Goal: Task Accomplishment & Management: Use online tool/utility

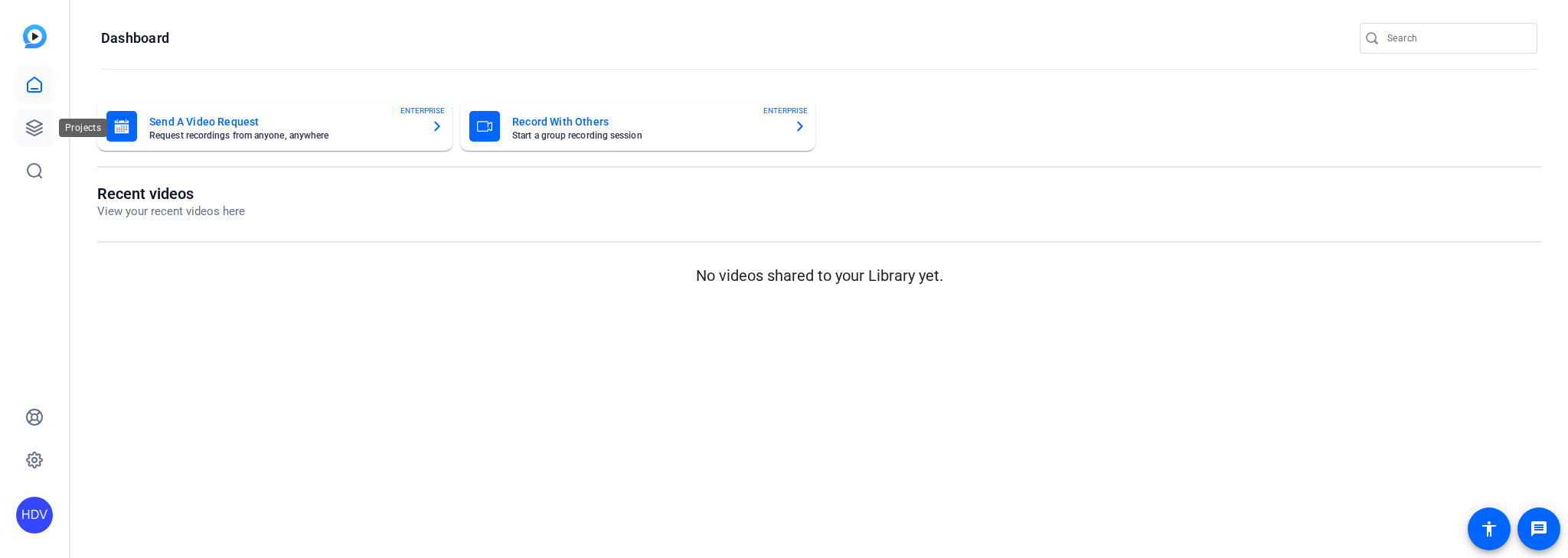
click at [37, 124] on icon at bounding box center [34, 127] width 18 height 18
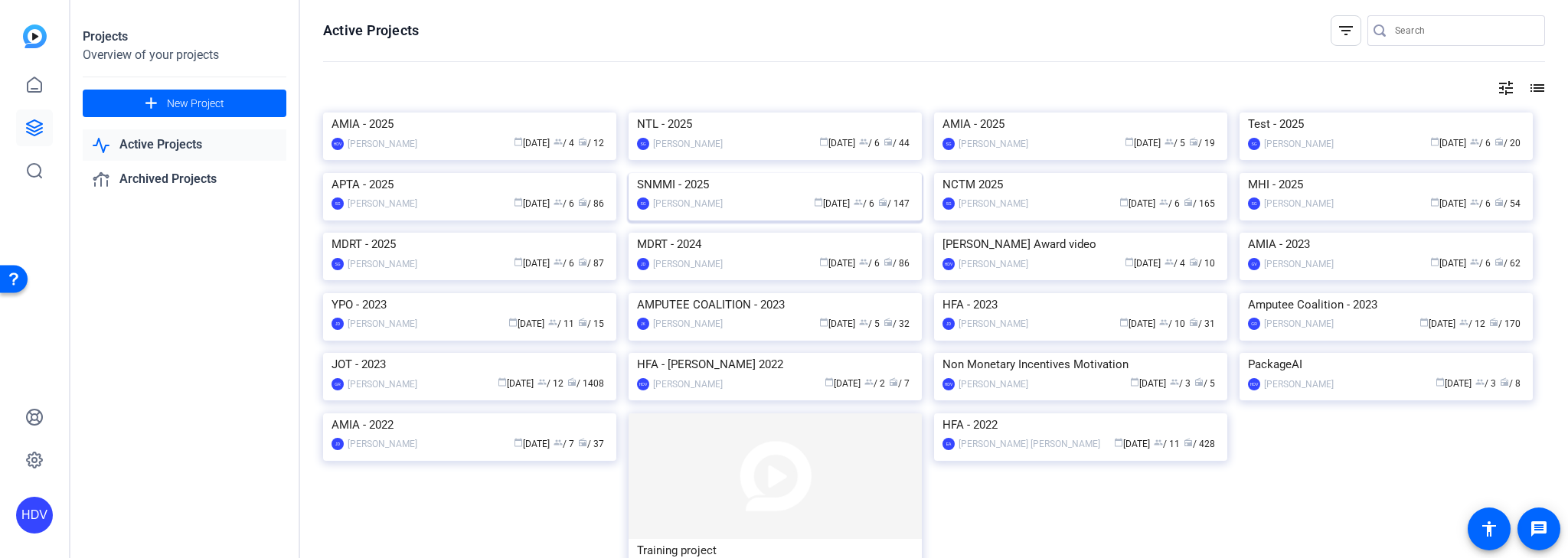
click at [759, 173] on img at bounding box center [775, 173] width 293 height 0
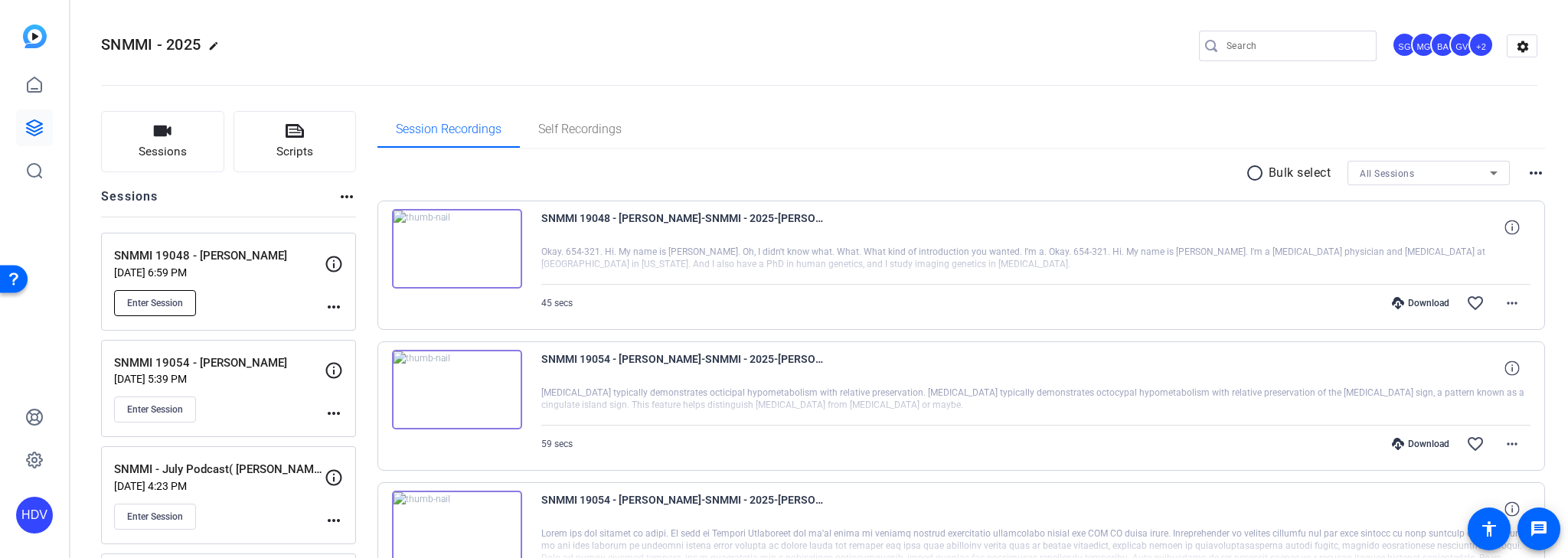
click at [181, 301] on span "Enter Session" at bounding box center [155, 303] width 56 height 13
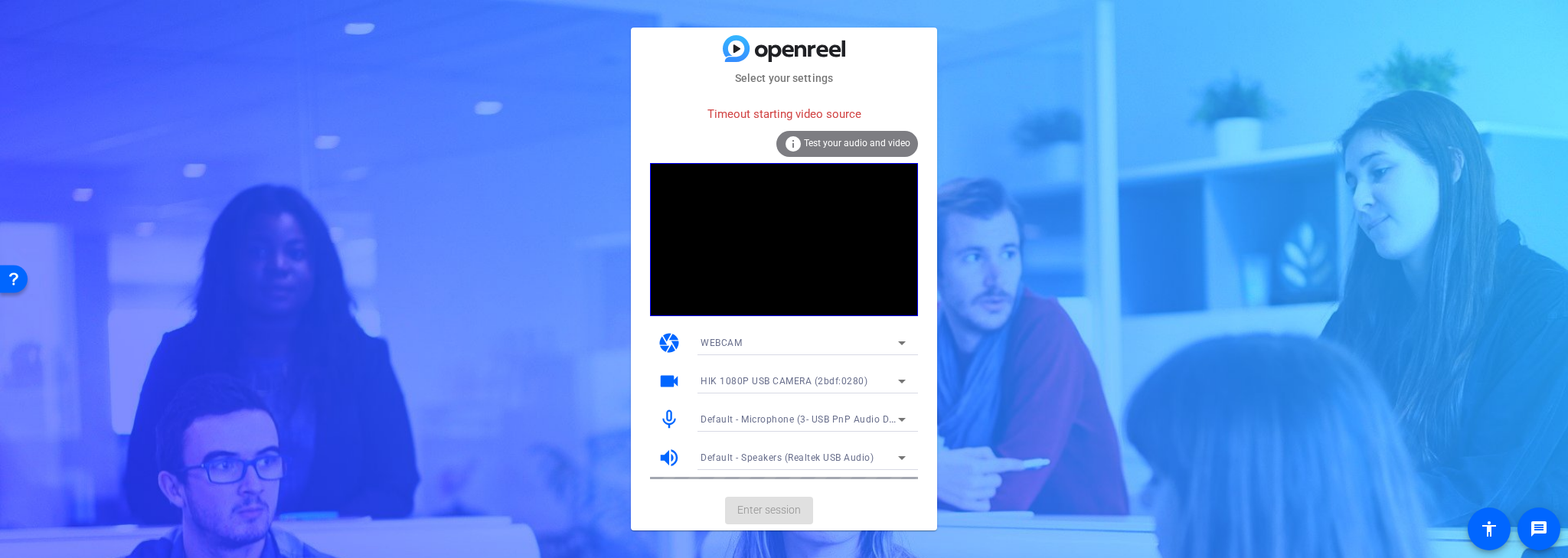
click at [874, 129] on div "Timeout starting video source" at bounding box center [784, 115] width 268 height 33
click at [876, 147] on span "Test your audio and video" at bounding box center [857, 144] width 107 height 11
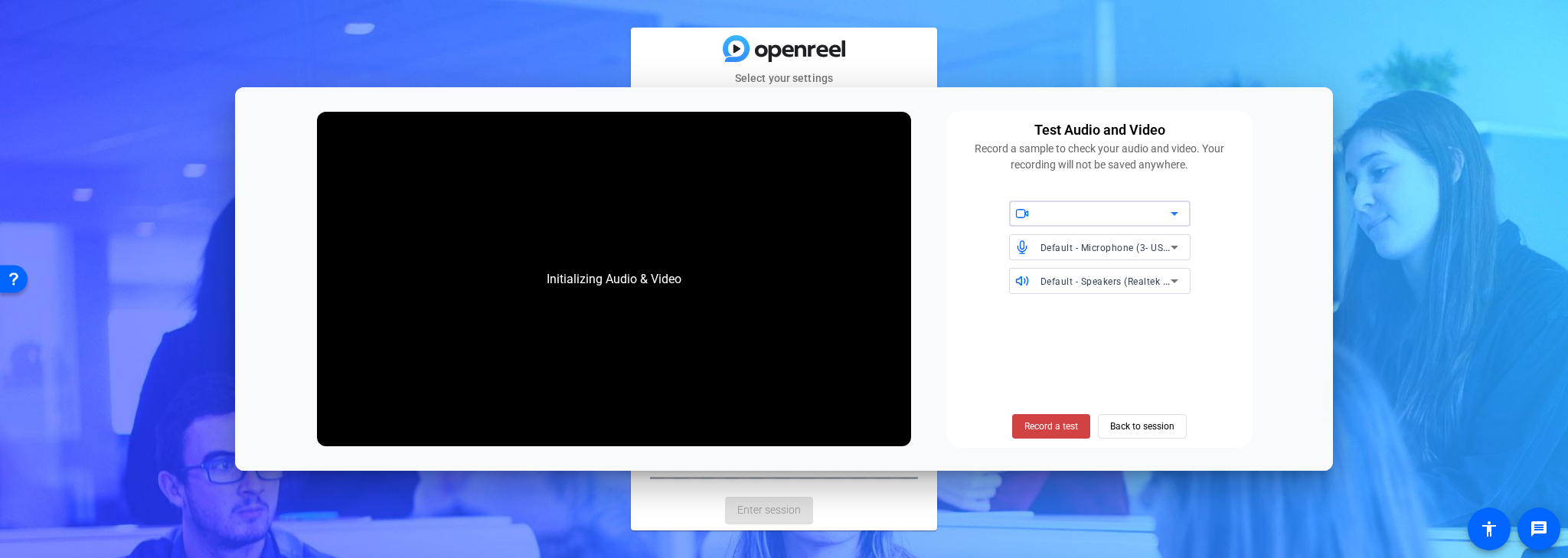
click at [1175, 213] on icon at bounding box center [1175, 213] width 8 height 4
click at [1168, 213] on icon at bounding box center [1174, 213] width 18 height 18
click at [1144, 212] on div at bounding box center [1106, 213] width 130 height 18
click at [1196, 213] on div "Default - Microphone (3- USB PnP Audio Device) Default - Speakers (Realtek USB …" at bounding box center [1099, 246] width 288 height 93
click at [1174, 211] on icon at bounding box center [1174, 213] width 18 height 18
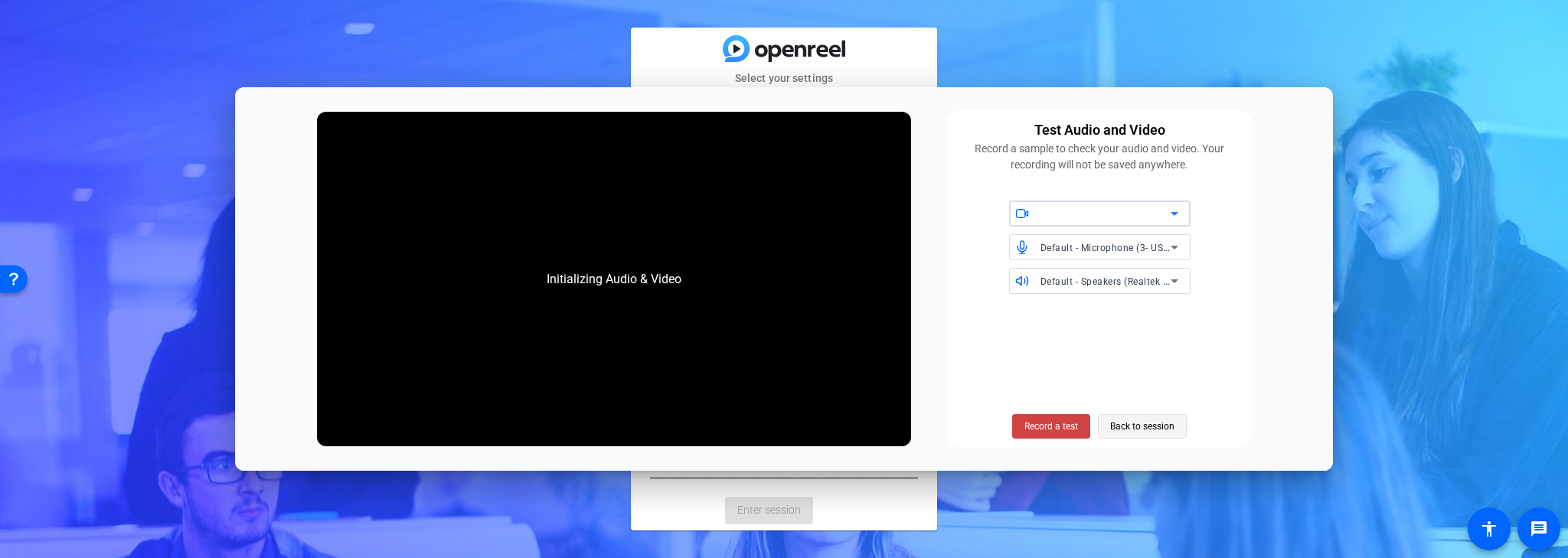
click at [1139, 427] on span "Back to session" at bounding box center [1142, 426] width 64 height 29
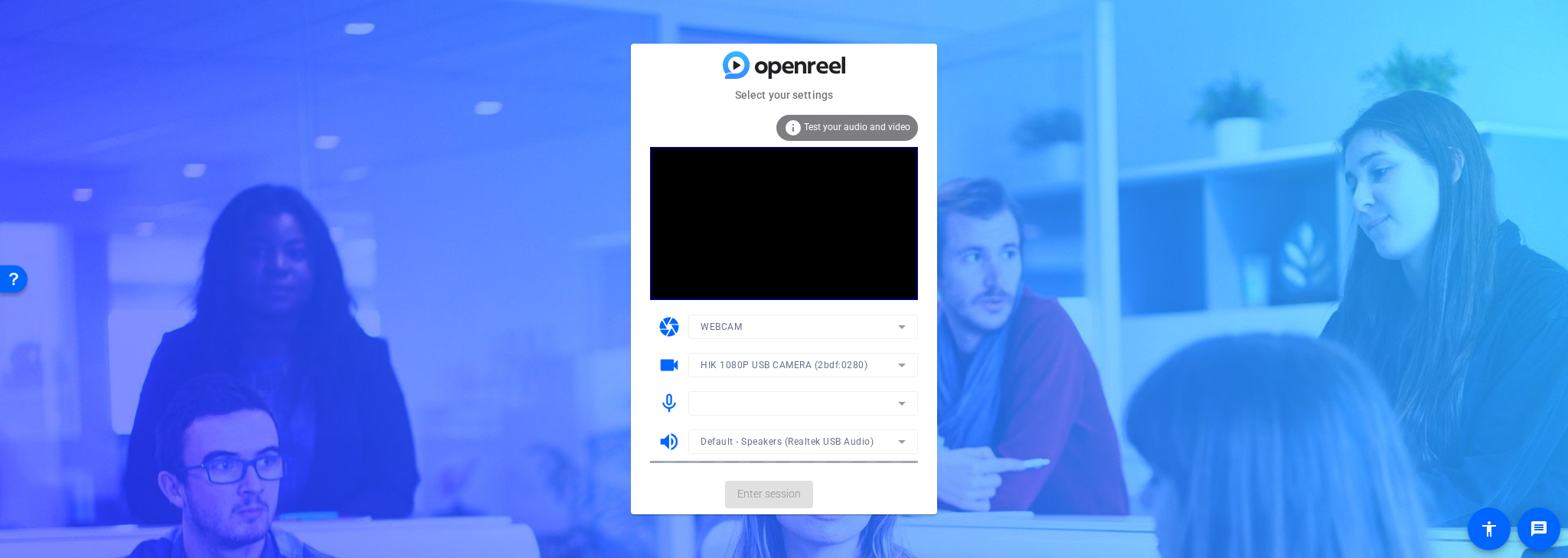
click at [871, 327] on mat-form-field "WEBCAM" at bounding box center [803, 326] width 230 height 24
click at [790, 493] on span "Enter session" at bounding box center [769, 494] width 64 height 16
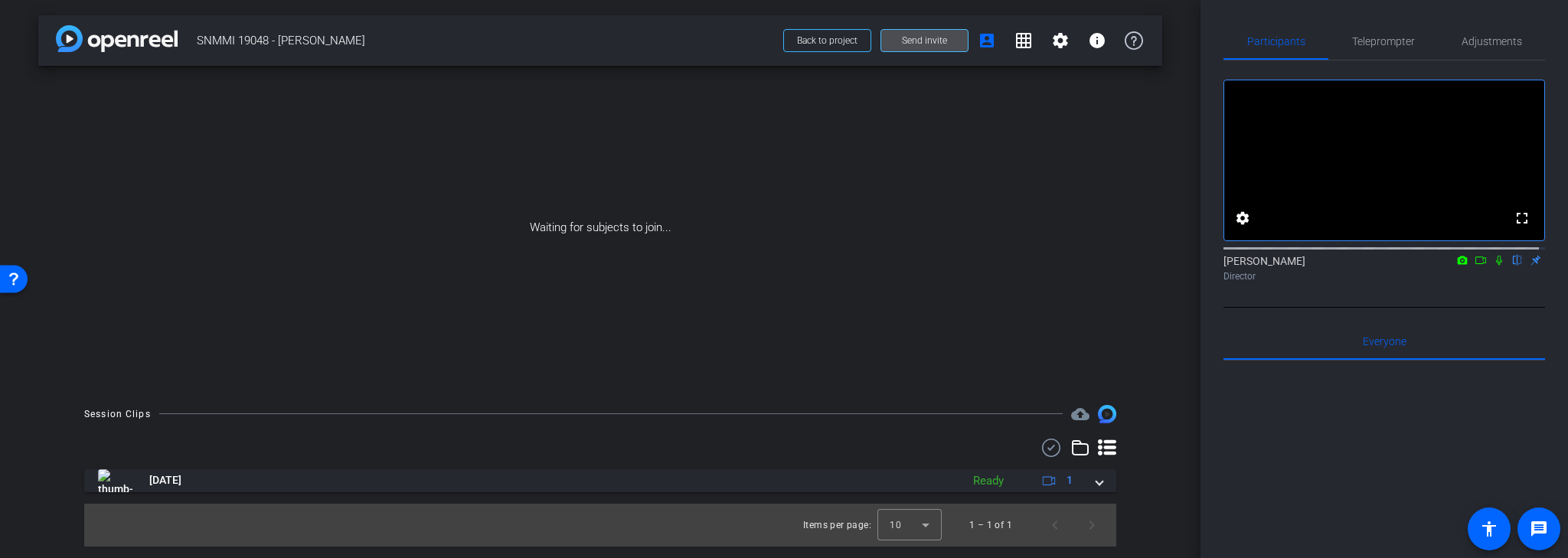
click at [923, 46] on span "Send invite" at bounding box center [925, 41] width 46 height 13
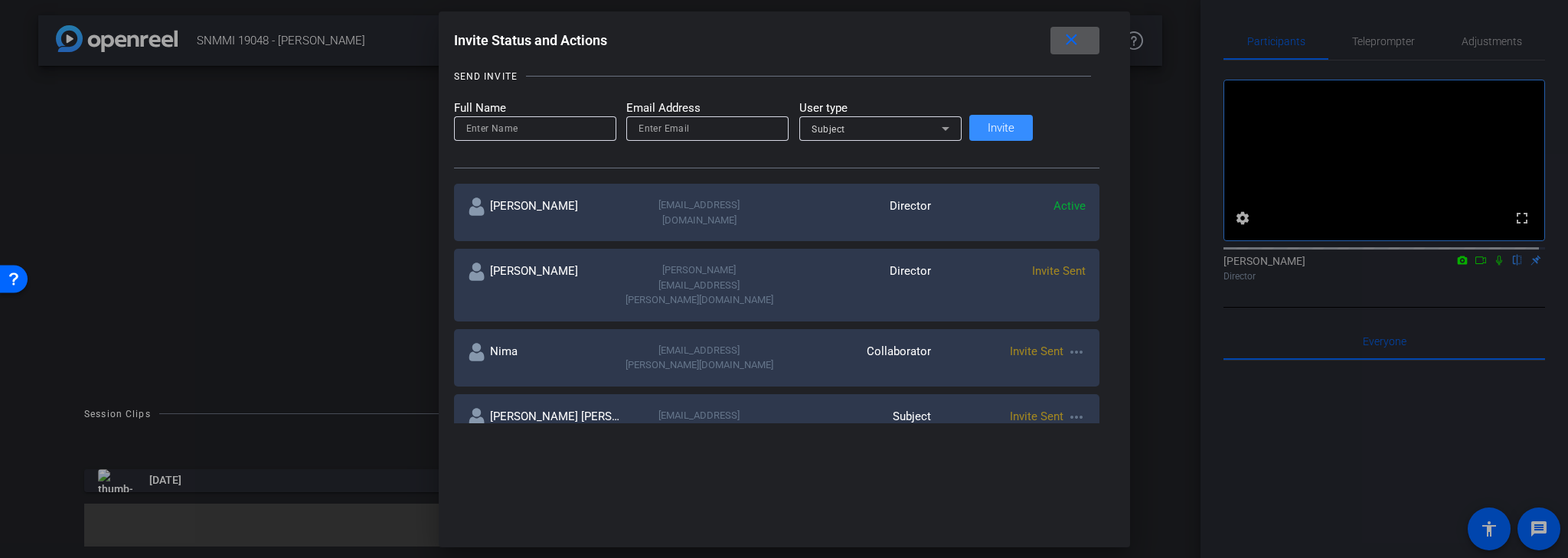
scroll to position [184, 0]
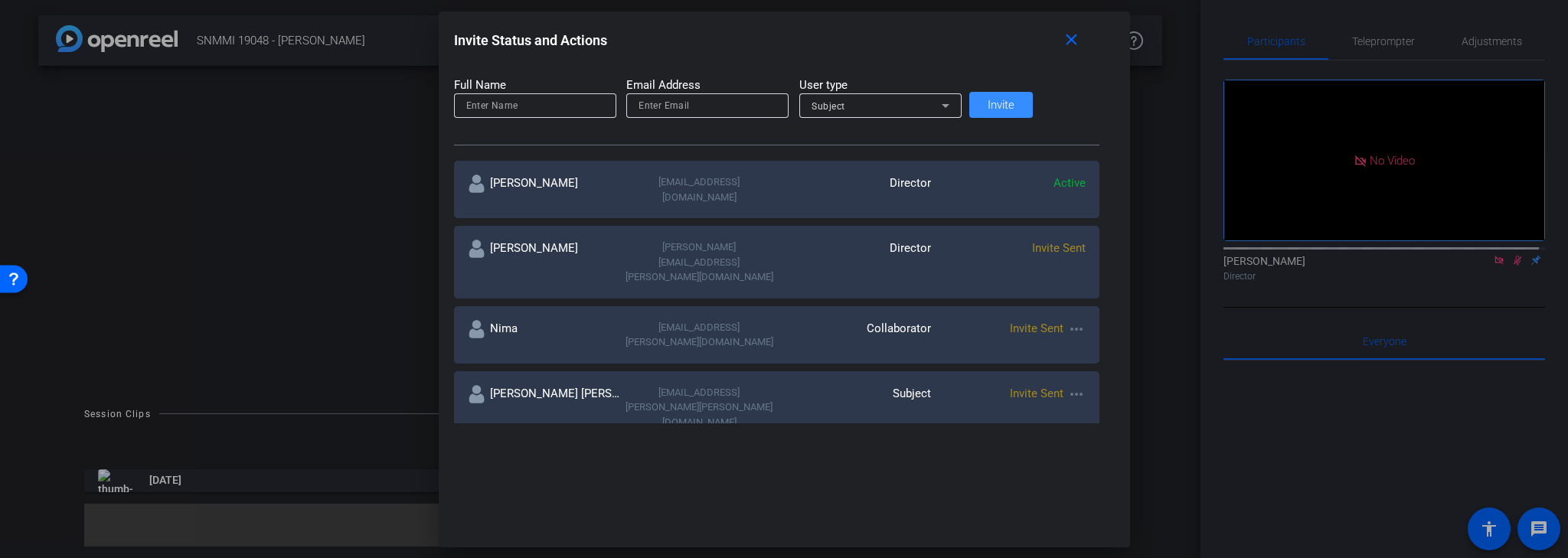
click at [1067, 385] on mat-icon "more_horiz" at bounding box center [1076, 394] width 18 height 18
click at [1085, 385] on span "Re-Send Invite" at bounding box center [1100, 385] width 115 height 18
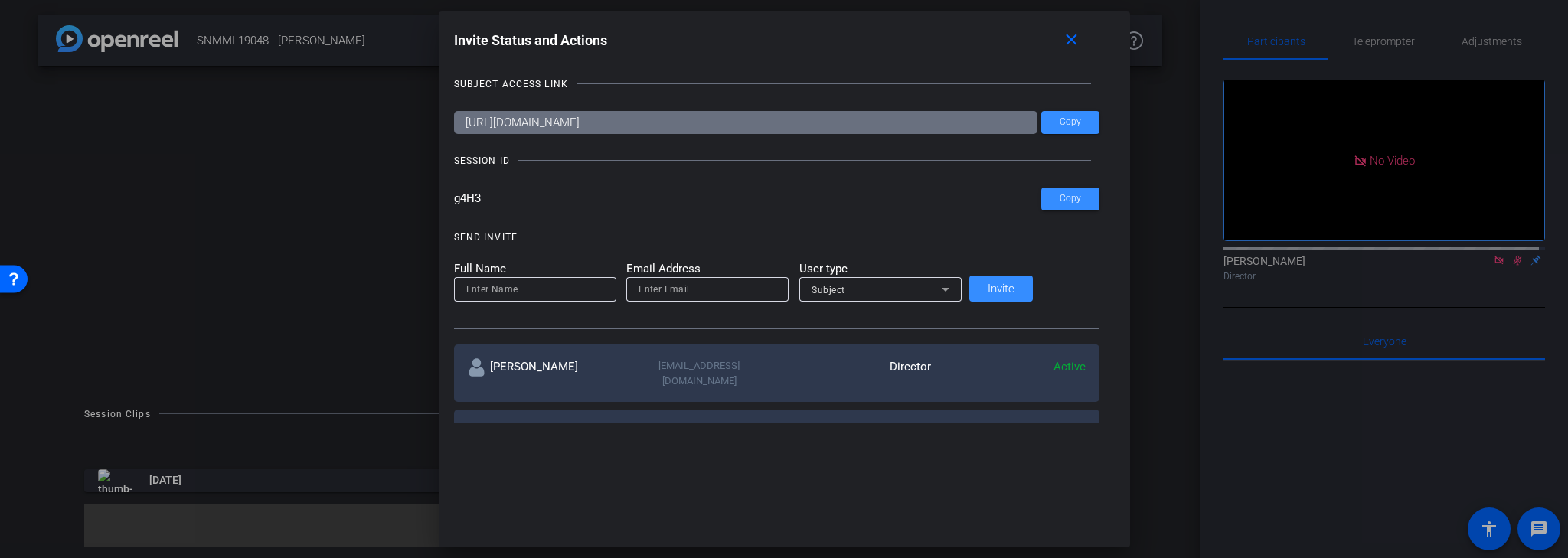
scroll to position [0, 0]
click at [717, 293] on input "email" at bounding box center [707, 289] width 138 height 18
paste input "sebastien.ball@workerbeetv.com"
type input "sebastien.ball@workerbeetv.com"
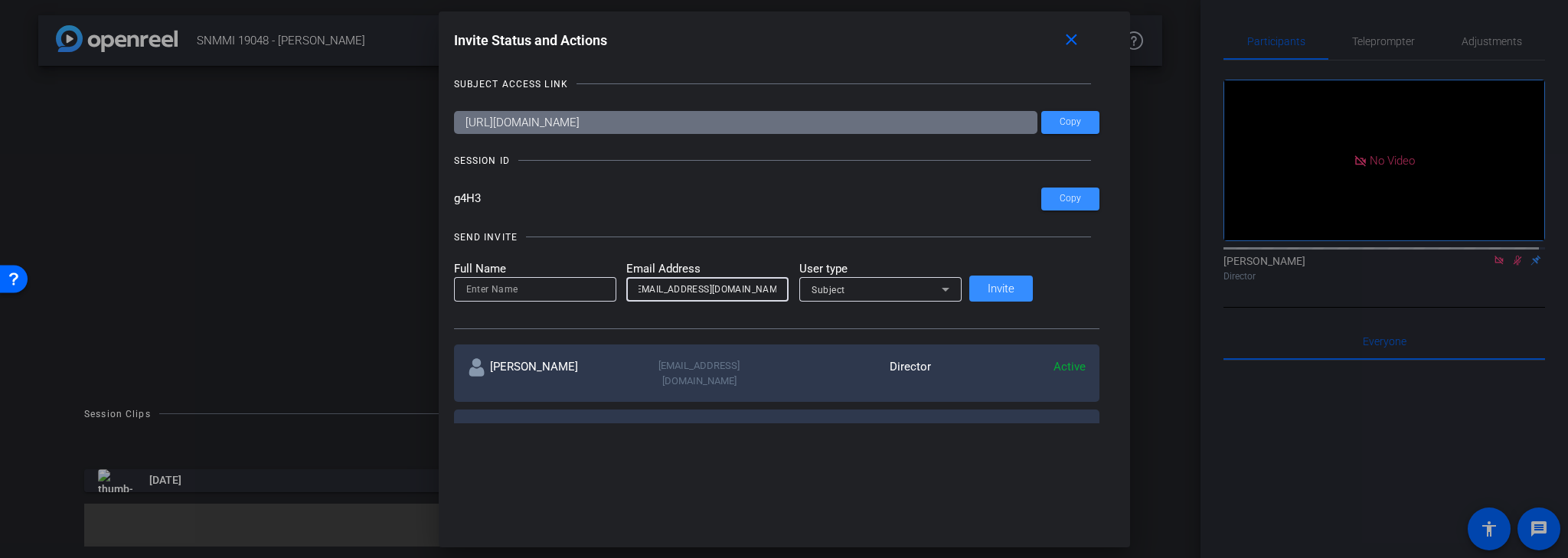
scroll to position [0, 0]
click at [604, 290] on input at bounding box center [535, 289] width 138 height 18
type input "Seb"
click at [949, 289] on icon at bounding box center [945, 290] width 8 height 4
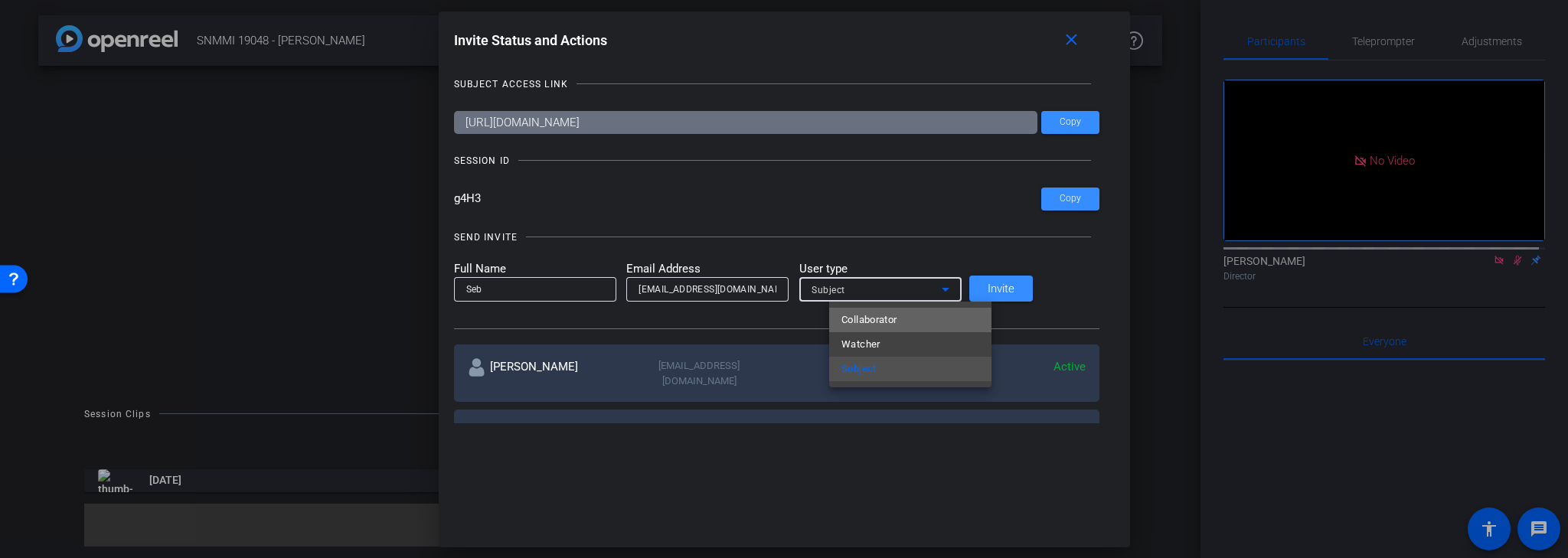
click at [908, 321] on mat-option "Collaborator" at bounding box center [910, 319] width 163 height 24
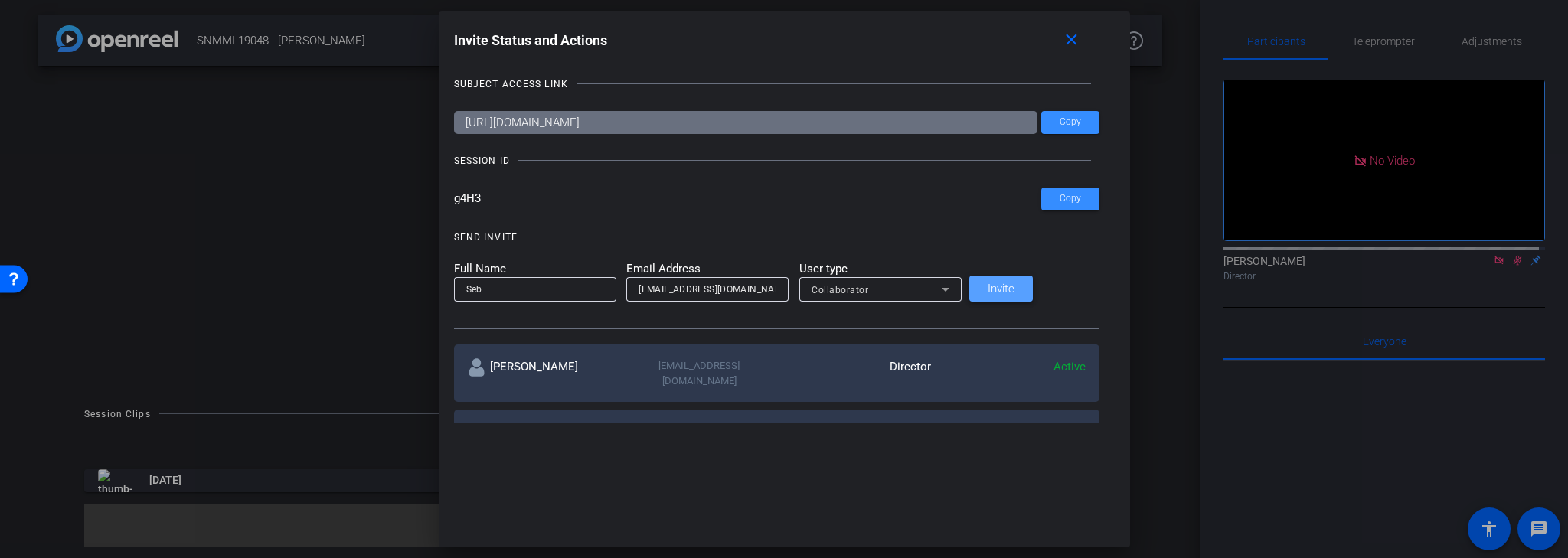
click at [1014, 291] on span "Invite" at bounding box center [1001, 289] width 27 height 12
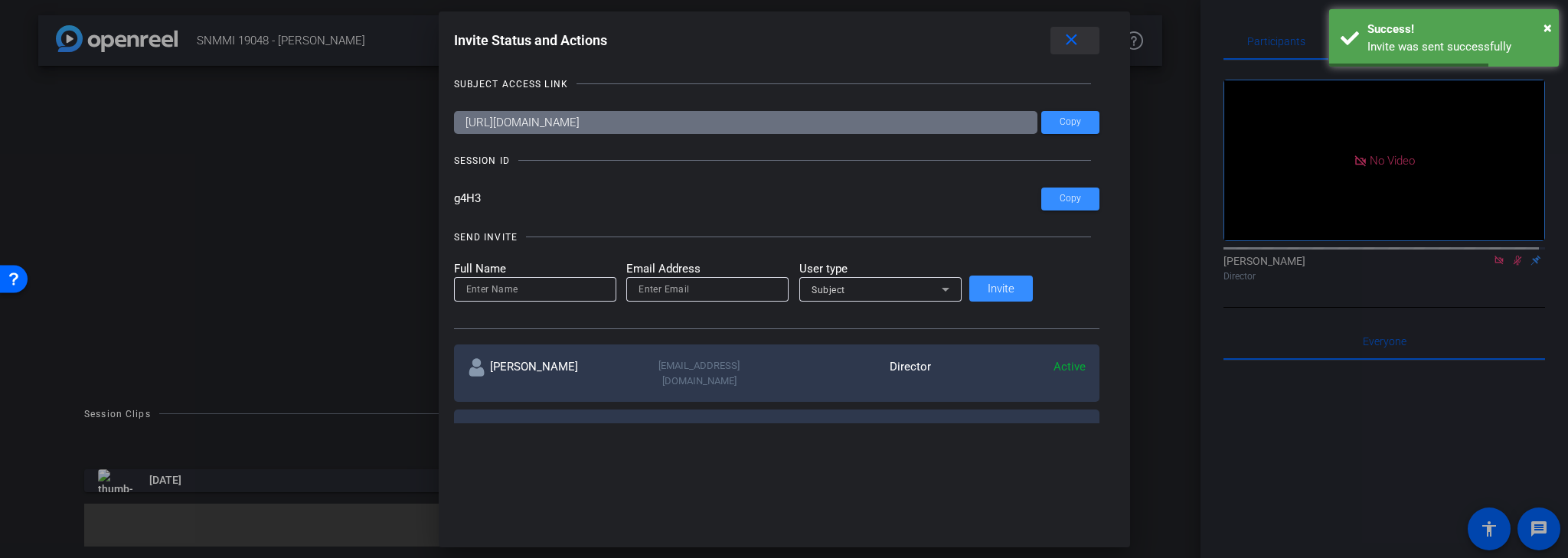
click at [1062, 36] on mat-icon "close" at bounding box center [1072, 40] width 19 height 19
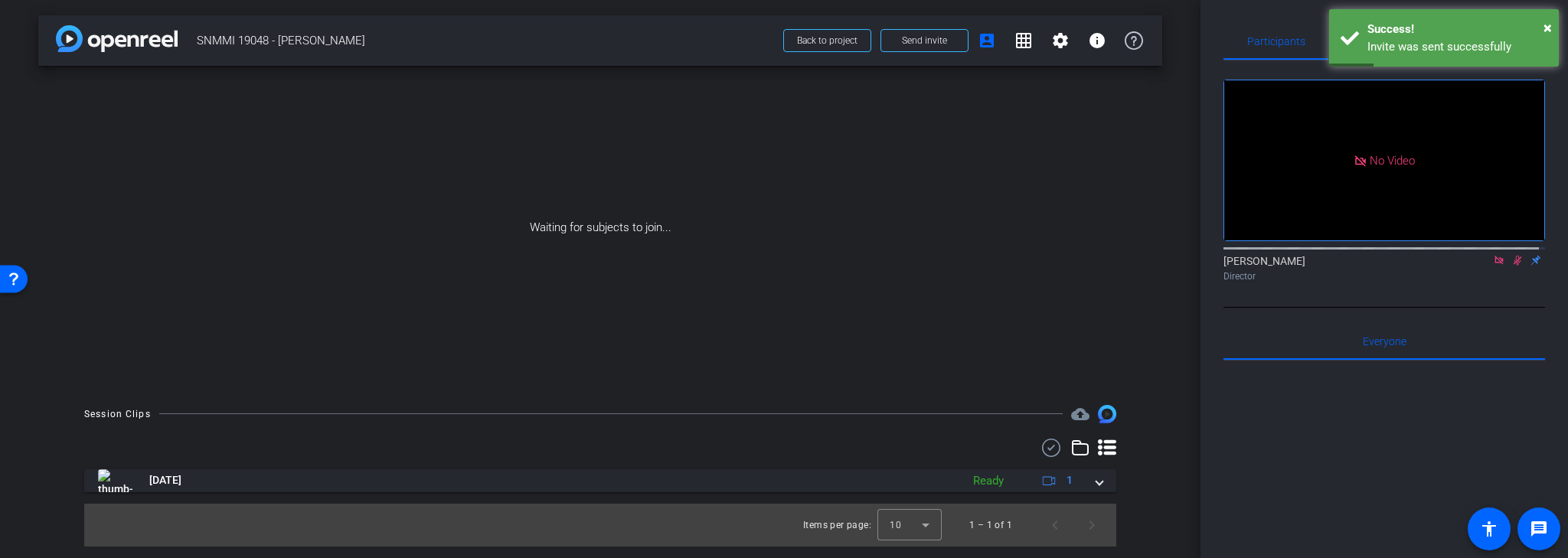
click at [1497, 265] on icon at bounding box center [1500, 261] width 13 height 11
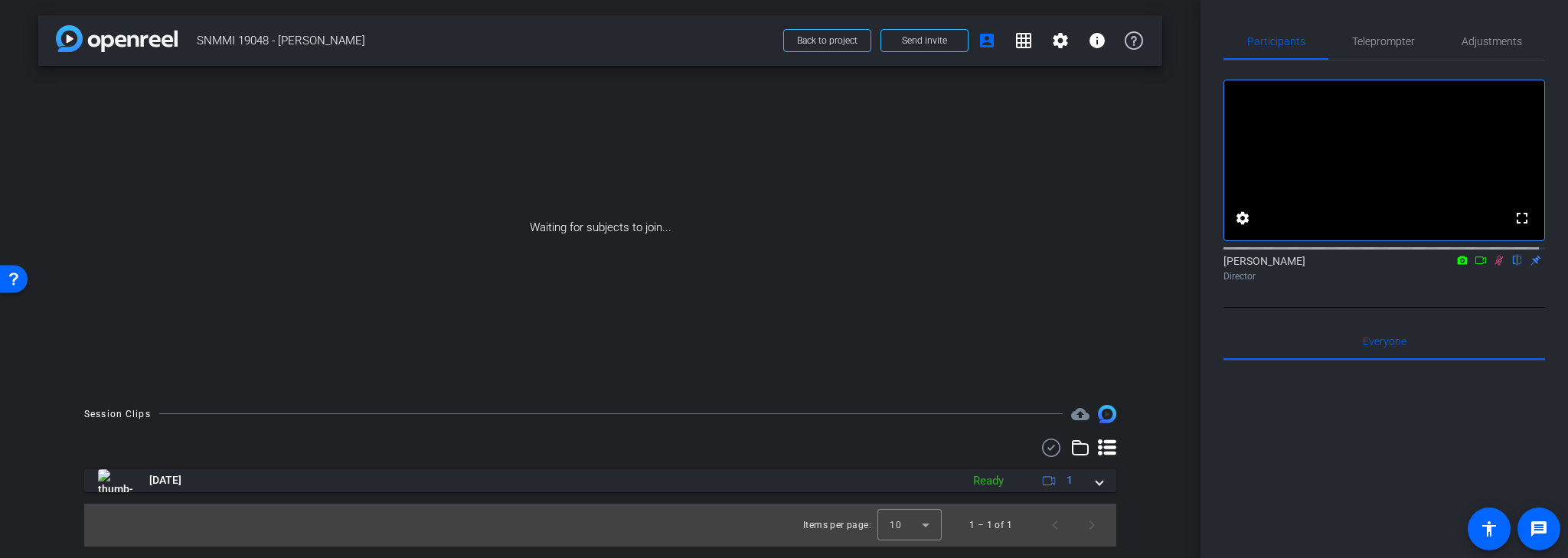
click at [1476, 264] on icon at bounding box center [1481, 261] width 11 height 8
click at [1495, 264] on icon at bounding box center [1499, 260] width 9 height 9
click at [1480, 265] on icon at bounding box center [1481, 261] width 13 height 11
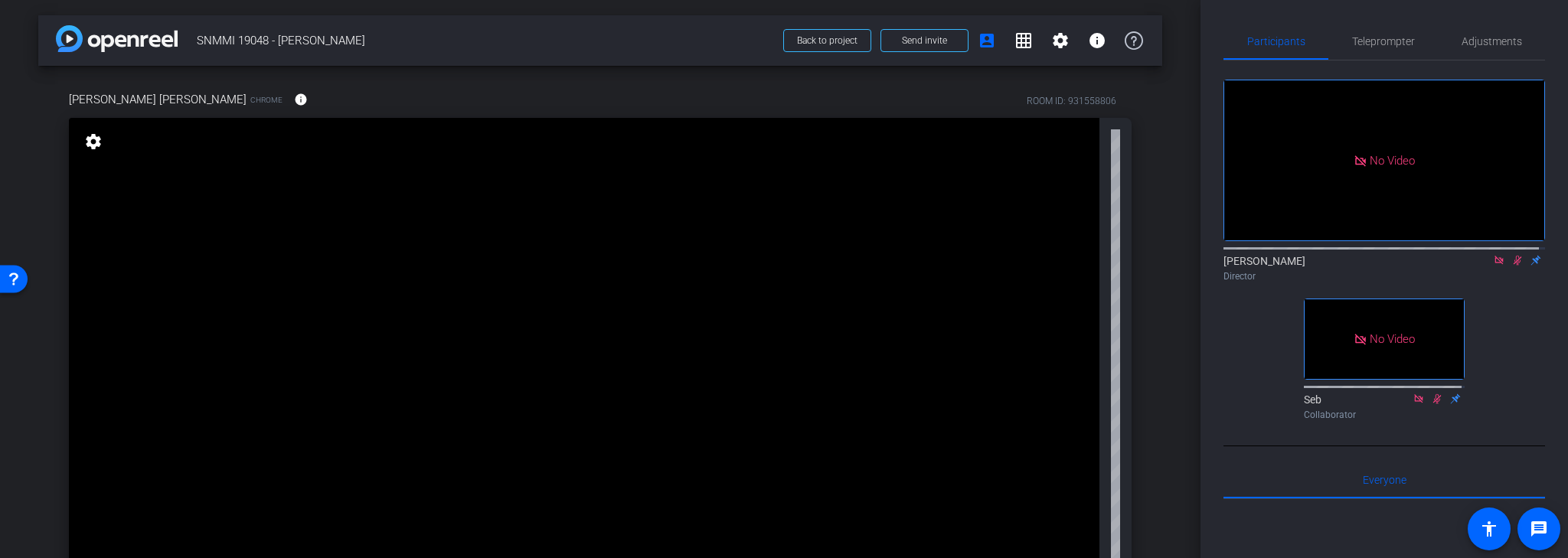
click at [1493, 265] on icon at bounding box center [1500, 261] width 13 height 11
click at [1496, 265] on icon at bounding box center [1500, 261] width 13 height 11
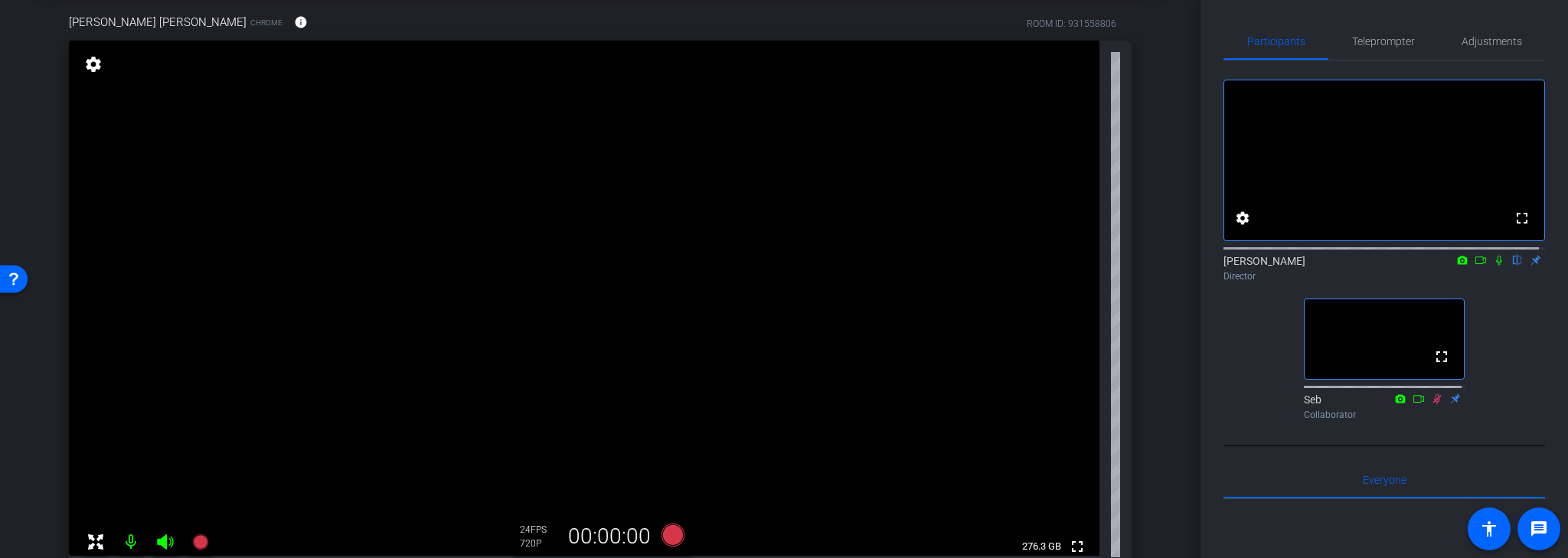
scroll to position [16, 0]
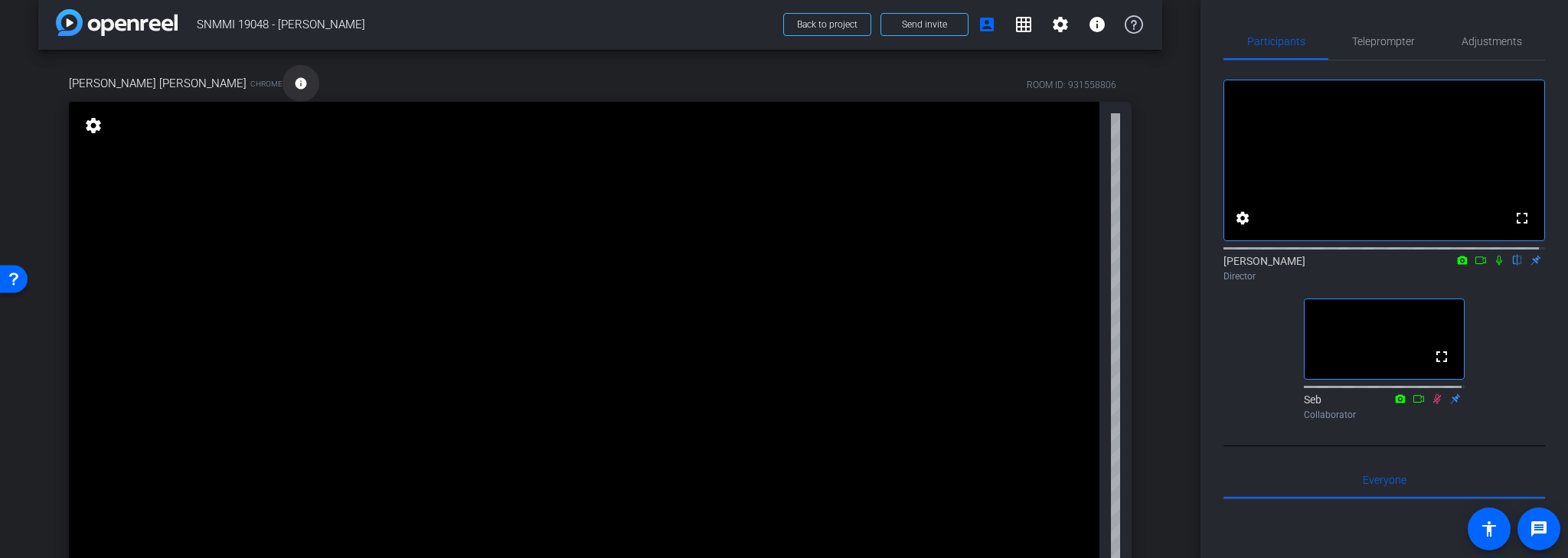
click at [294, 86] on mat-icon "info" at bounding box center [301, 84] width 14 height 14
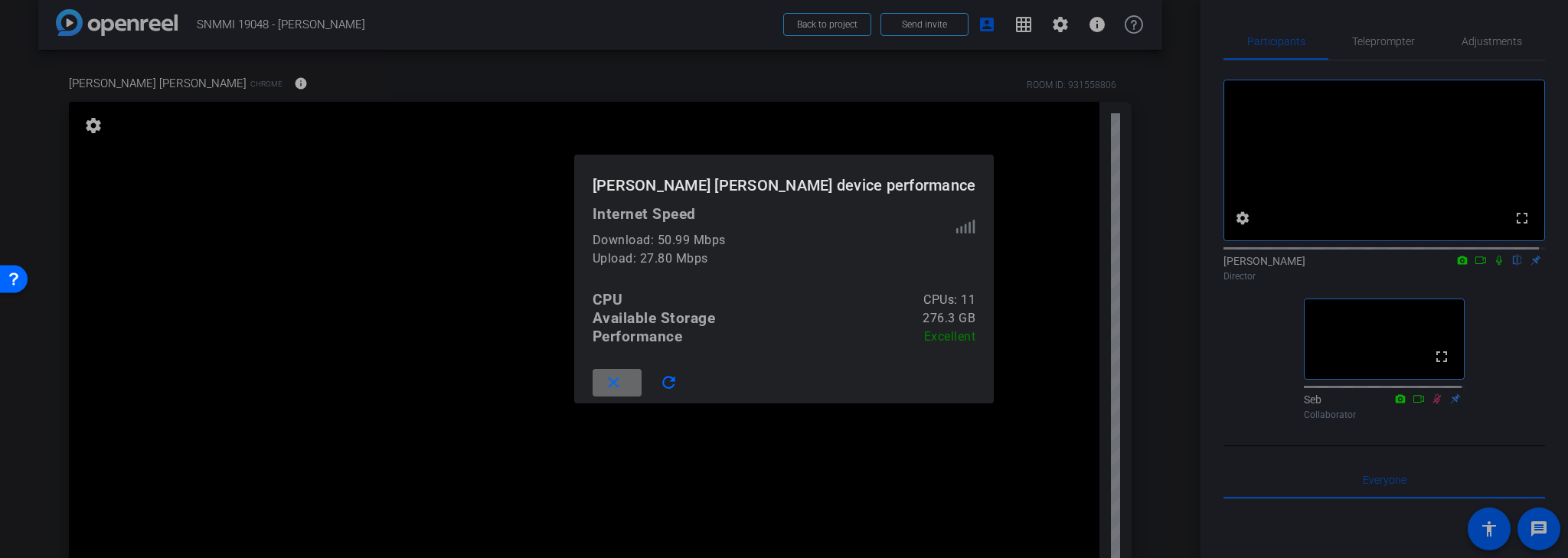
click at [623, 378] on mat-icon "close" at bounding box center [613, 383] width 19 height 19
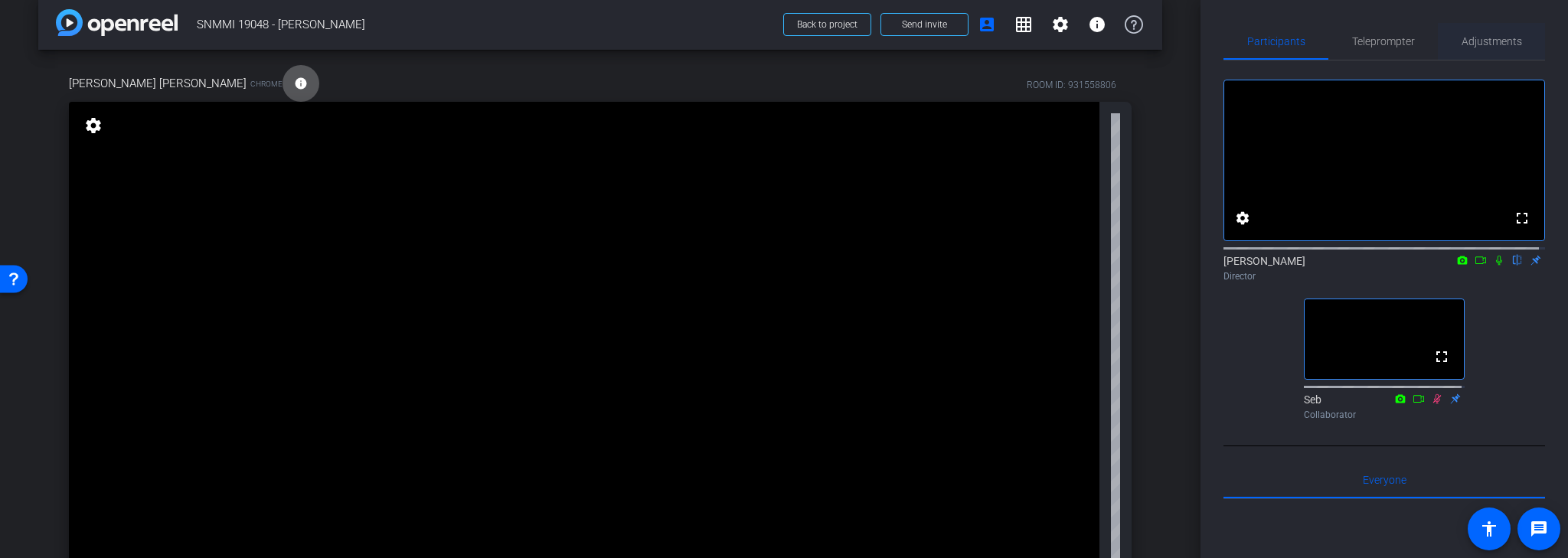
click at [1504, 40] on span "Adjustments" at bounding box center [1492, 42] width 60 height 11
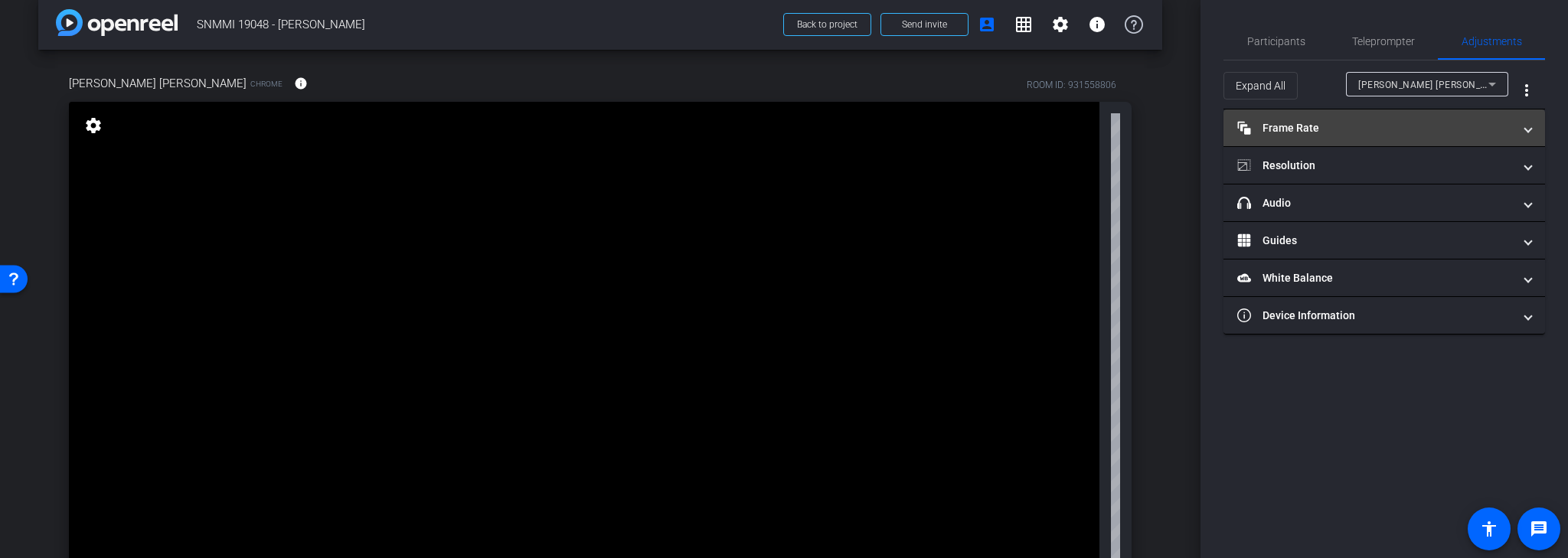
click at [1505, 126] on mat-panel-title "Frame Rate Frame Rate" at bounding box center [1375, 128] width 276 height 16
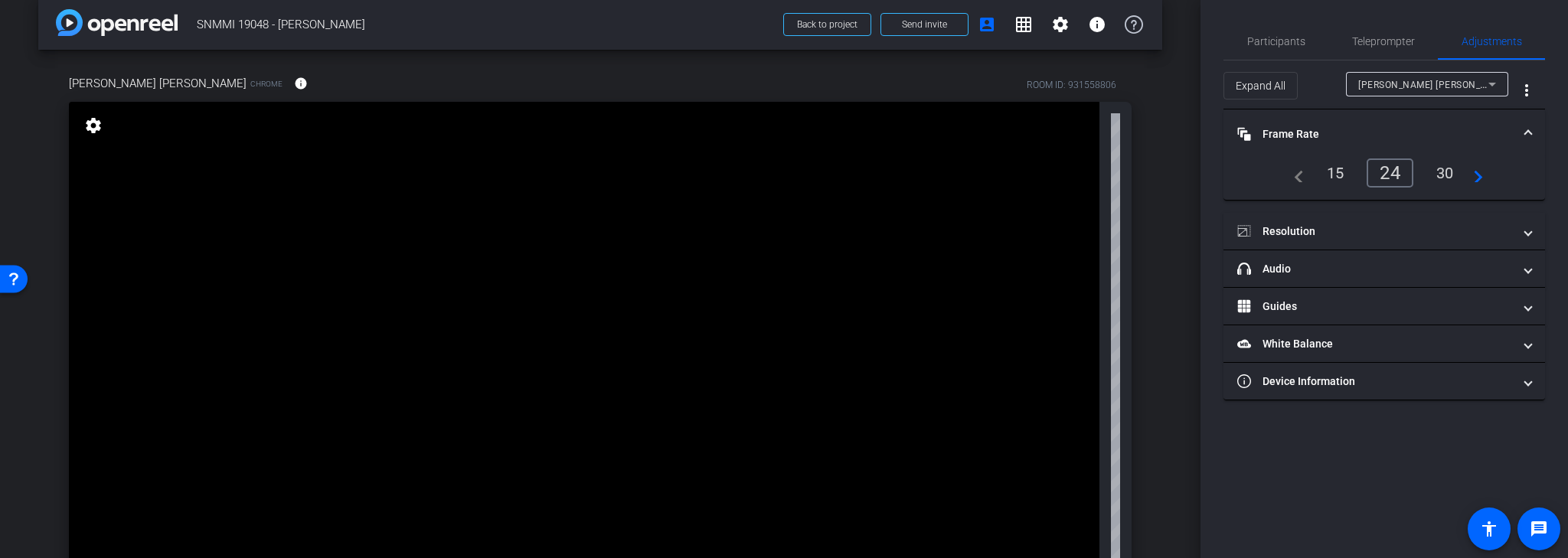
click at [1396, 172] on div "24" at bounding box center [1390, 173] width 46 height 29
click at [1507, 232] on mat-panel-title "Resolution" at bounding box center [1375, 232] width 276 height 16
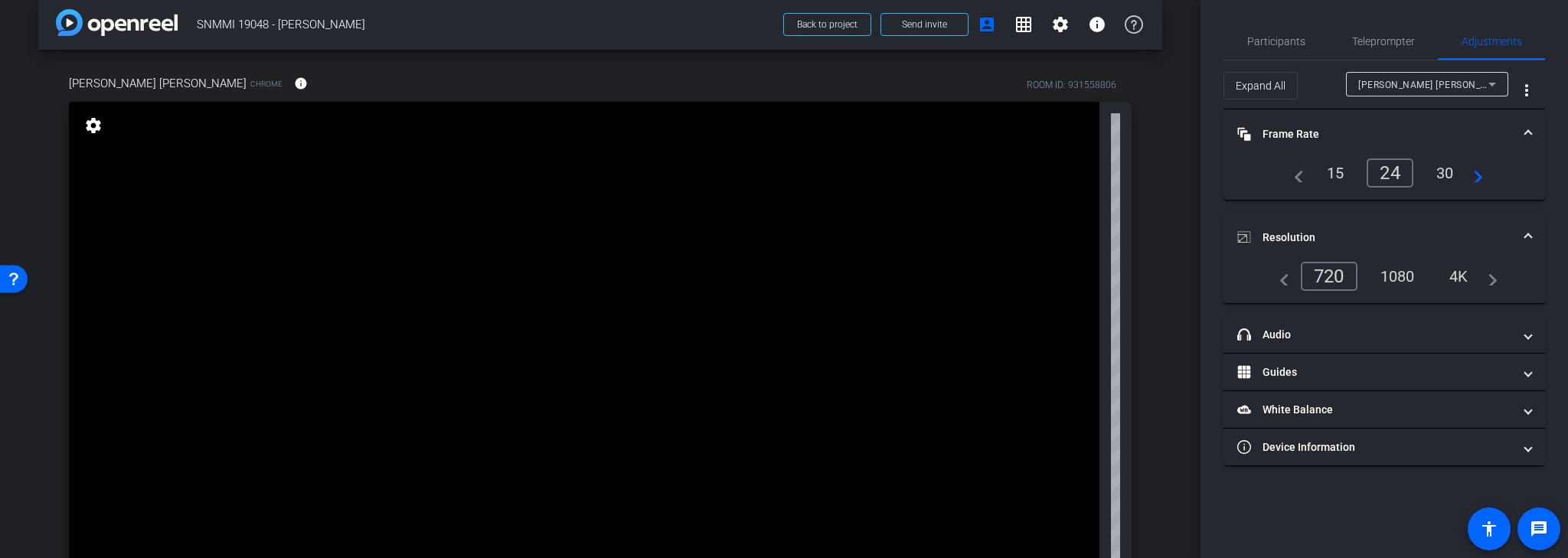
click at [1402, 274] on div "1080" at bounding box center [1398, 275] width 57 height 26
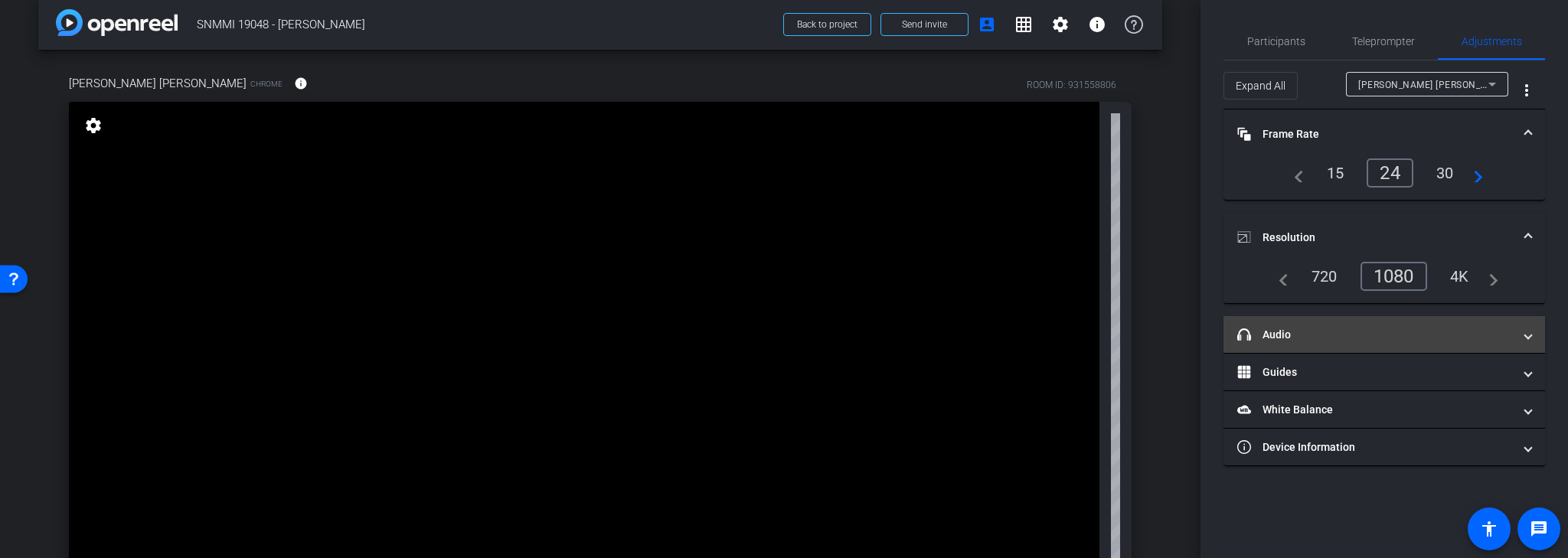
click at [1528, 330] on span at bounding box center [1529, 334] width 6 height 16
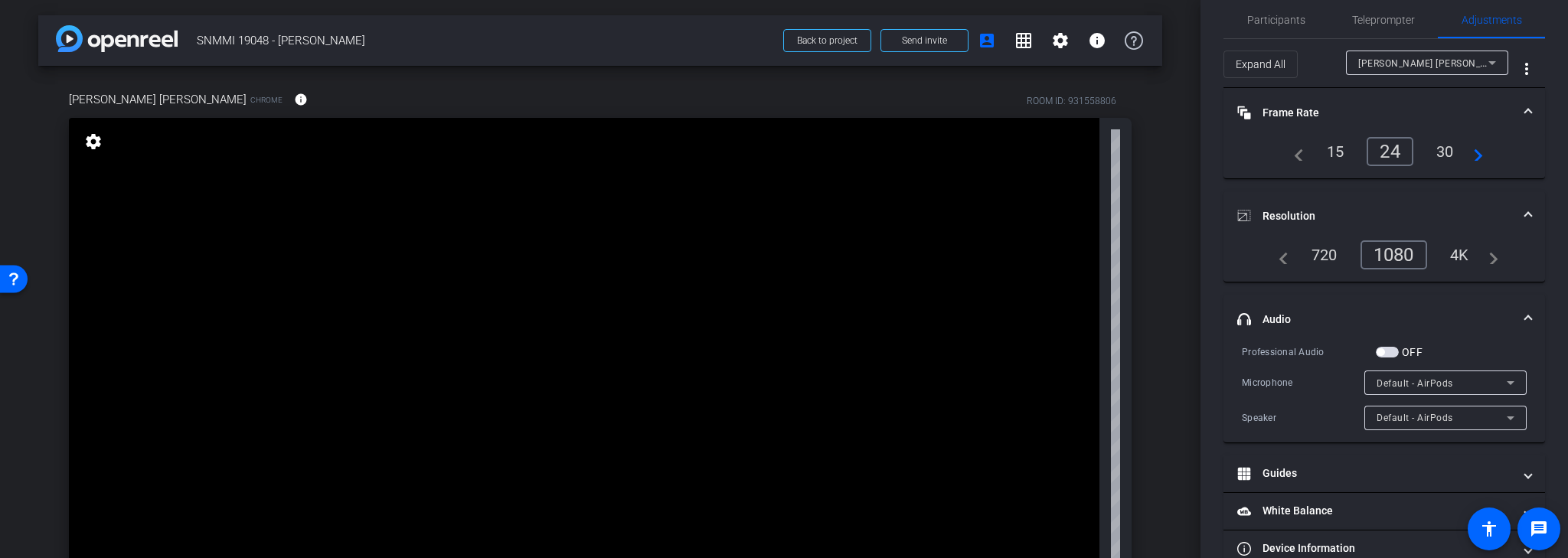
scroll to position [0, 0]
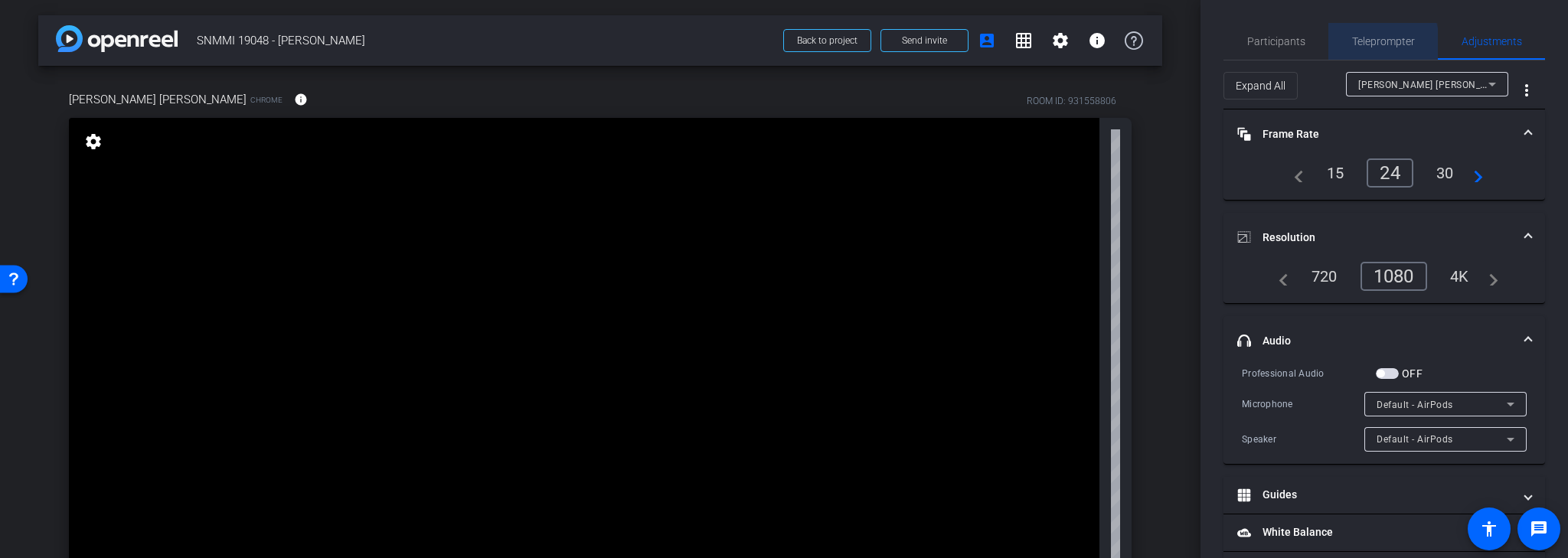
click at [1358, 46] on span "Teleprompter" at bounding box center [1383, 42] width 63 height 11
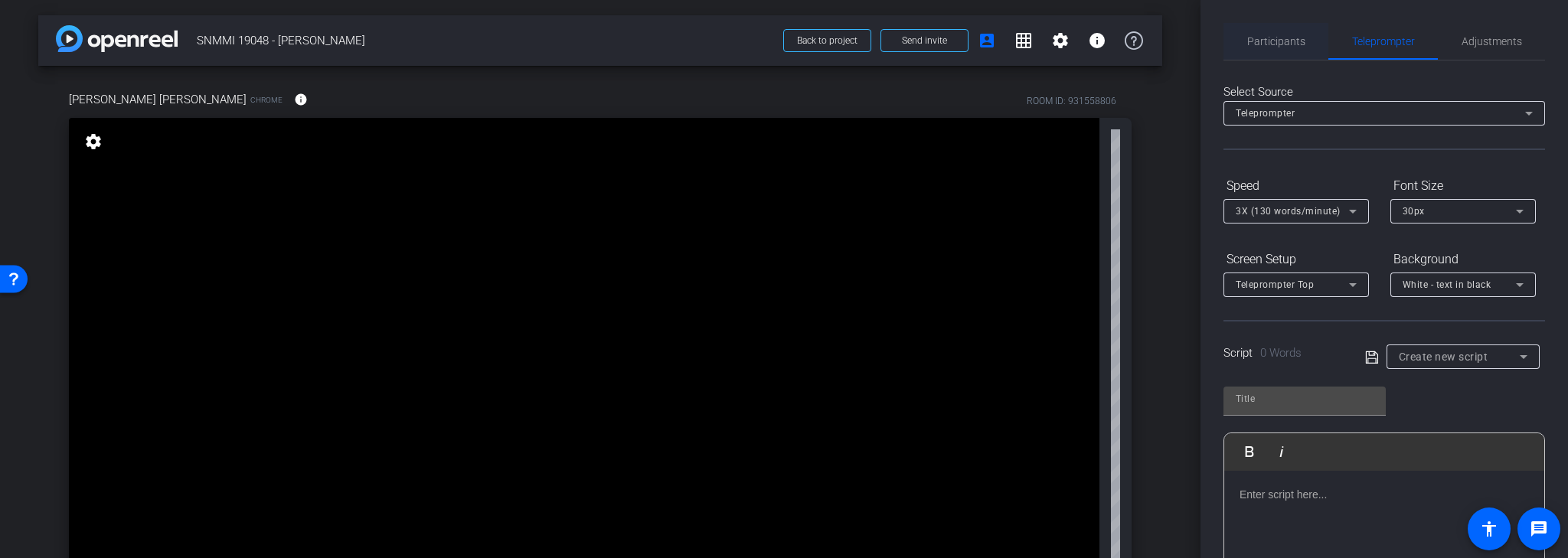
click at [1281, 43] on span "Participants" at bounding box center [1277, 42] width 58 height 11
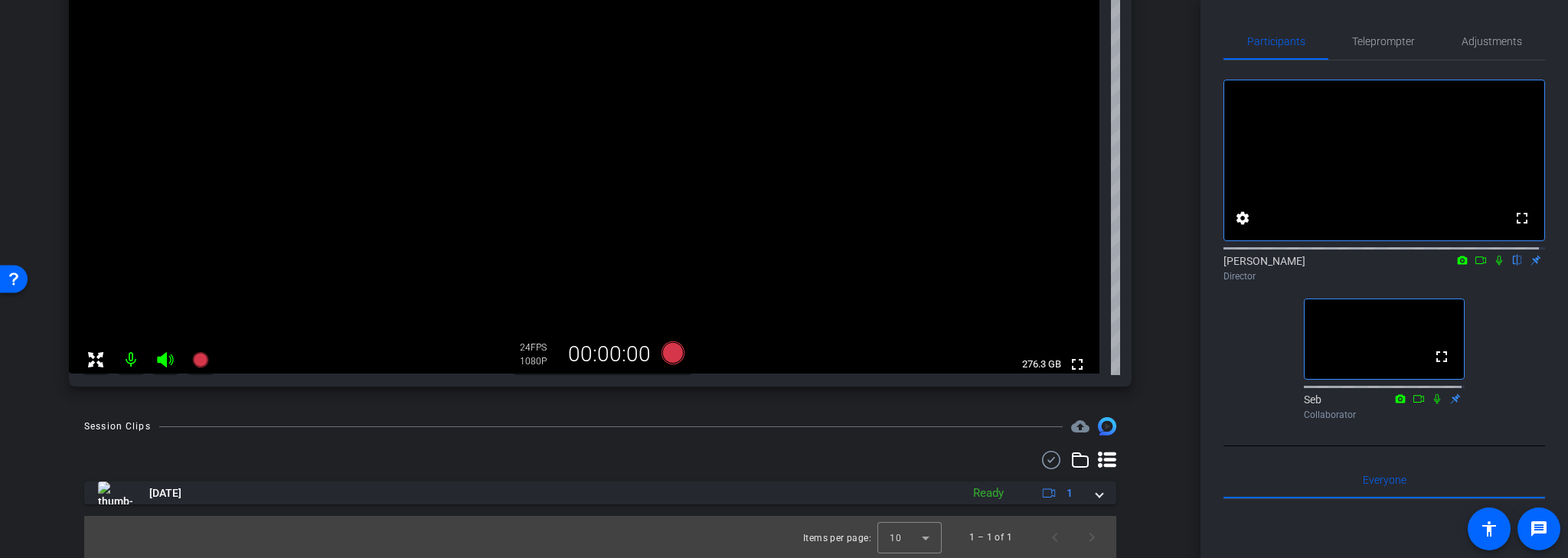
scroll to position [261, 0]
click at [671, 351] on icon at bounding box center [673, 352] width 23 height 23
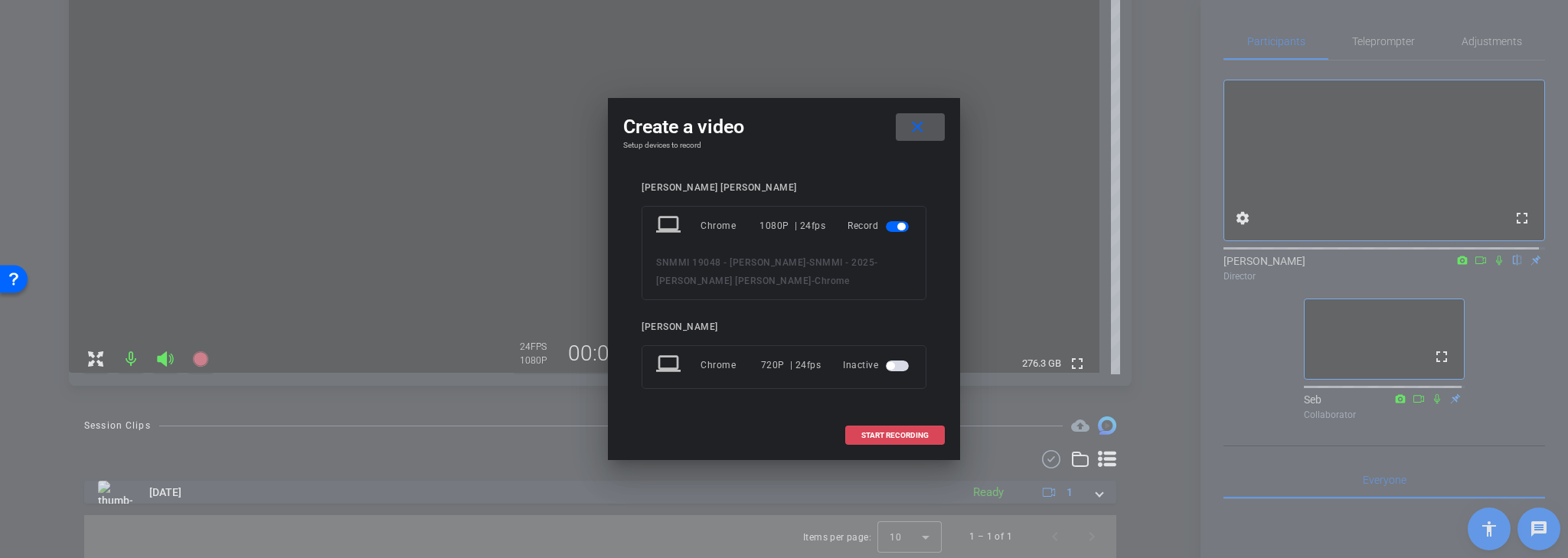
click at [892, 432] on span "START RECORDING" at bounding box center [895, 436] width 68 height 8
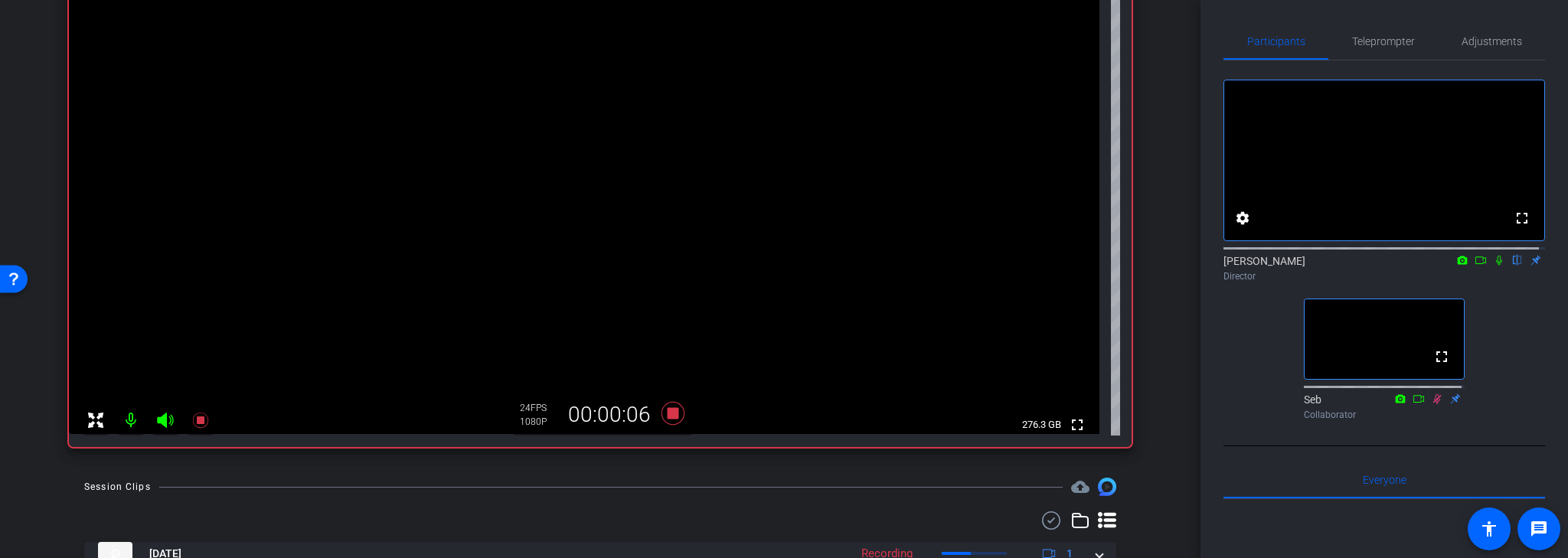
scroll to position [199, 0]
click at [1494, 265] on icon at bounding box center [1500, 261] width 13 height 11
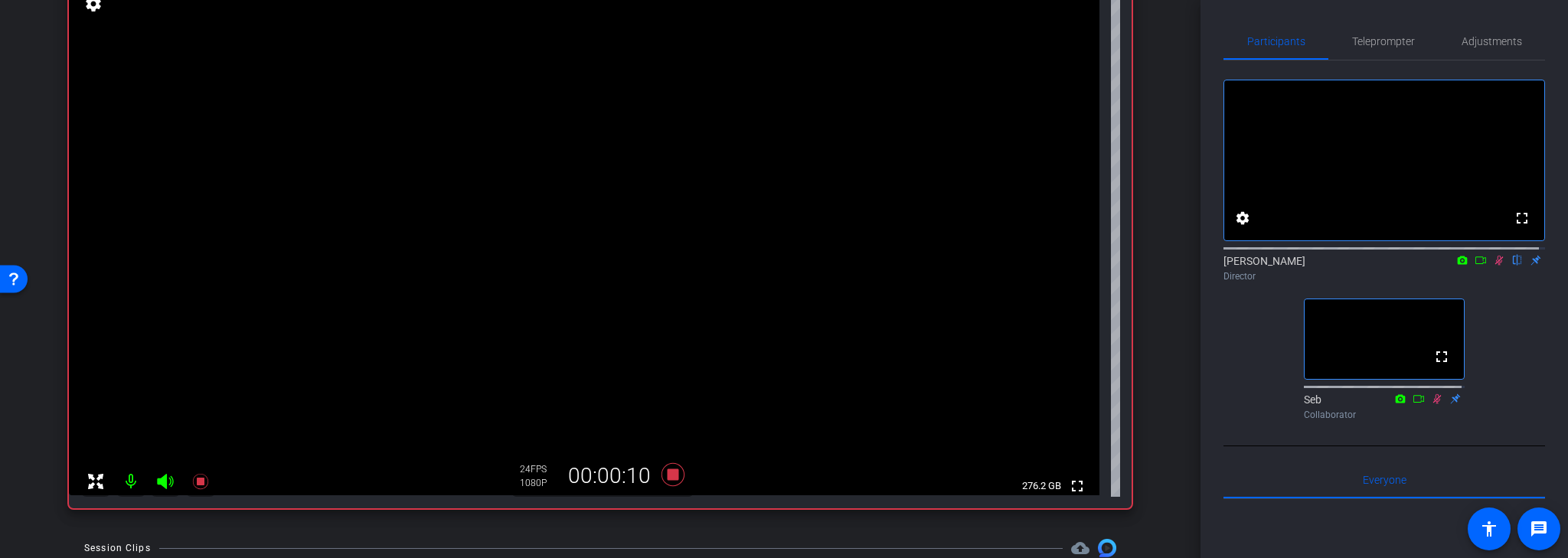
scroll to position [138, 0]
click at [1497, 265] on icon at bounding box center [1500, 261] width 13 height 11
click at [674, 469] on icon at bounding box center [673, 474] width 23 height 23
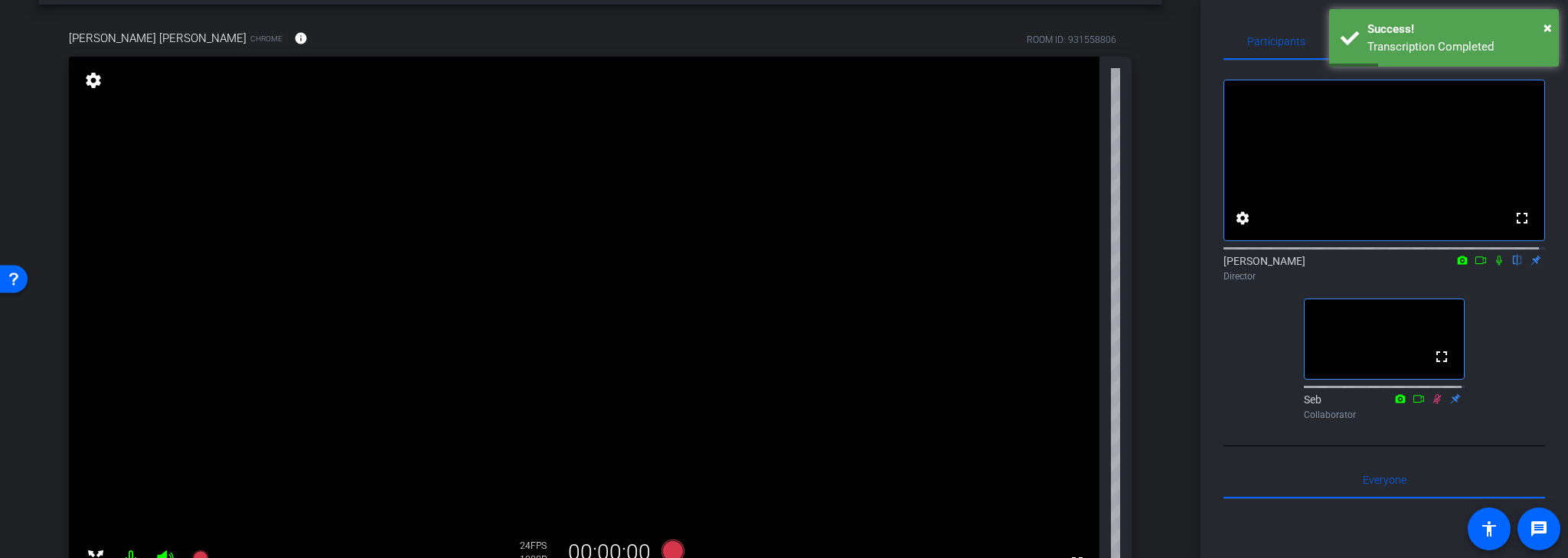
scroll to position [22, 0]
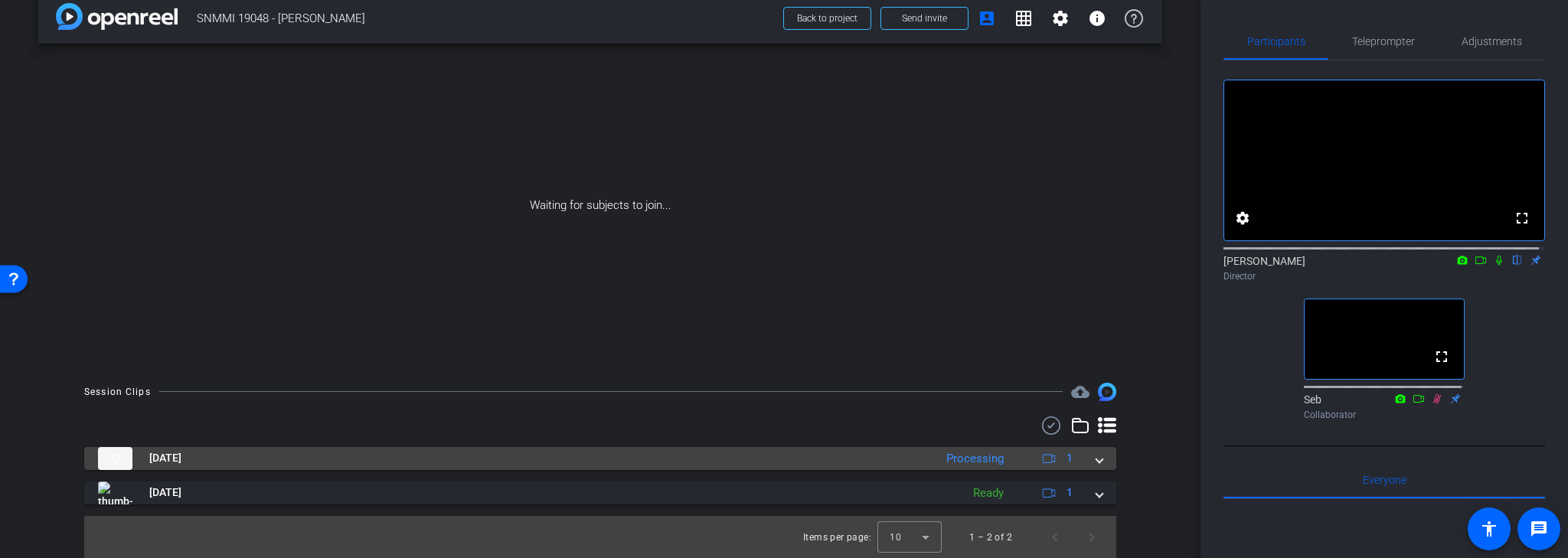
click at [232, 462] on mat-panel-title "Aug 13, 2025" at bounding box center [512, 458] width 828 height 23
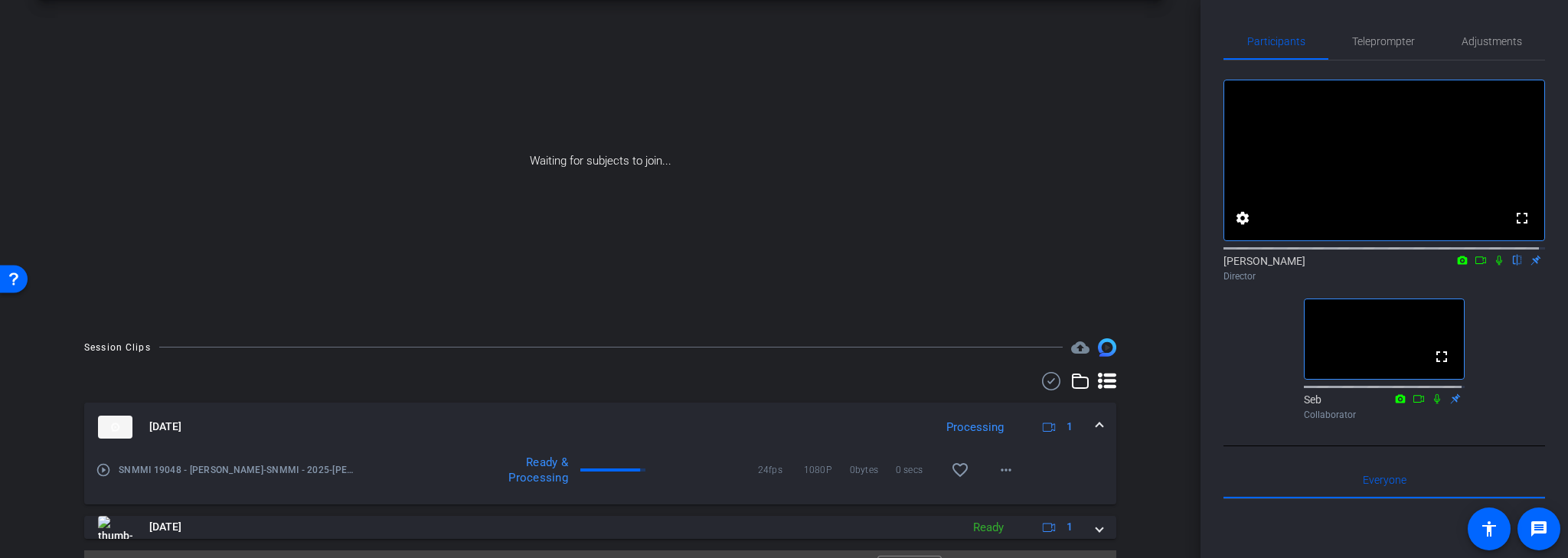
scroll to position [69, 0]
click at [102, 468] on mat-icon "play_circle_outline" at bounding box center [104, 468] width 16 height 16
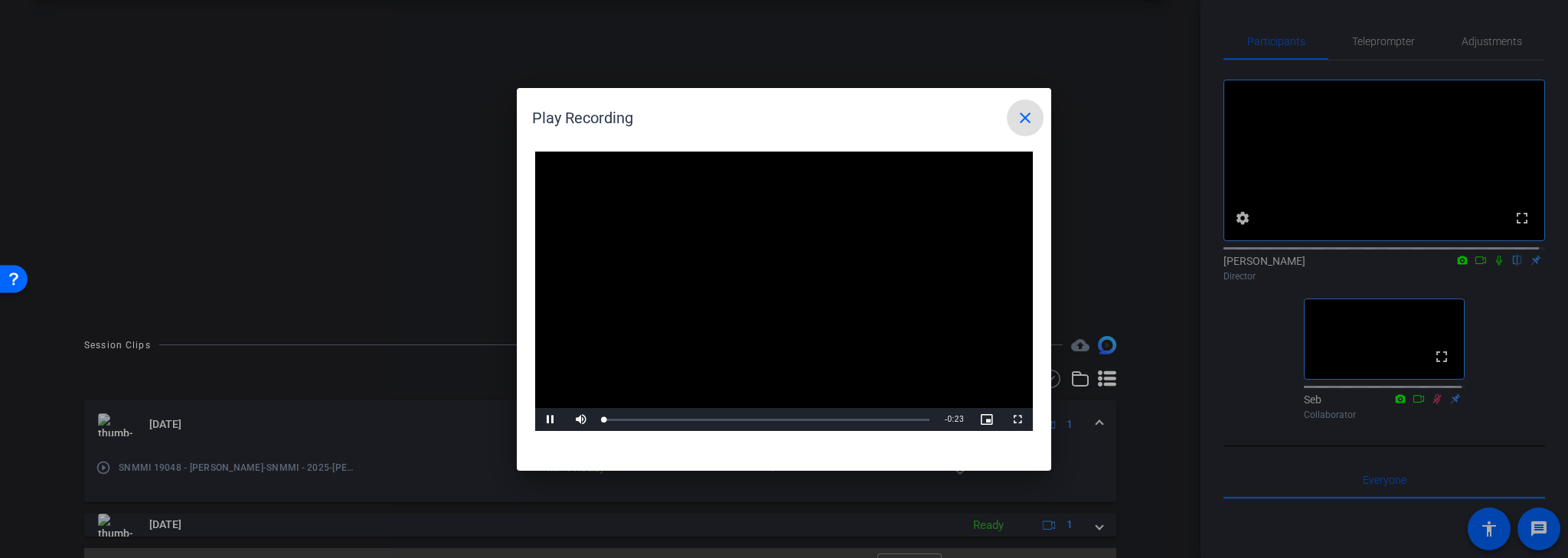
click at [763, 282] on video "Video Player" at bounding box center [784, 291] width 498 height 280
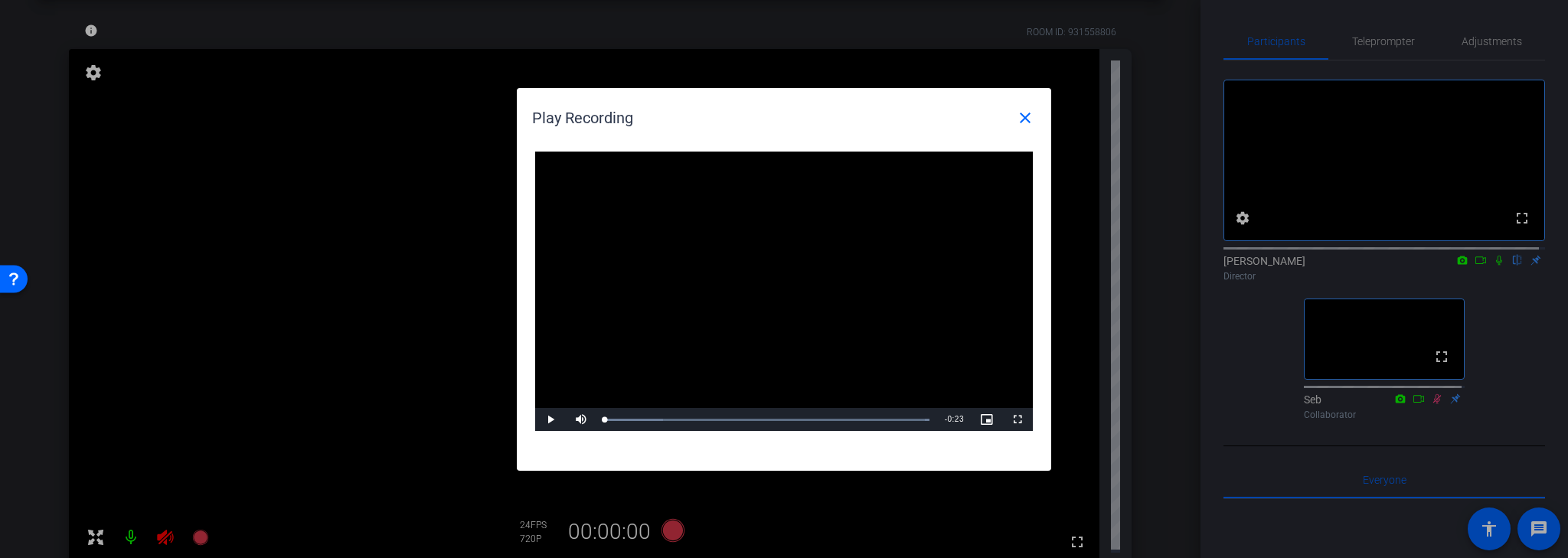
scroll to position [324, 0]
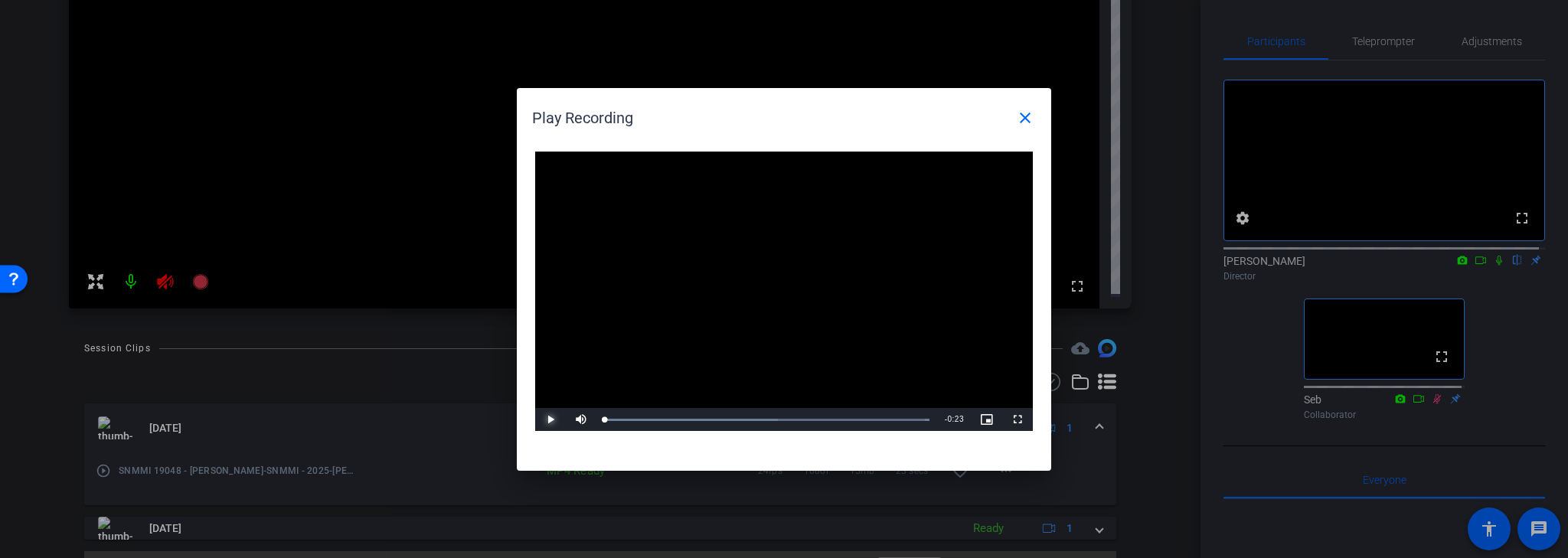
click at [548, 419] on span "Video Player" at bounding box center [550, 419] width 31 height 0
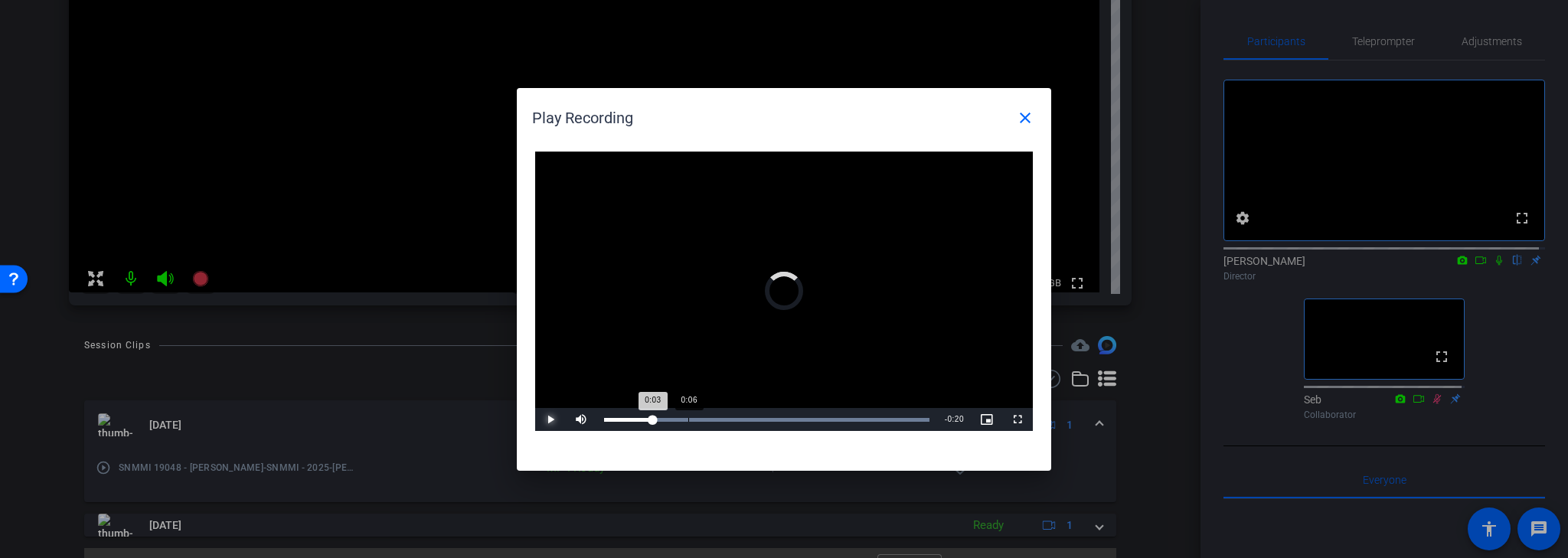
click at [689, 416] on div "Loaded : 100.00% 0:06 0:03" at bounding box center [767, 419] width 341 height 23
click at [551, 419] on span "Video Player" at bounding box center [550, 419] width 31 height 0
click at [1023, 116] on mat-icon "close" at bounding box center [1025, 117] width 18 height 18
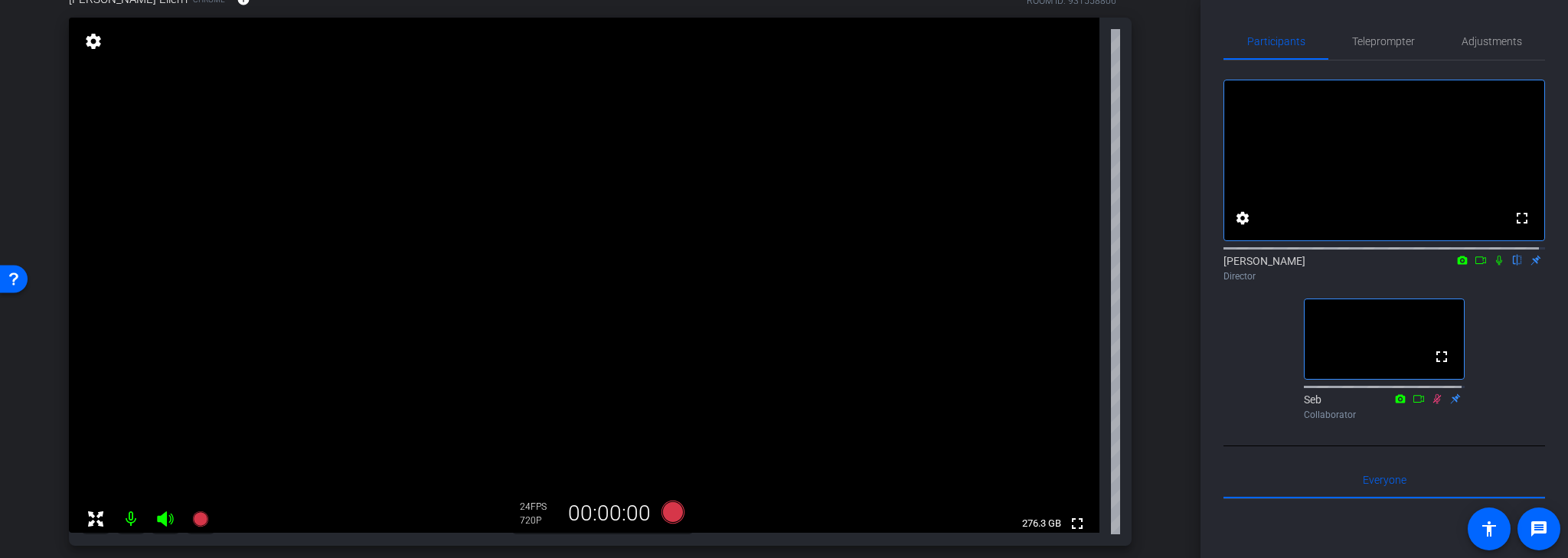
scroll to position [96, 0]
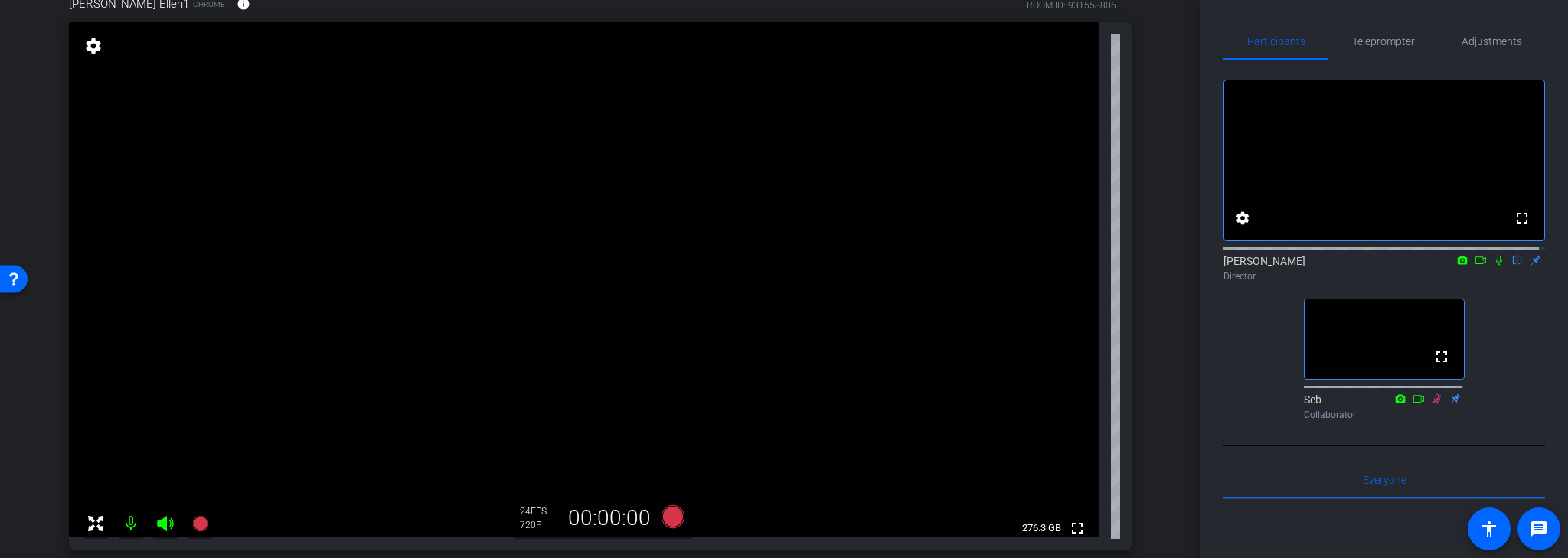
click at [1493, 265] on icon at bounding box center [1500, 261] width 13 height 11
click at [1477, 264] on icon at bounding box center [1481, 261] width 11 height 8
click at [1494, 265] on icon at bounding box center [1500, 261] width 13 height 11
click at [1510, 266] on mat-icon "flip" at bounding box center [1517, 260] width 18 height 14
click at [1496, 265] on icon at bounding box center [1500, 261] width 9 height 10
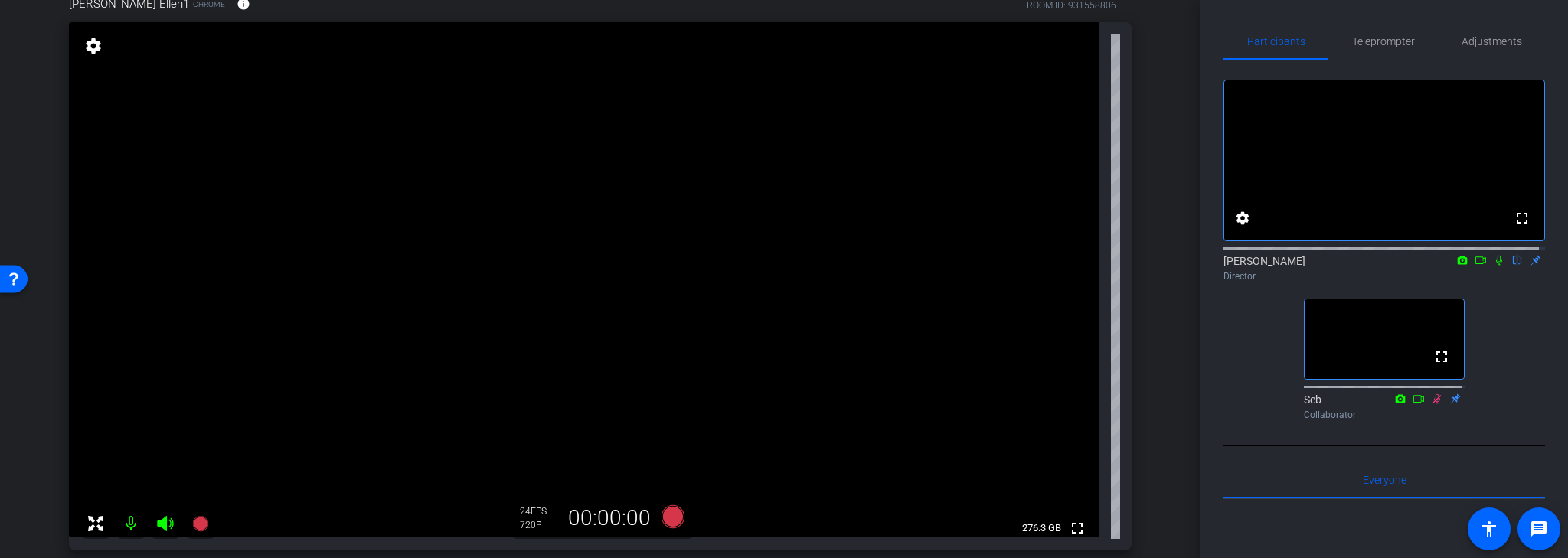
click at [1508, 266] on mat-icon "flip" at bounding box center [1517, 260] width 18 height 14
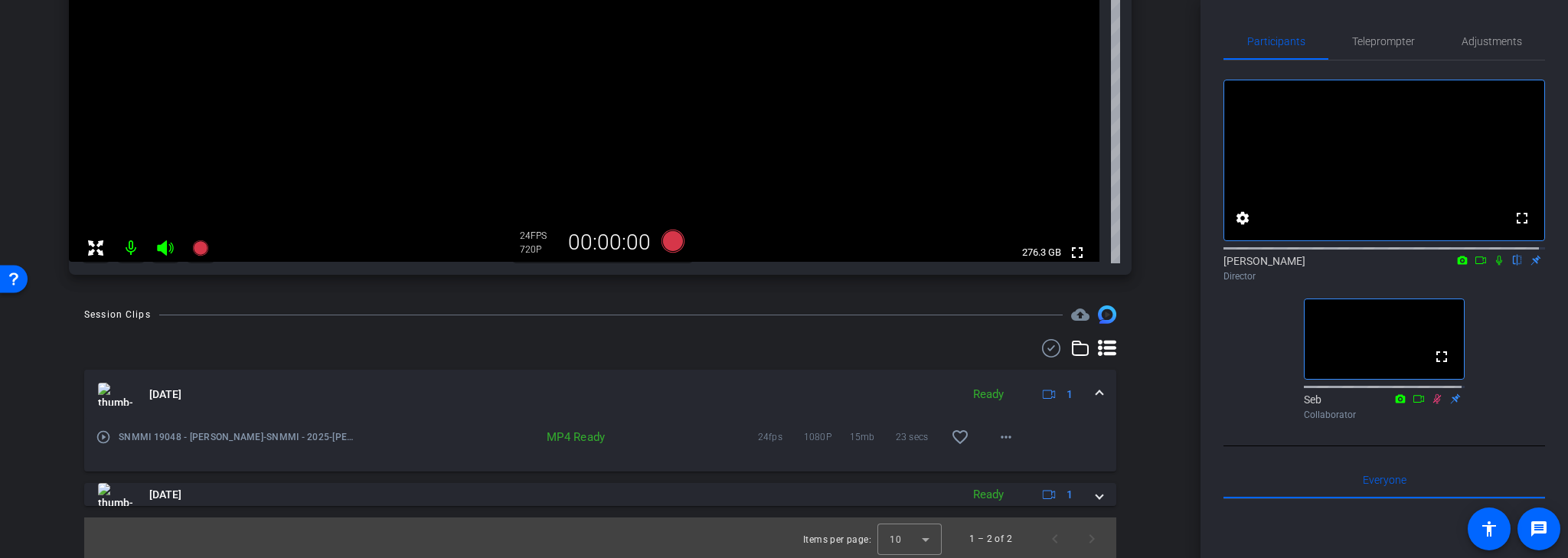
scroll to position [374, 0]
click at [1486, 38] on span "Adjustments" at bounding box center [1492, 42] width 60 height 11
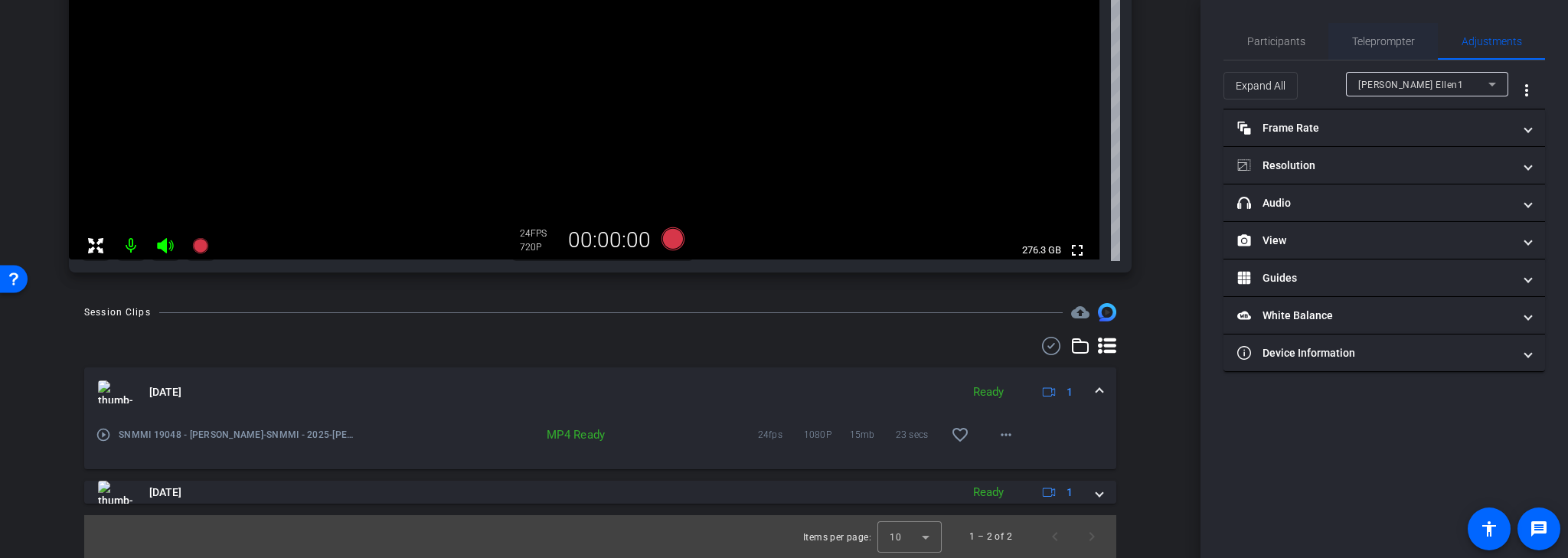
click at [1383, 42] on span "Teleprompter" at bounding box center [1383, 42] width 63 height 11
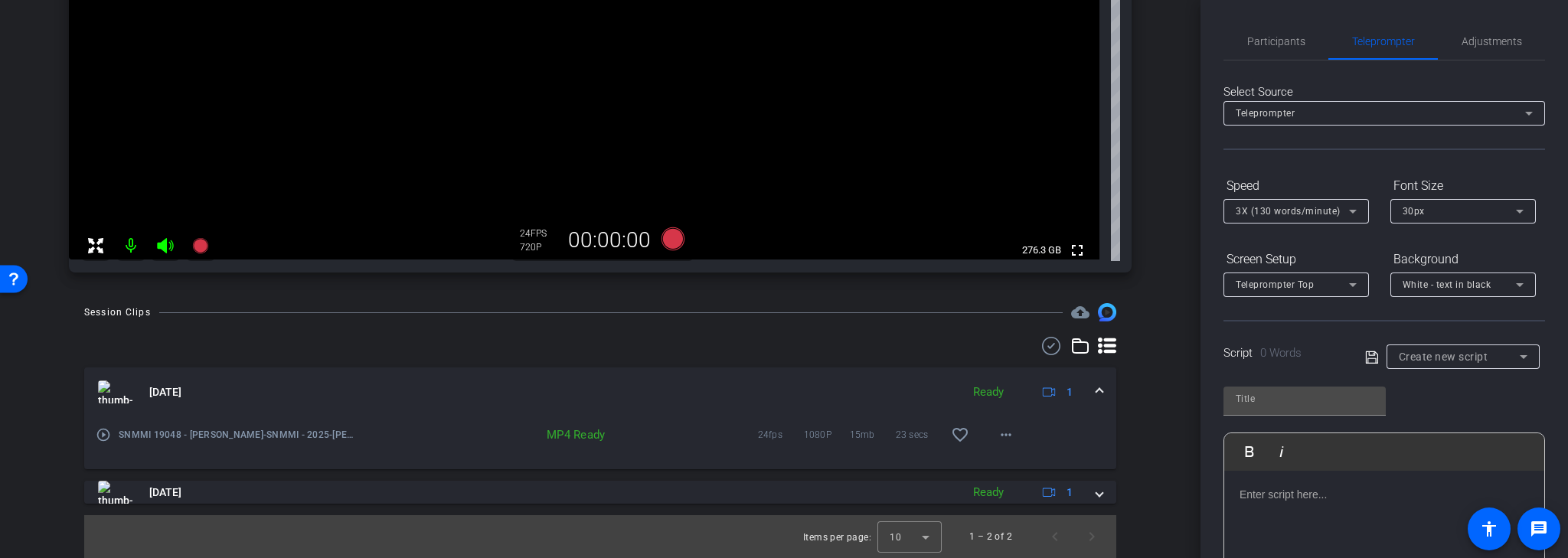
click at [1413, 113] on div "Teleprompter" at bounding box center [1380, 113] width 290 height 19
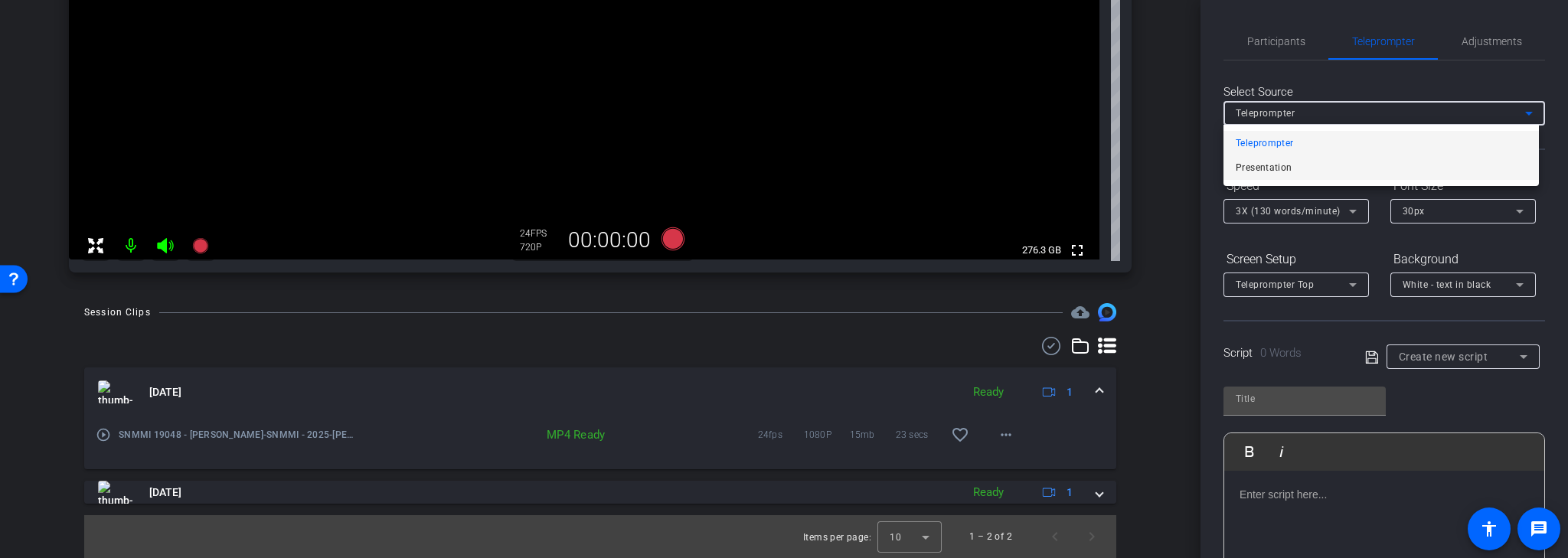
click at [1340, 162] on mat-option "Presentation" at bounding box center [1381, 167] width 316 height 24
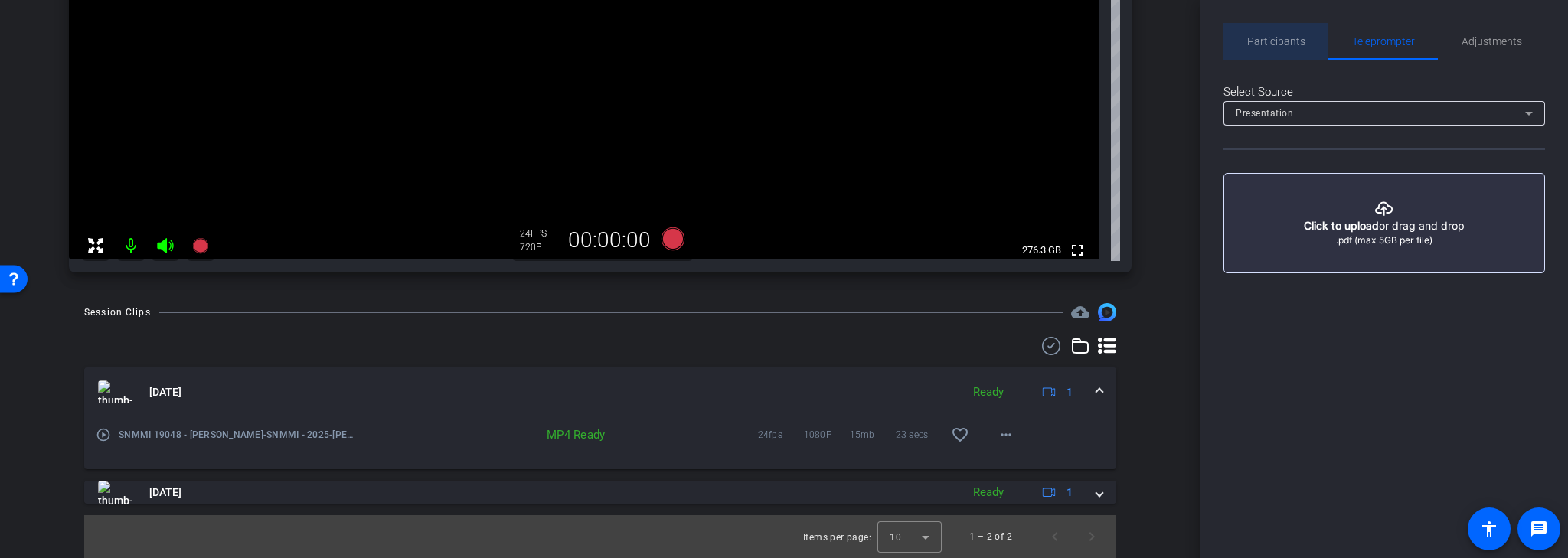
click at [1293, 43] on span "Participants" at bounding box center [1277, 42] width 58 height 11
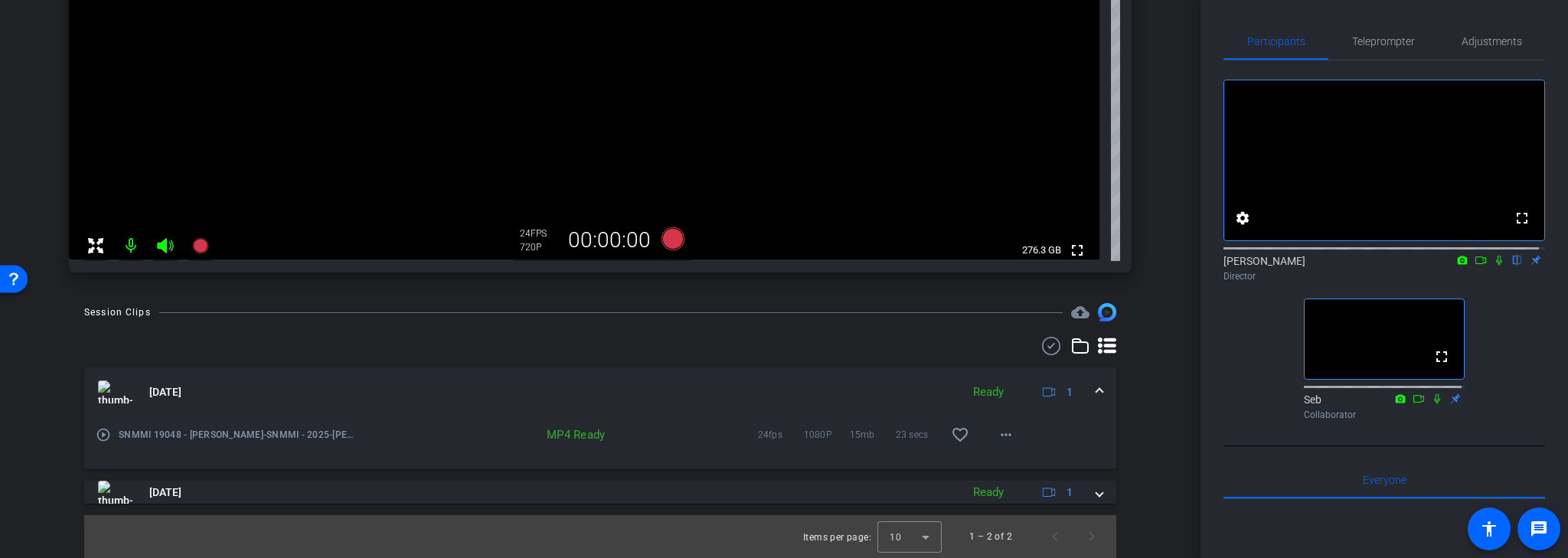
scroll to position [0, 0]
click at [1379, 39] on span "Teleprompter" at bounding box center [1383, 42] width 63 height 11
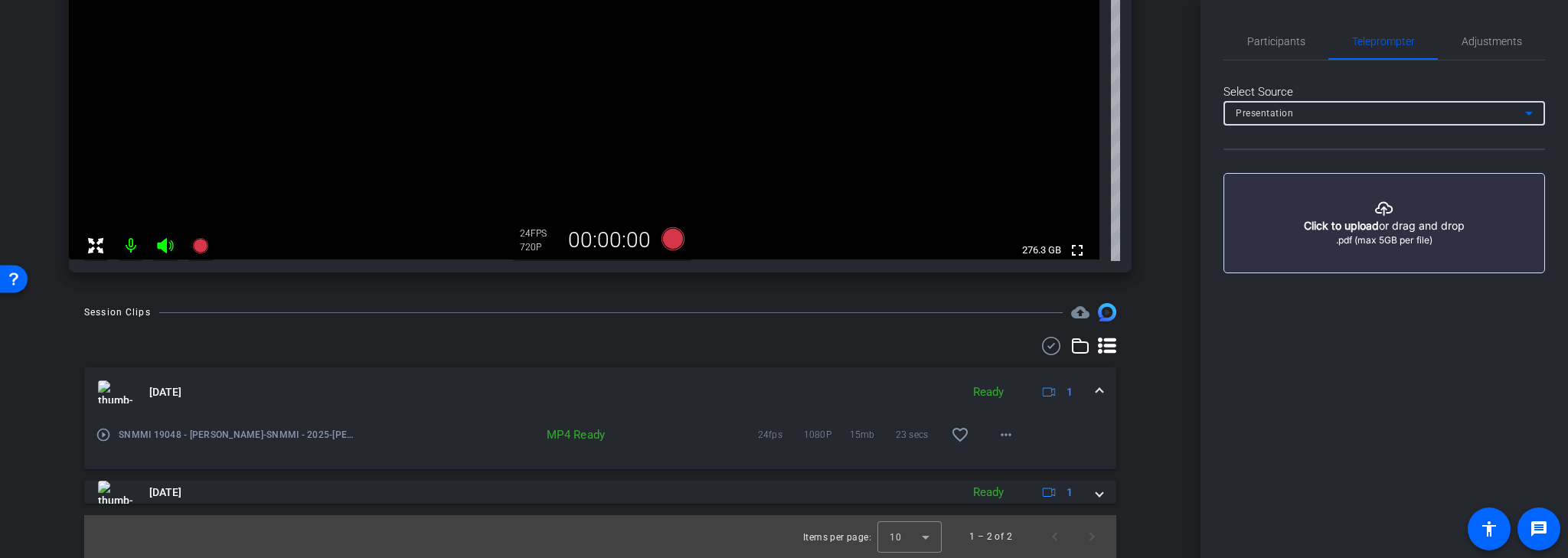
click at [1526, 114] on icon at bounding box center [1529, 113] width 18 height 18
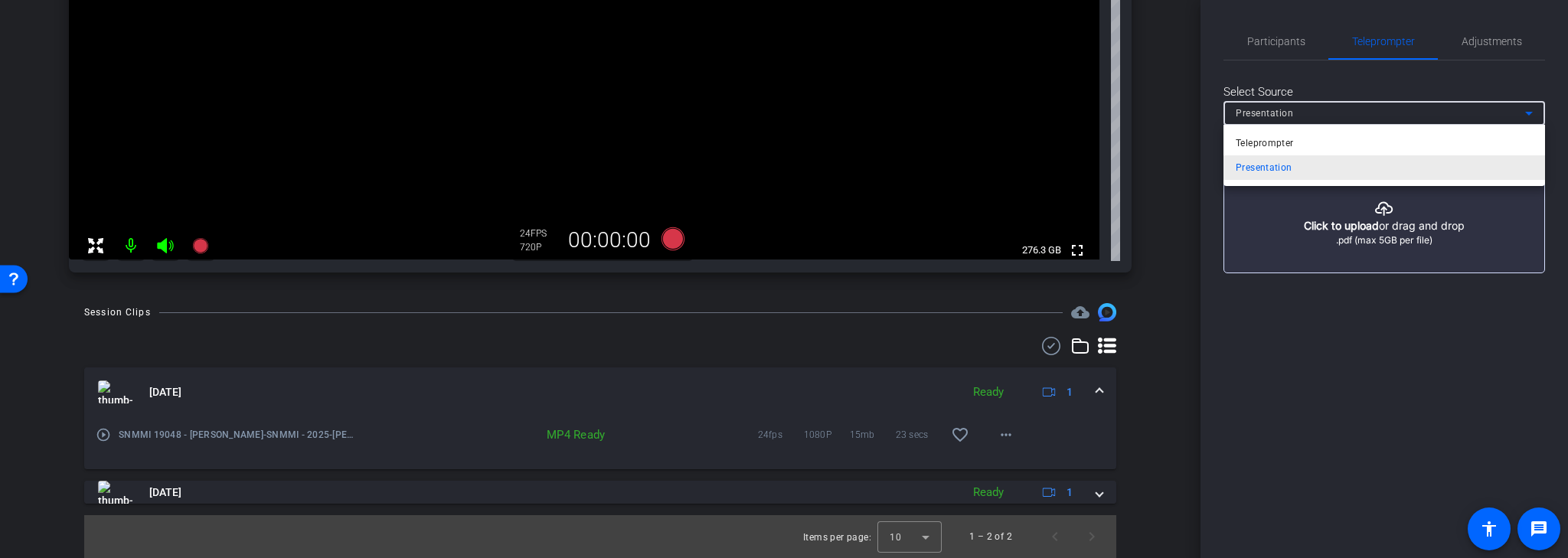
click at [1317, 169] on mat-option "Presentation" at bounding box center [1384, 167] width 322 height 24
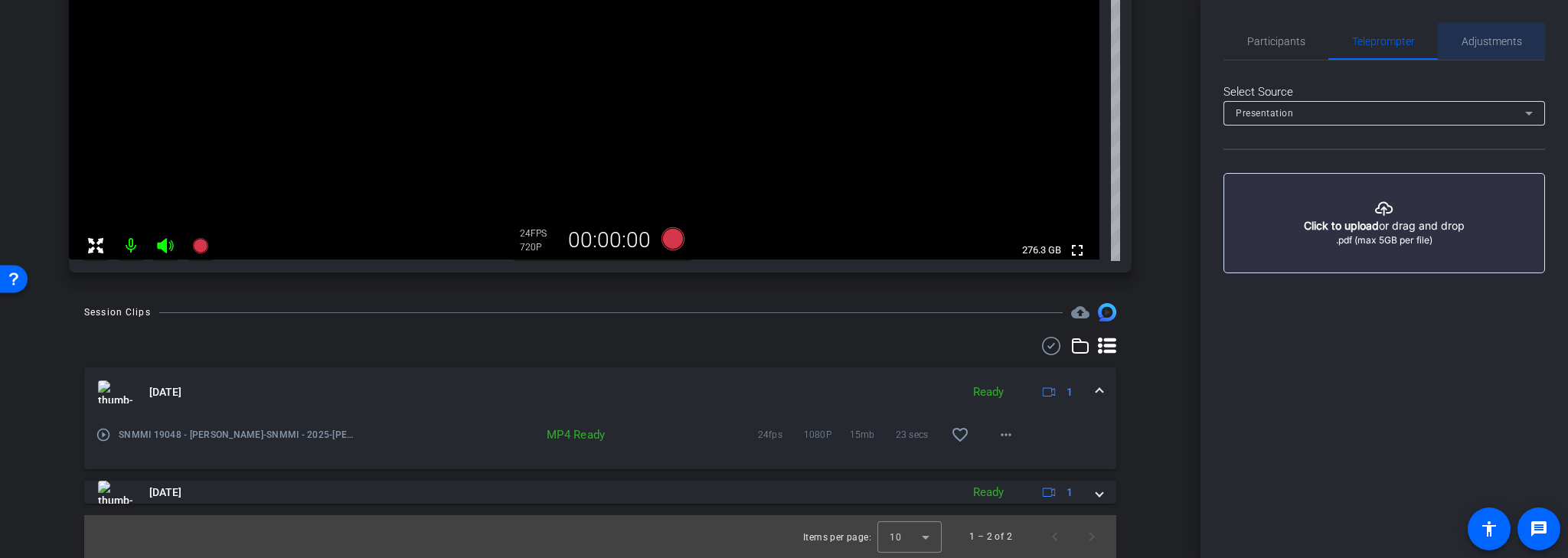
click at [1513, 39] on span "Adjustments" at bounding box center [1492, 42] width 60 height 11
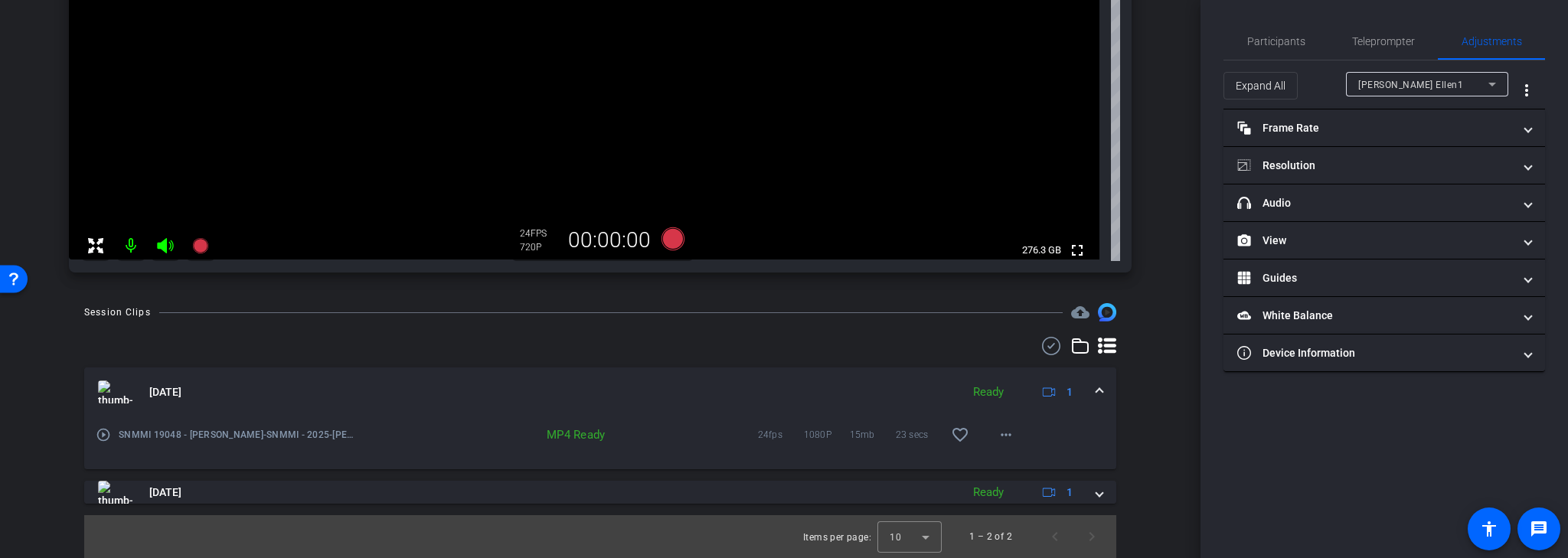
click at [1497, 84] on icon at bounding box center [1492, 84] width 18 height 18
click at [1427, 113] on mat-option "Mary Ellen1" at bounding box center [1427, 115] width 163 height 24
click at [1273, 45] on span "Participants" at bounding box center [1277, 42] width 58 height 11
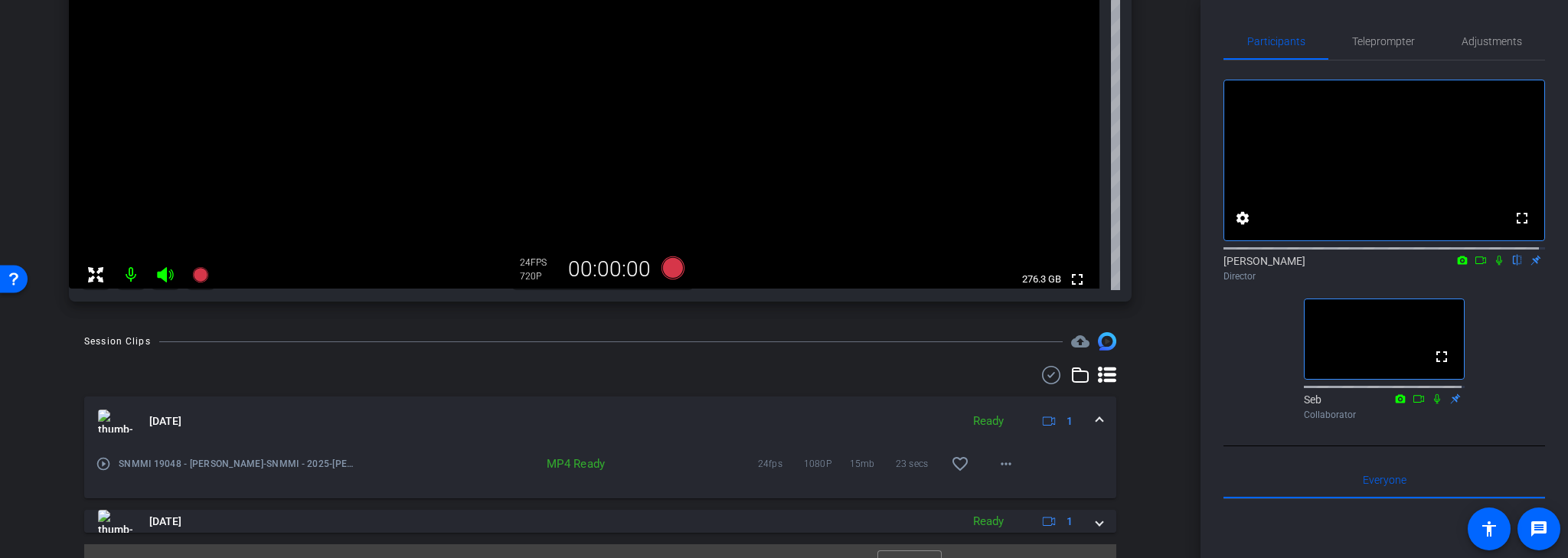
scroll to position [312, 0]
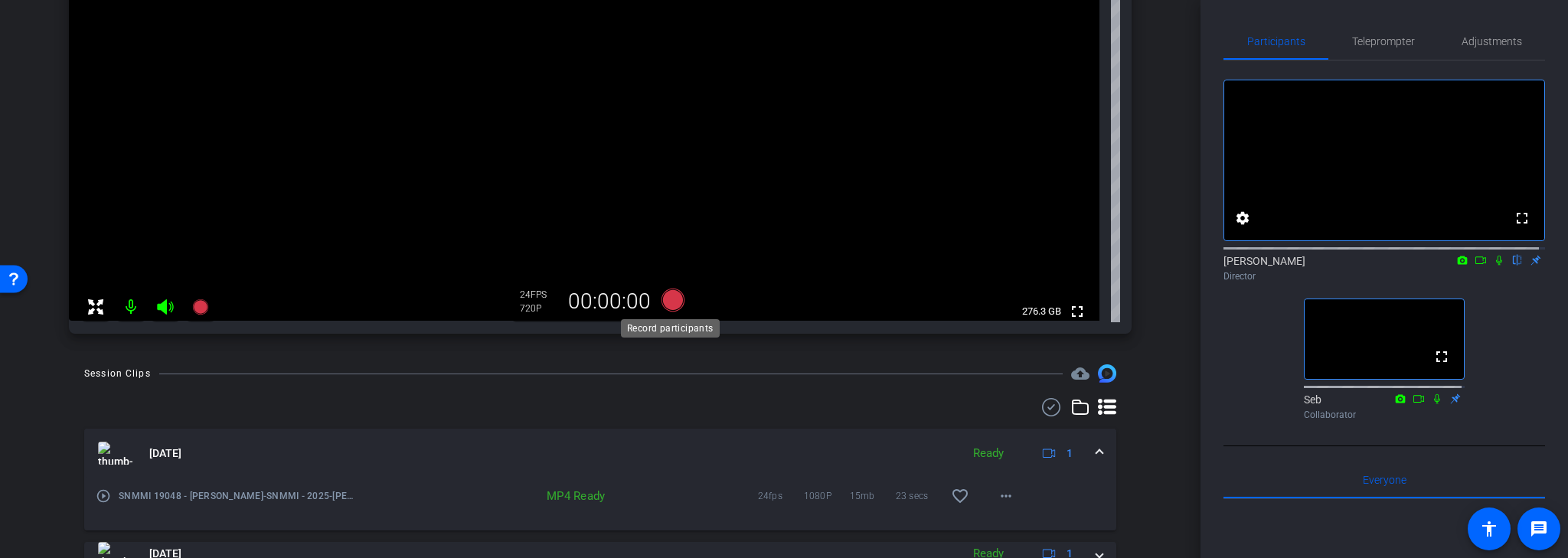
click at [666, 303] on icon at bounding box center [673, 300] width 23 height 23
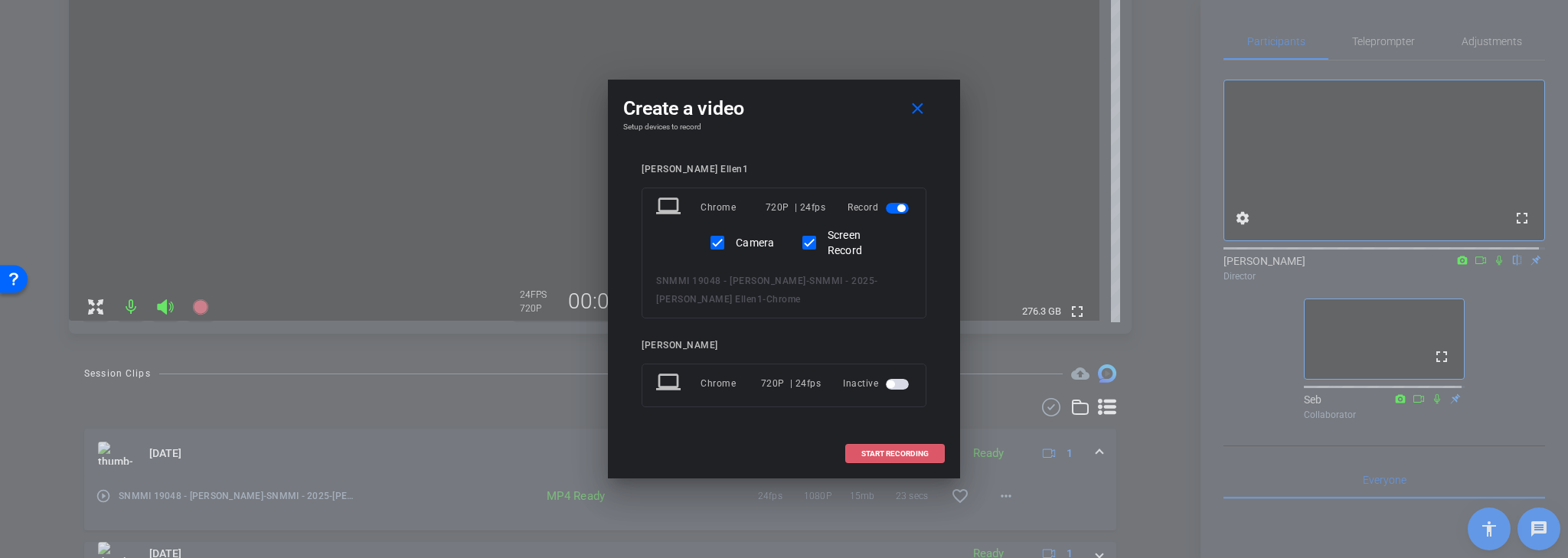
click at [897, 453] on span "START RECORDING" at bounding box center [895, 454] width 68 height 8
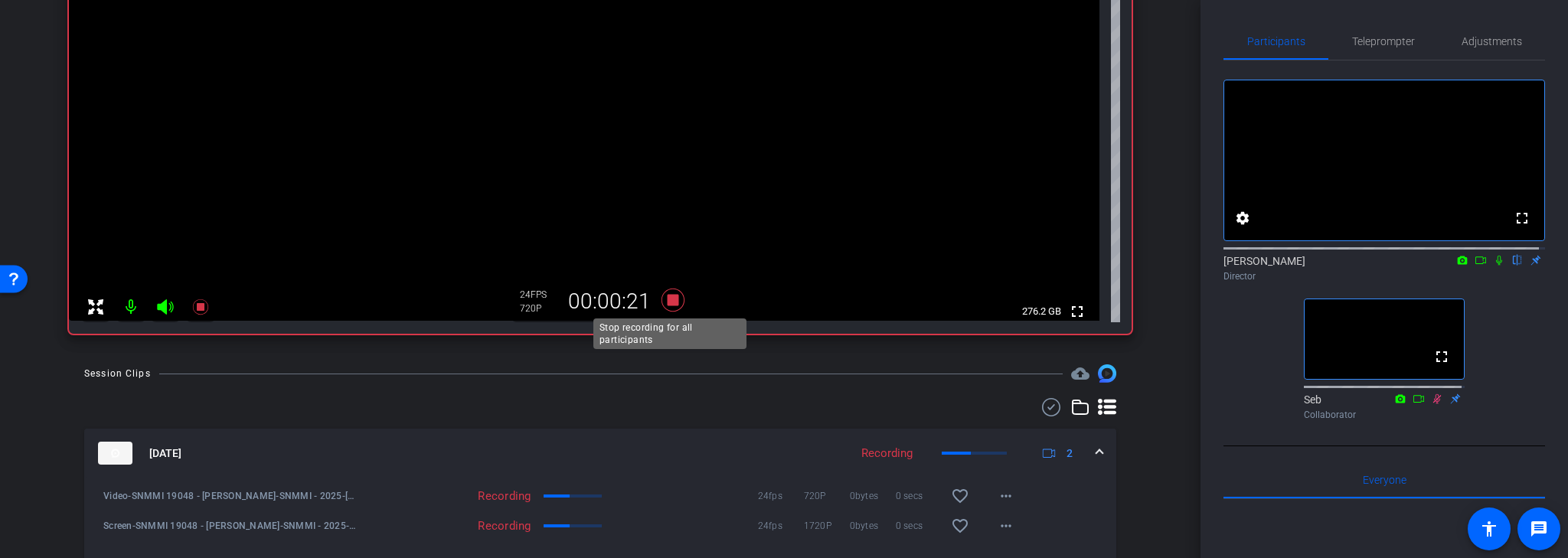
click at [668, 302] on icon at bounding box center [673, 300] width 23 height 23
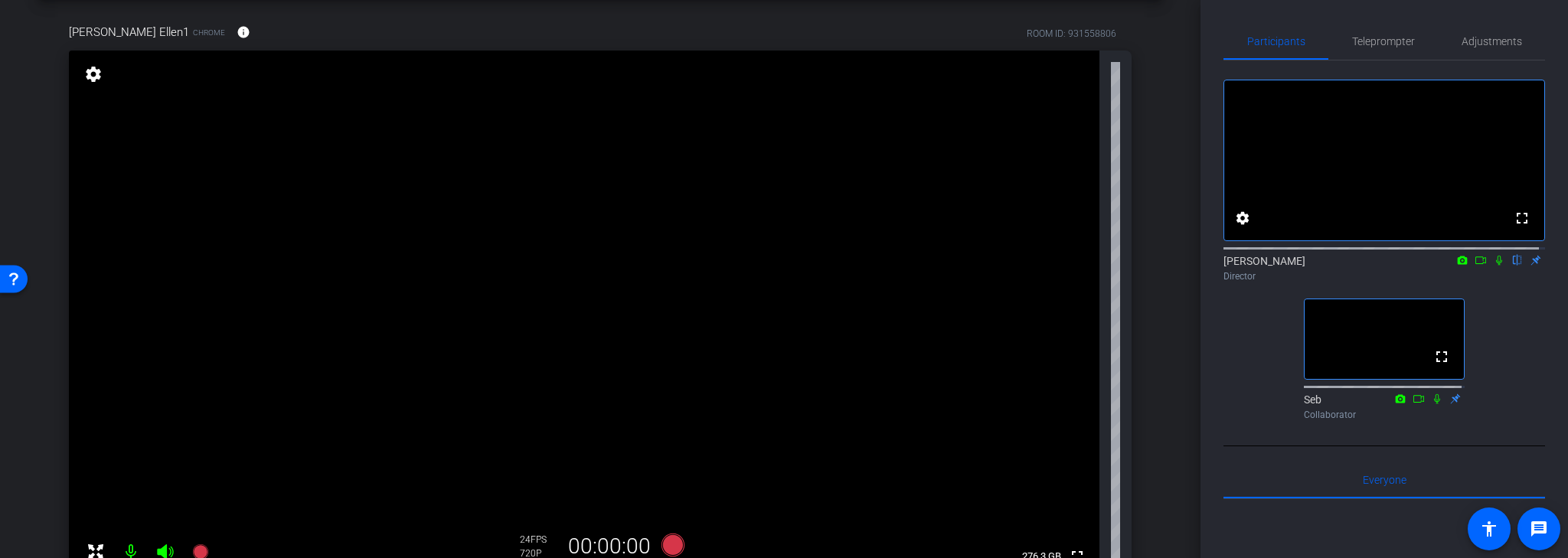
scroll to position [129, 0]
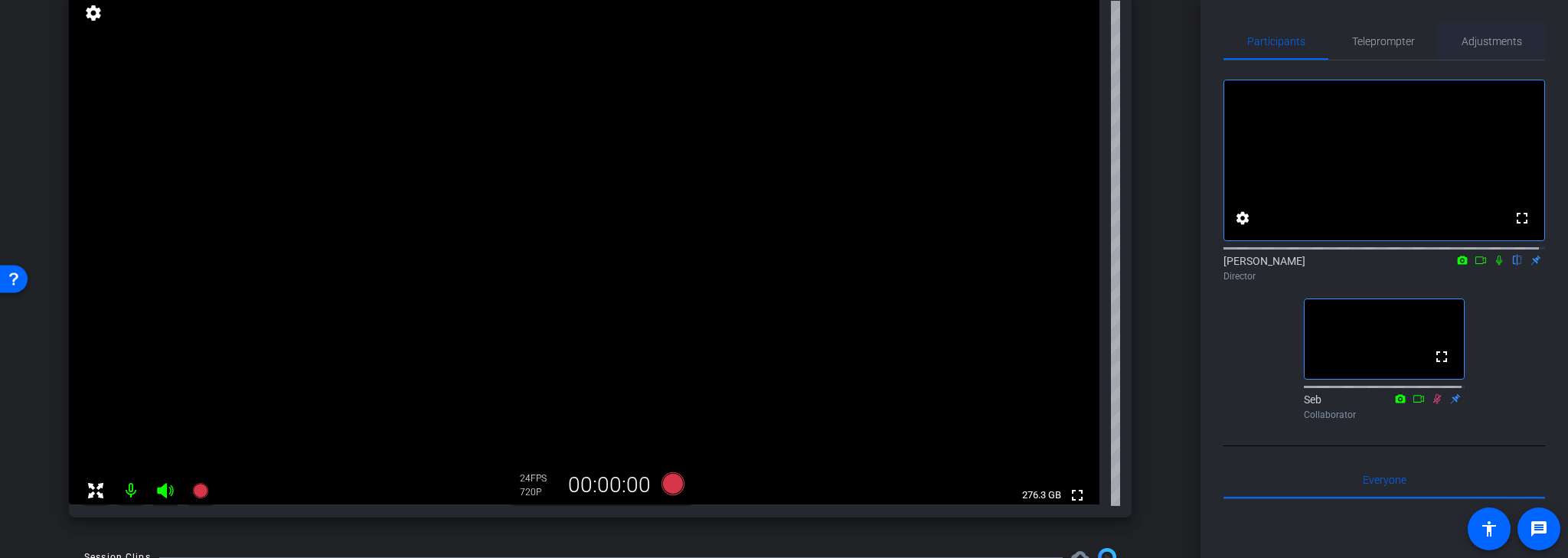
click at [1490, 38] on span "Adjustments" at bounding box center [1492, 42] width 60 height 11
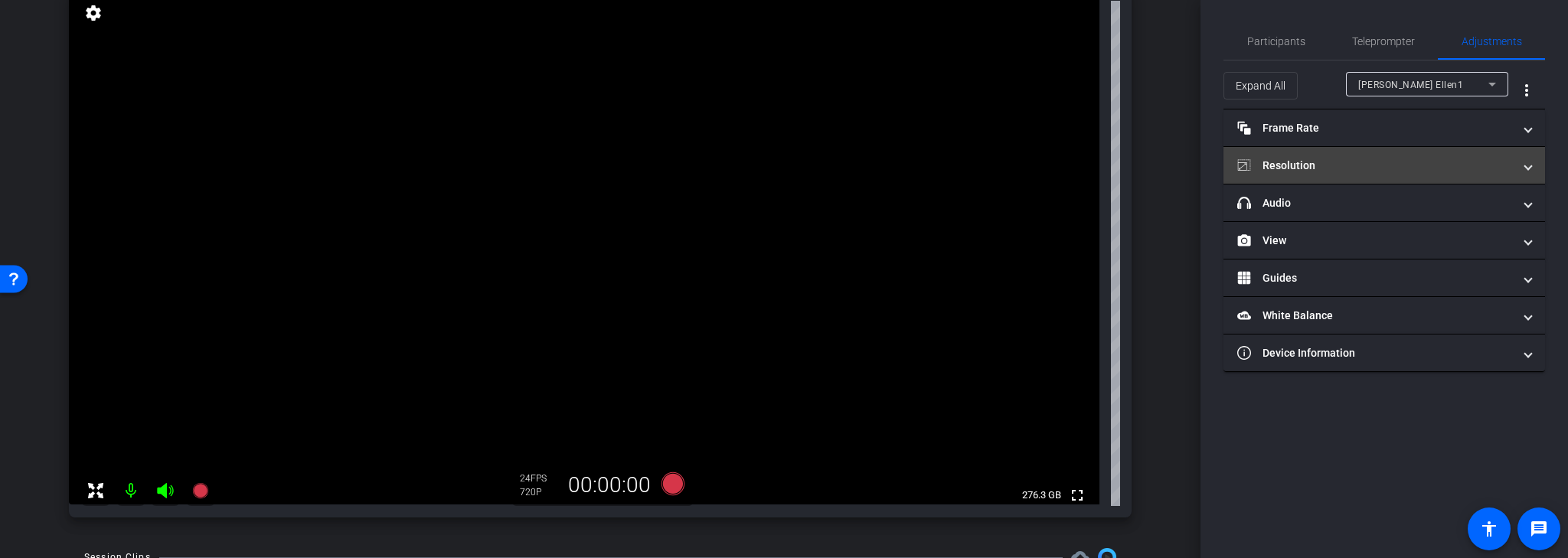
click at [1401, 162] on mat-panel-title "Resolution" at bounding box center [1375, 166] width 276 height 16
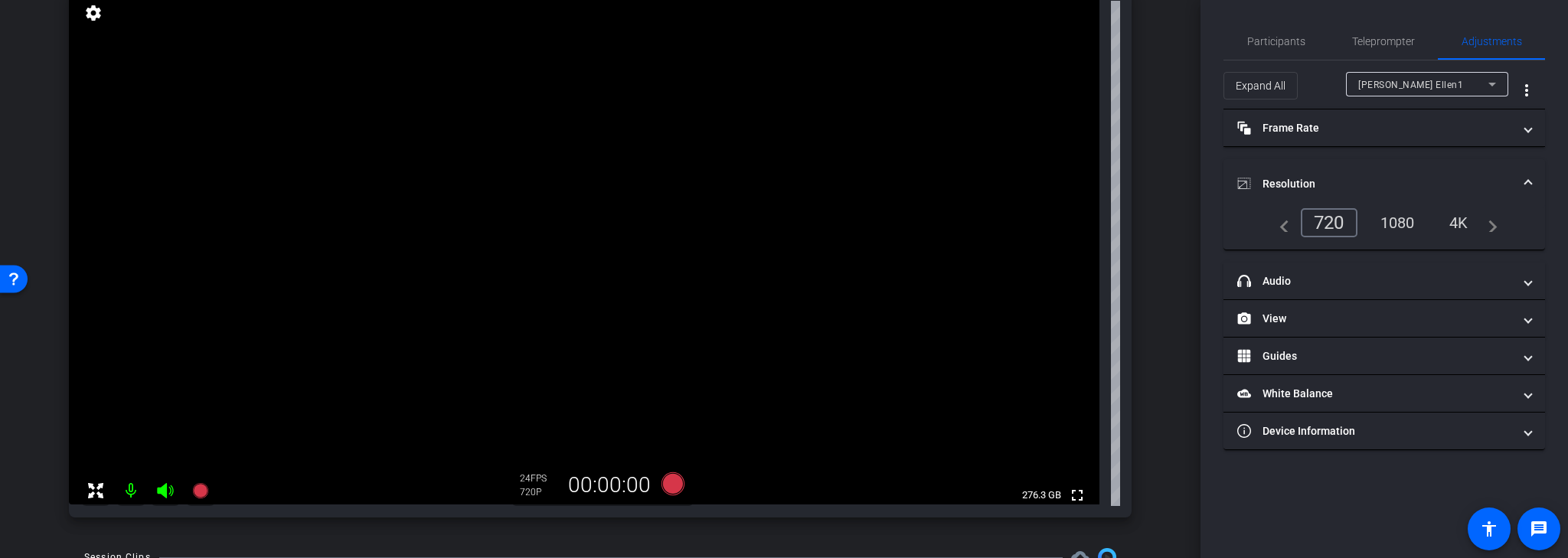
click at [1394, 221] on div "1080" at bounding box center [1398, 222] width 57 height 26
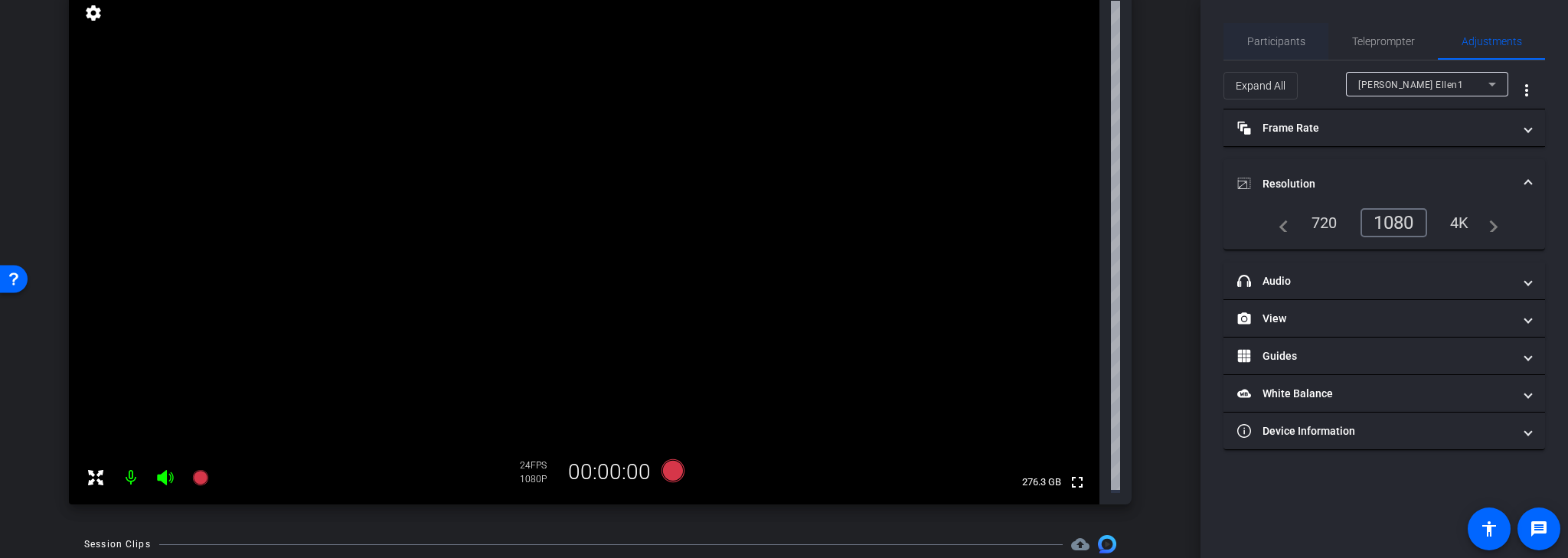
click at [1278, 42] on span "Participants" at bounding box center [1277, 42] width 58 height 11
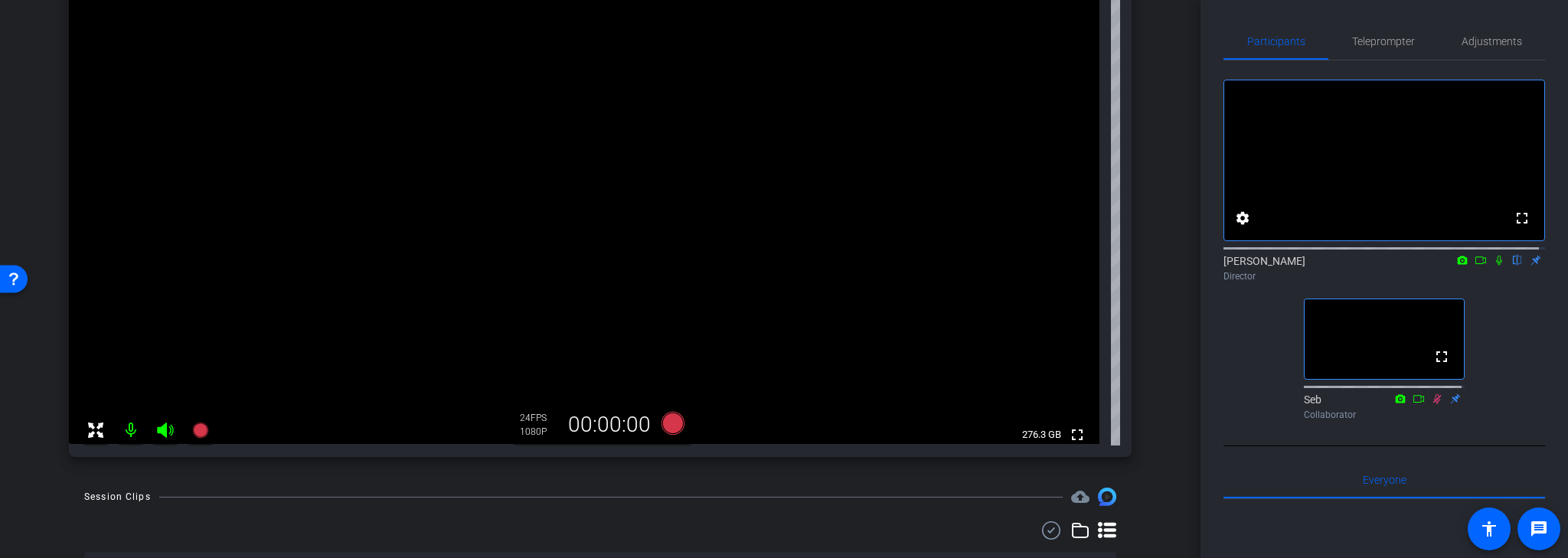
scroll to position [190, 0]
click at [665, 422] on icon at bounding box center [673, 422] width 23 height 23
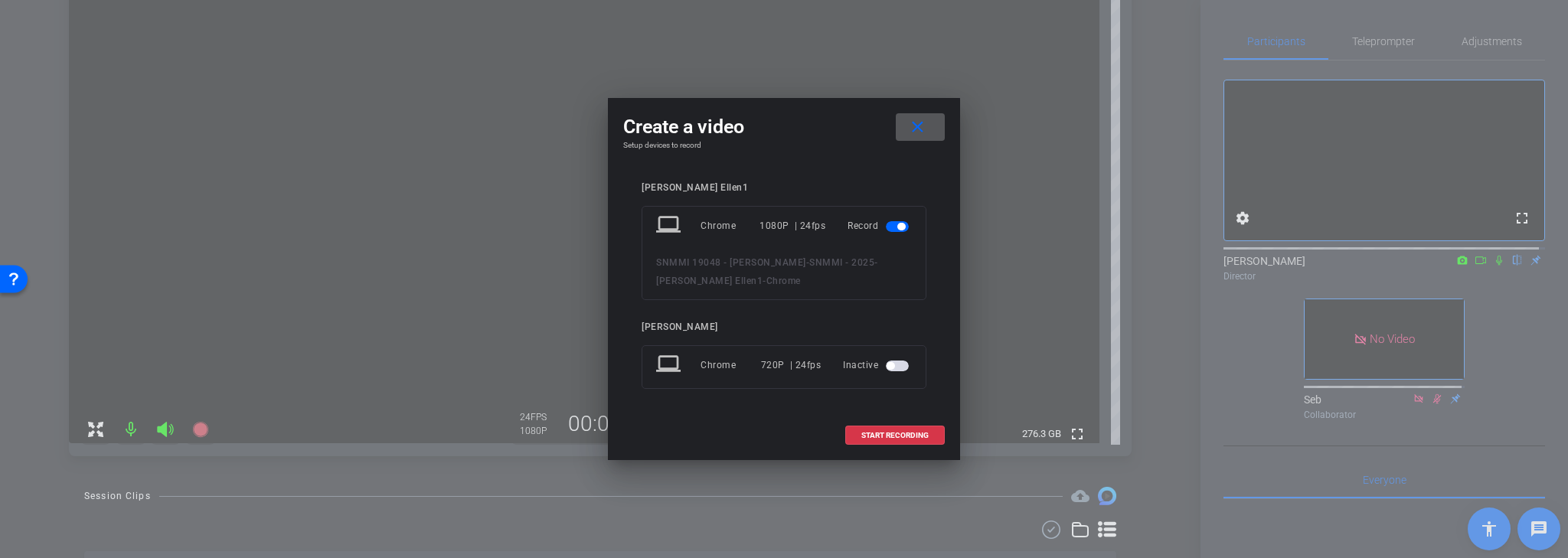
click at [918, 128] on mat-icon "close" at bounding box center [918, 127] width 19 height 19
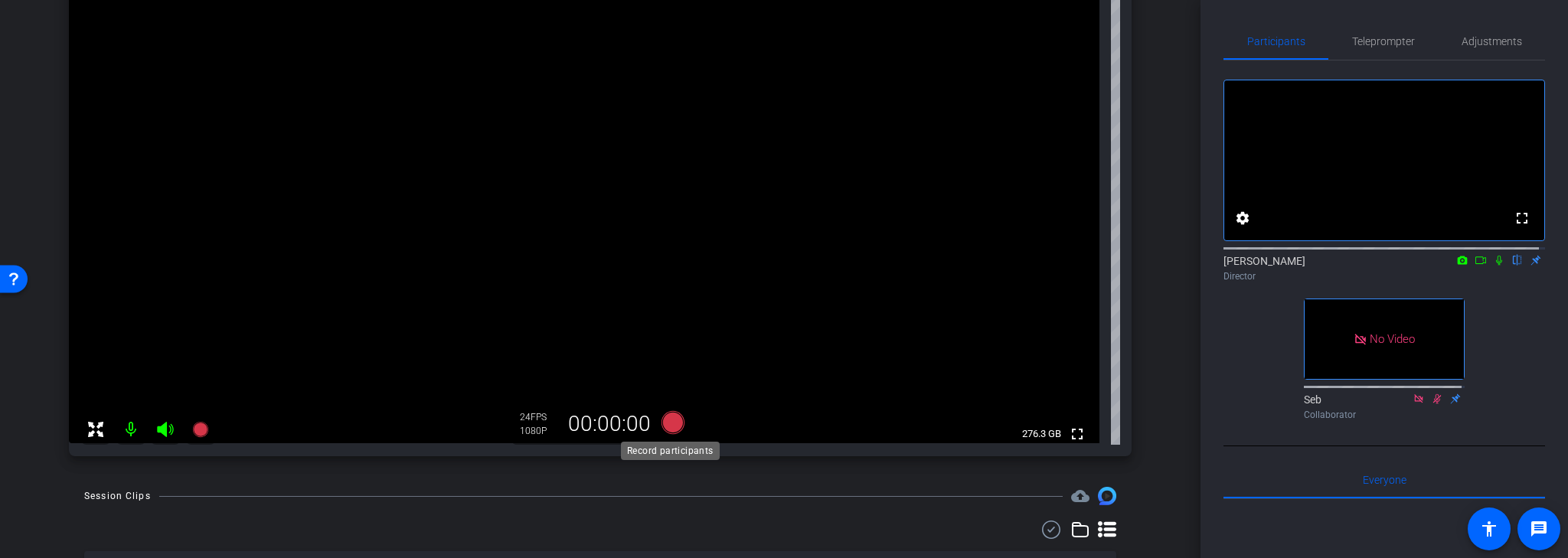
click at [669, 421] on icon at bounding box center [673, 422] width 23 height 23
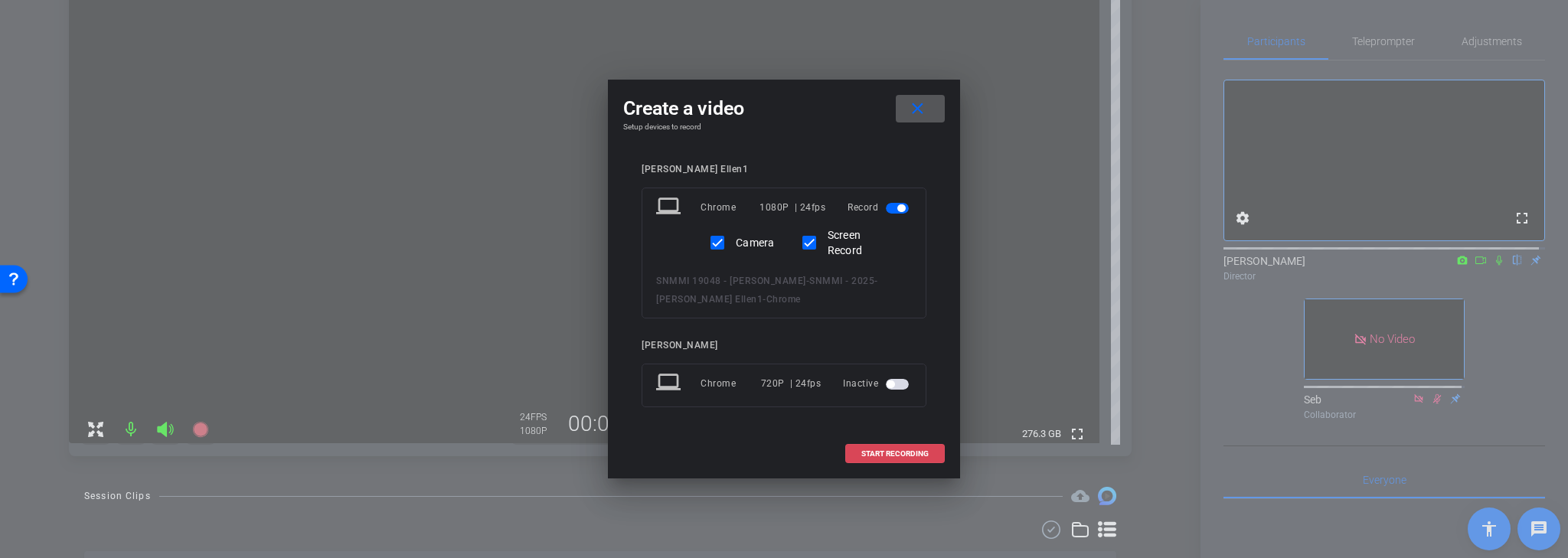
click at [922, 450] on span "START RECORDING" at bounding box center [895, 454] width 68 height 8
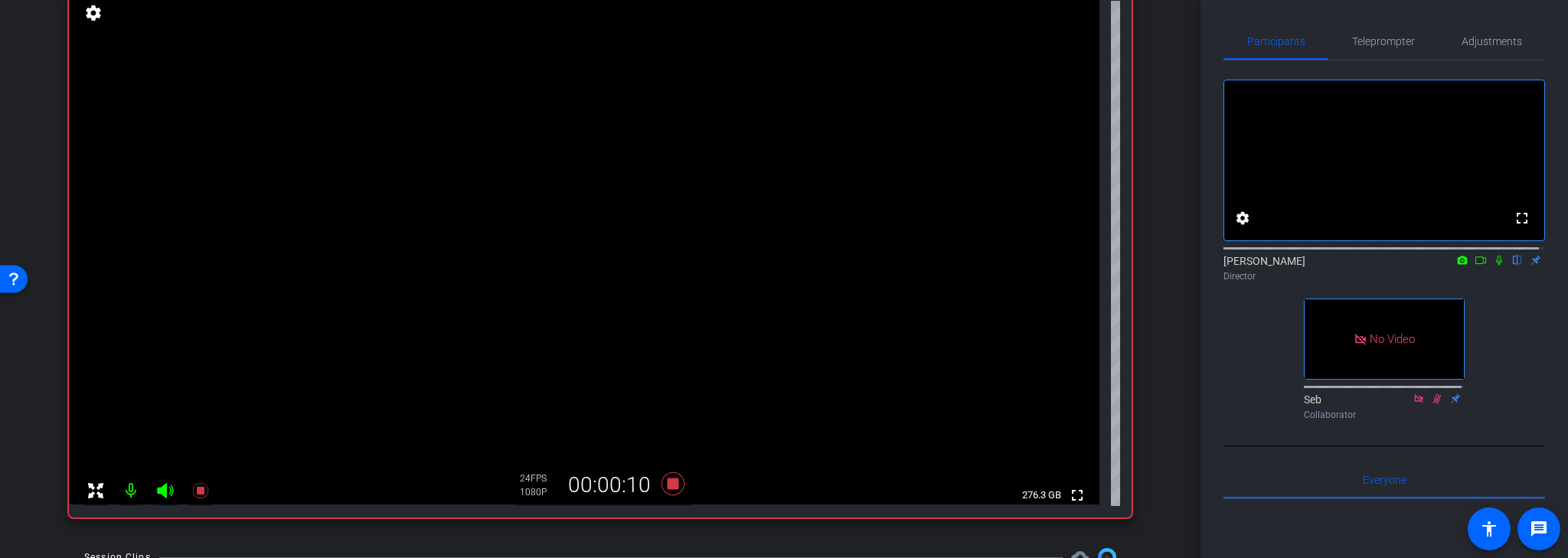
scroll to position [129, 0]
drag, startPoint x: 1492, startPoint y: 275, endPoint x: 1479, endPoint y: 279, distance: 13.6
click at [1493, 265] on icon at bounding box center [1500, 261] width 13 height 11
click at [1475, 265] on icon at bounding box center [1481, 261] width 13 height 11
click at [1493, 265] on icon at bounding box center [1500, 261] width 13 height 11
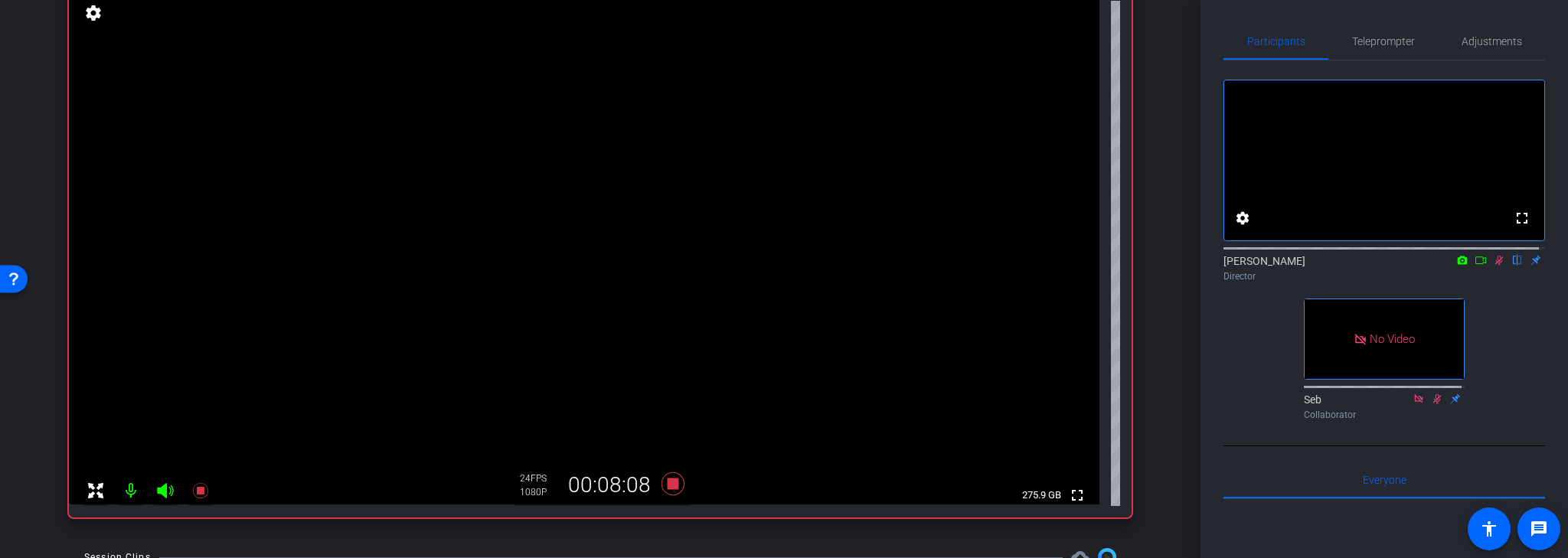
click at [1493, 265] on icon at bounding box center [1500, 261] width 13 height 11
click at [668, 483] on icon at bounding box center [673, 483] width 23 height 23
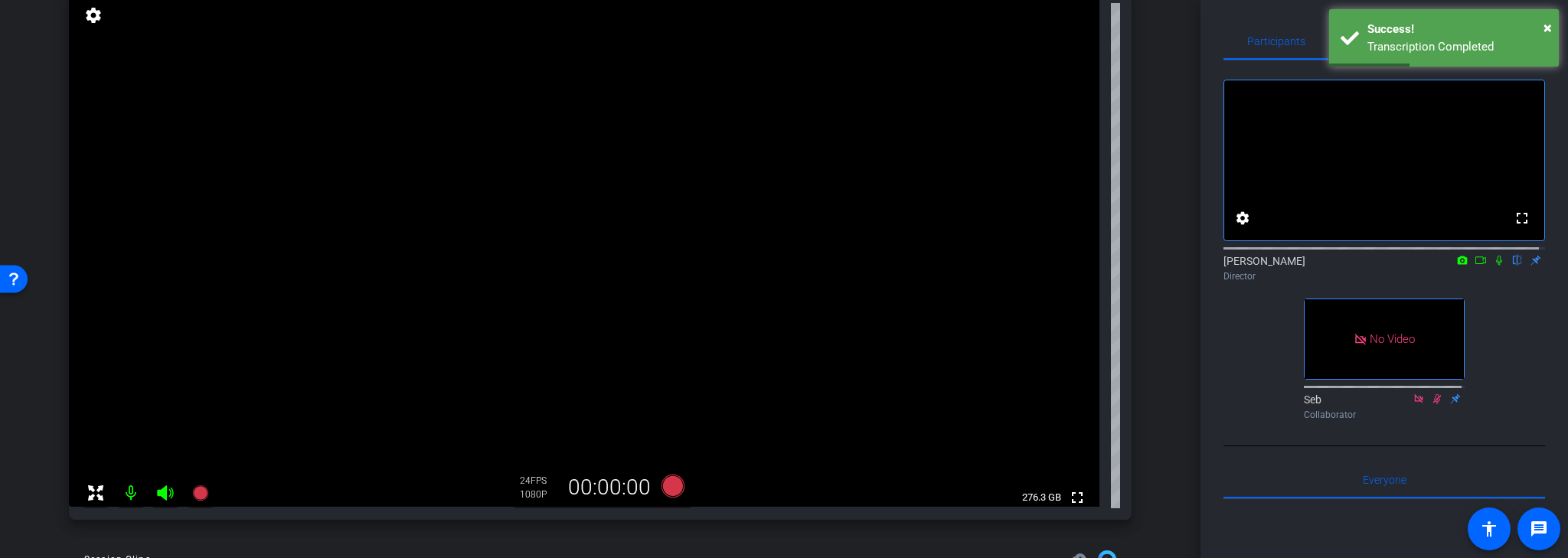
scroll to position [122, 0]
click at [671, 487] on icon at bounding box center [673, 489] width 23 height 23
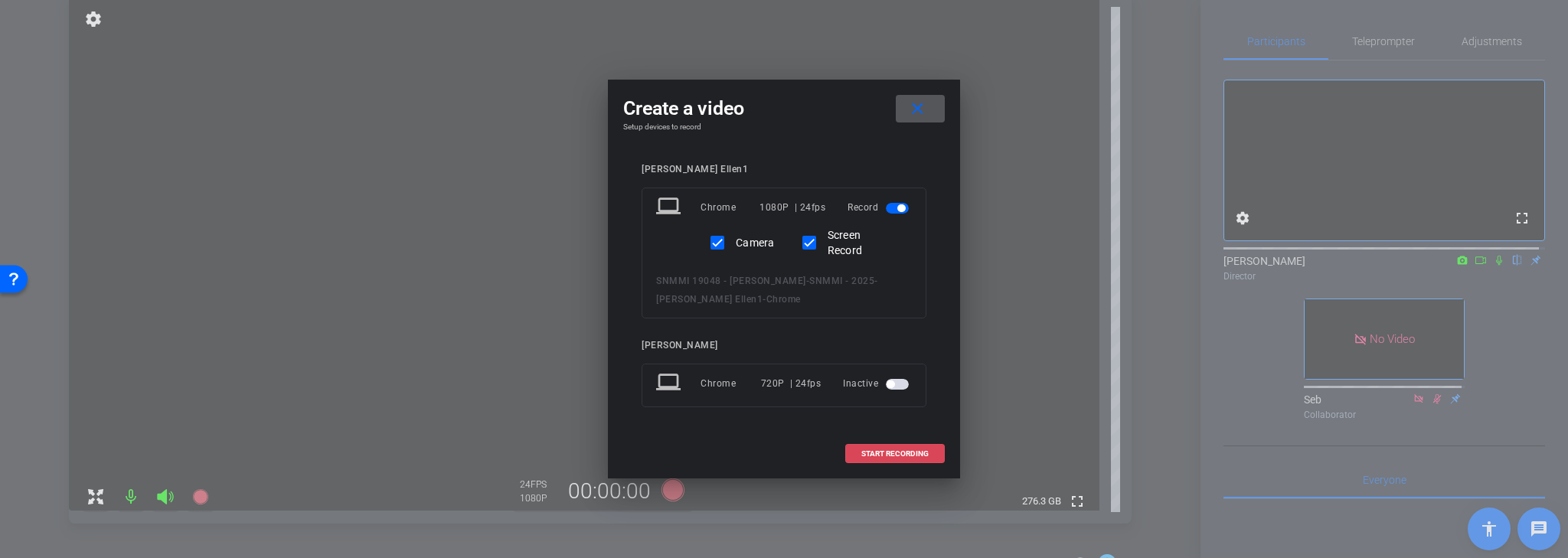
click at [902, 452] on span "START RECORDING" at bounding box center [895, 454] width 68 height 8
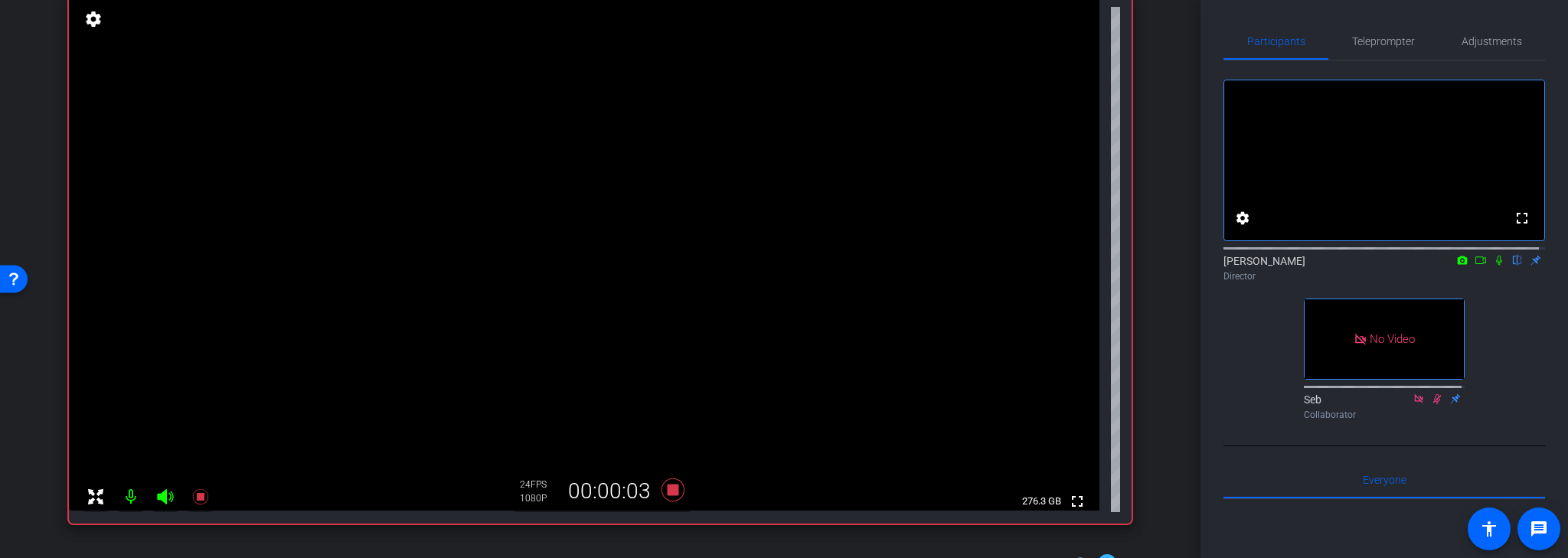
click at [1493, 265] on icon at bounding box center [1500, 261] width 13 height 11
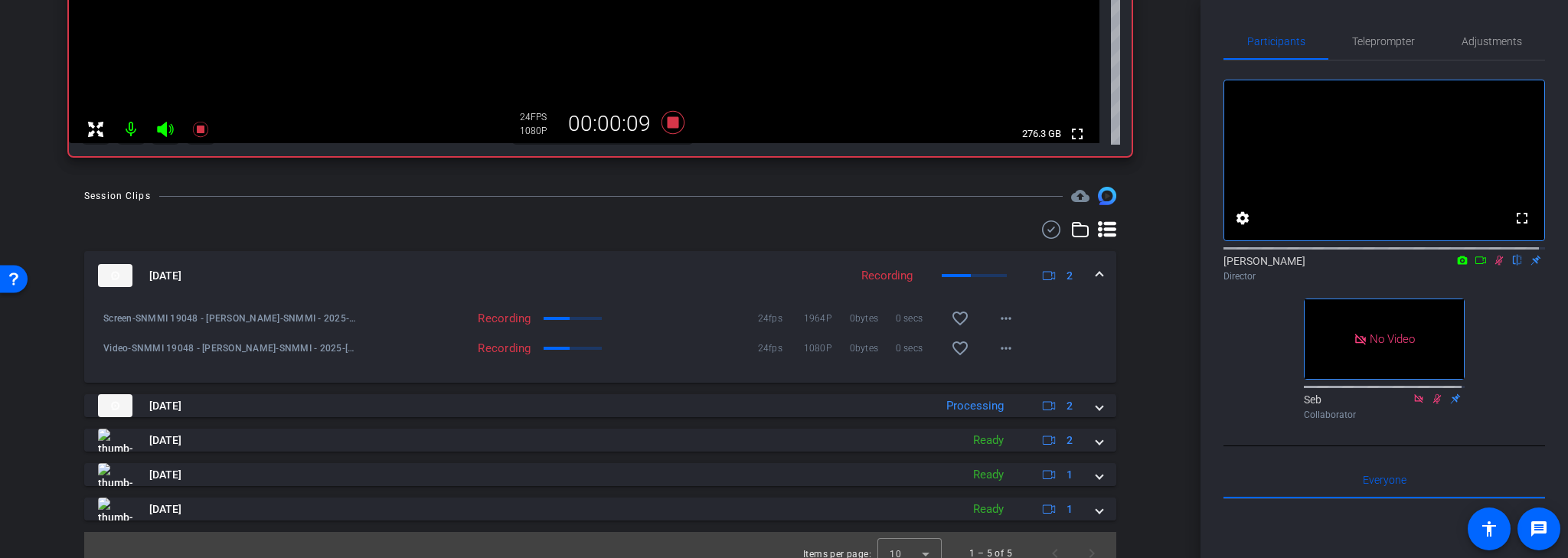
scroll to position [506, 0]
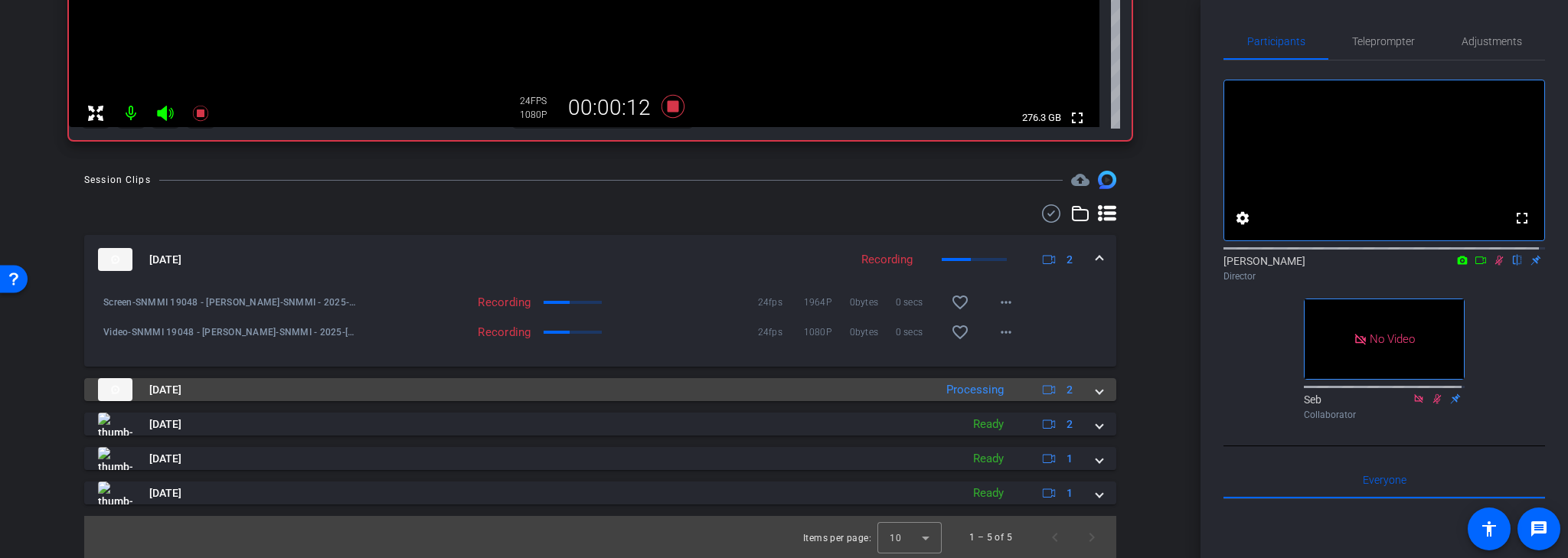
click at [434, 387] on mat-panel-title "Aug 13, 2025" at bounding box center [512, 389] width 828 height 23
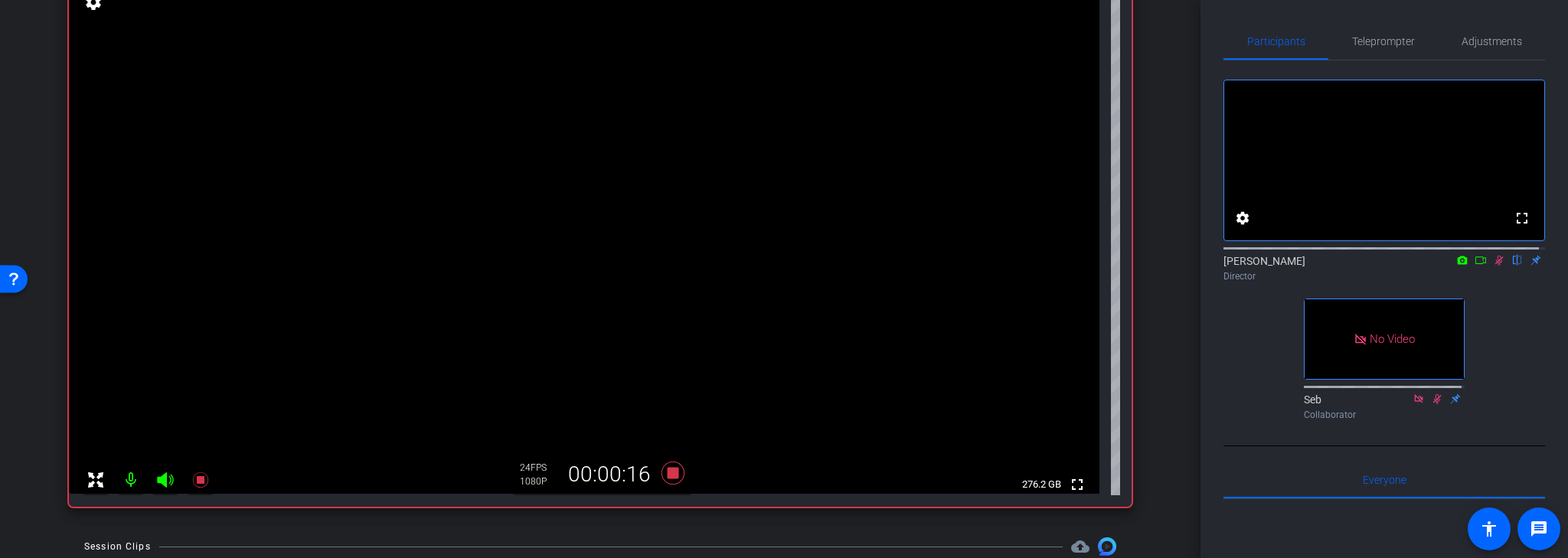
scroll to position [139, 0]
click at [1478, 265] on icon at bounding box center [1481, 261] width 13 height 11
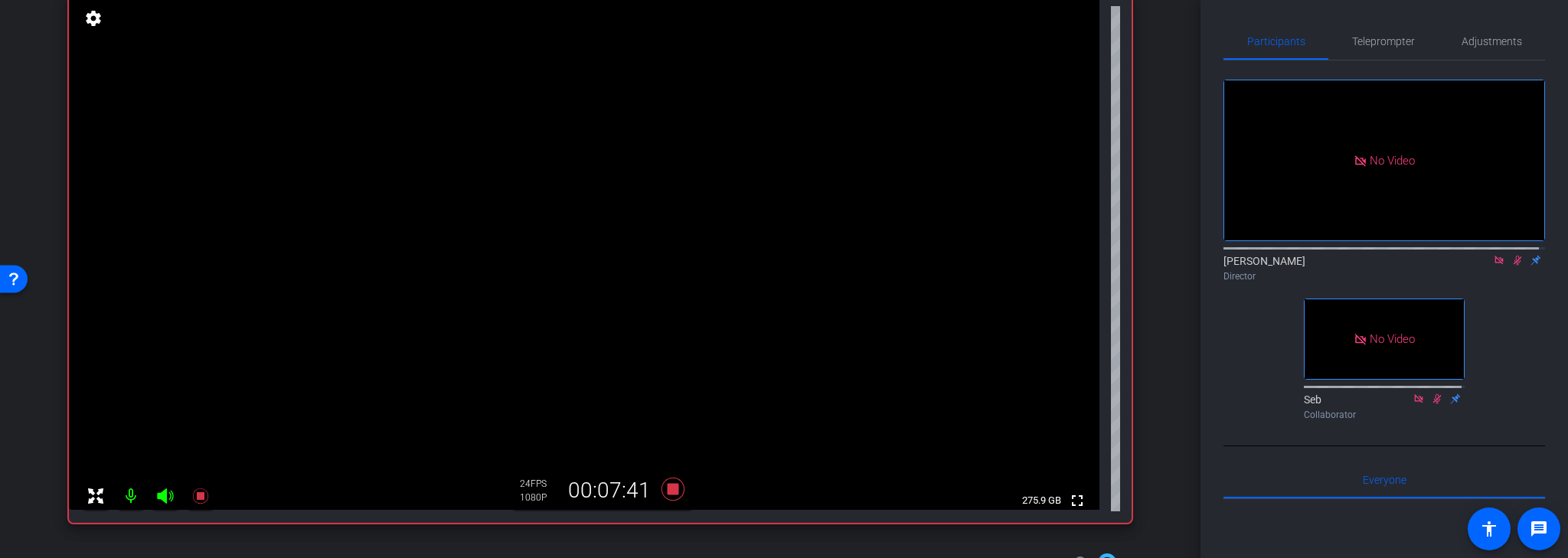
scroll to position [126, 0]
click at [1493, 265] on icon at bounding box center [1500, 261] width 13 height 11
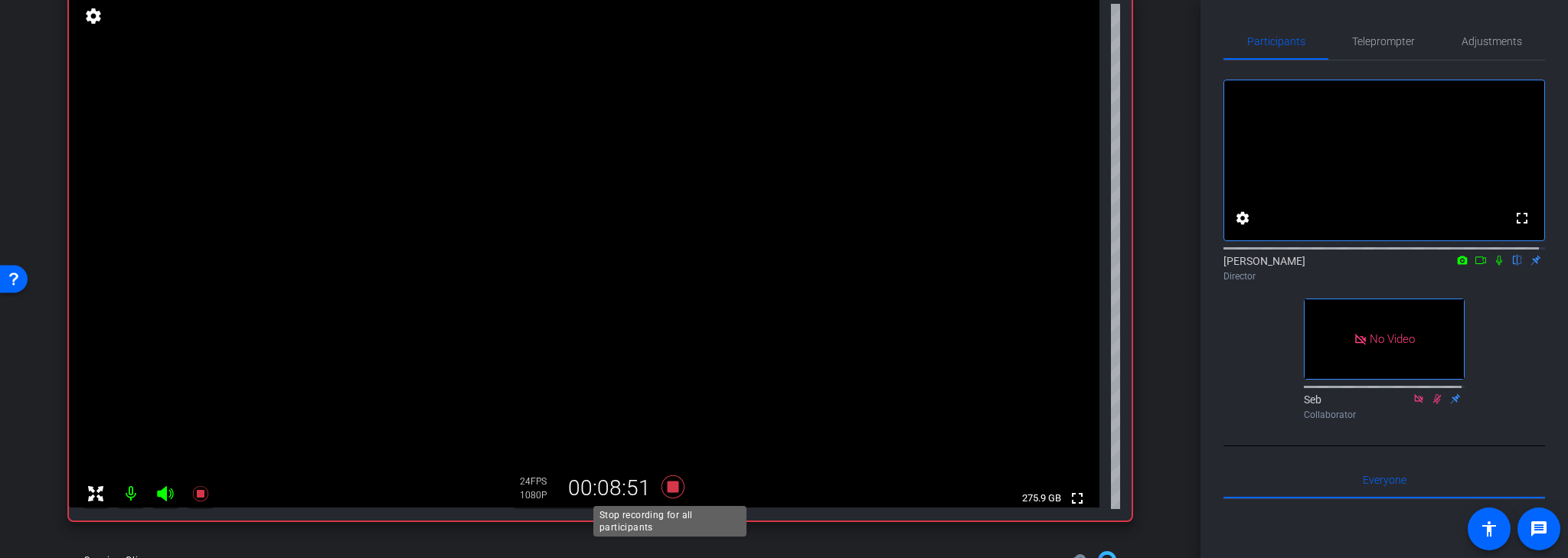
click at [671, 486] on icon at bounding box center [673, 487] width 23 height 23
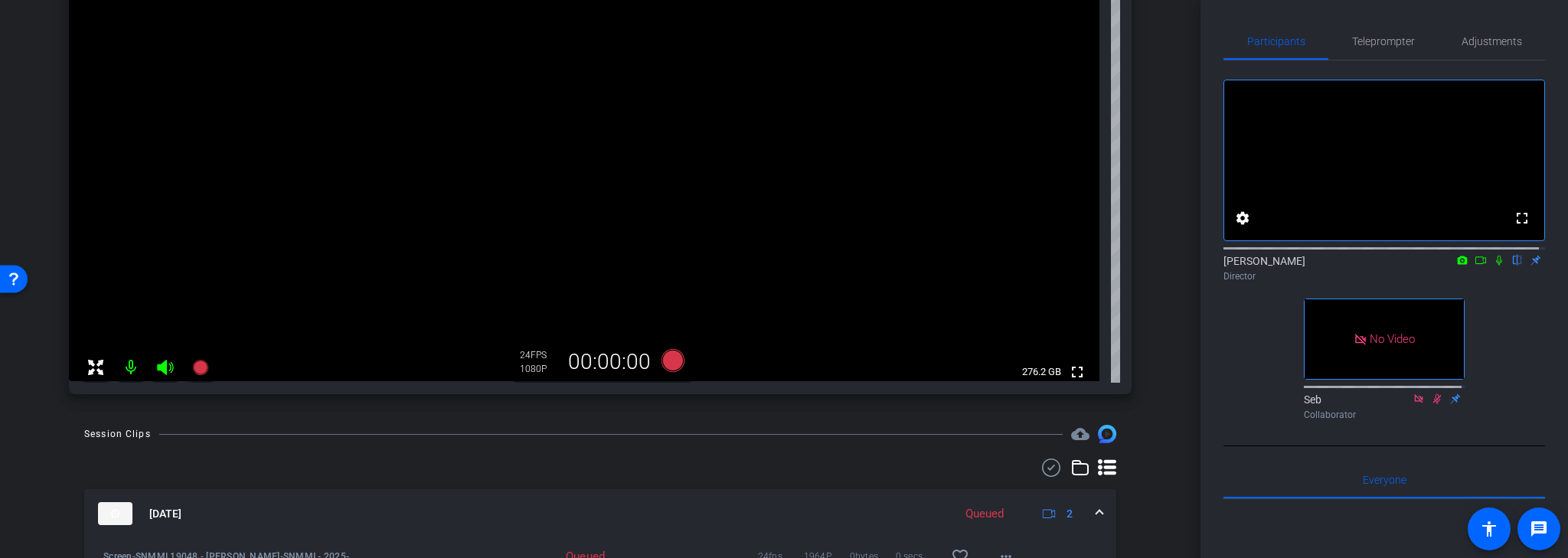
scroll to position [248, 0]
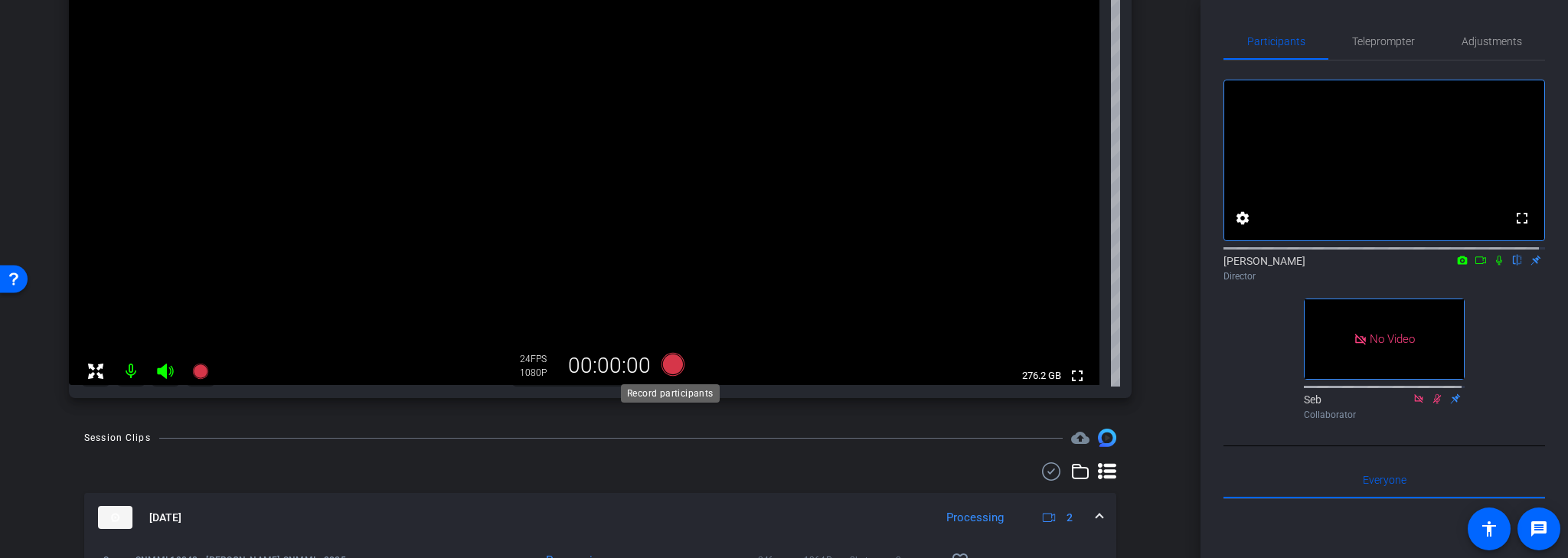
click at [670, 366] on icon at bounding box center [673, 364] width 23 height 23
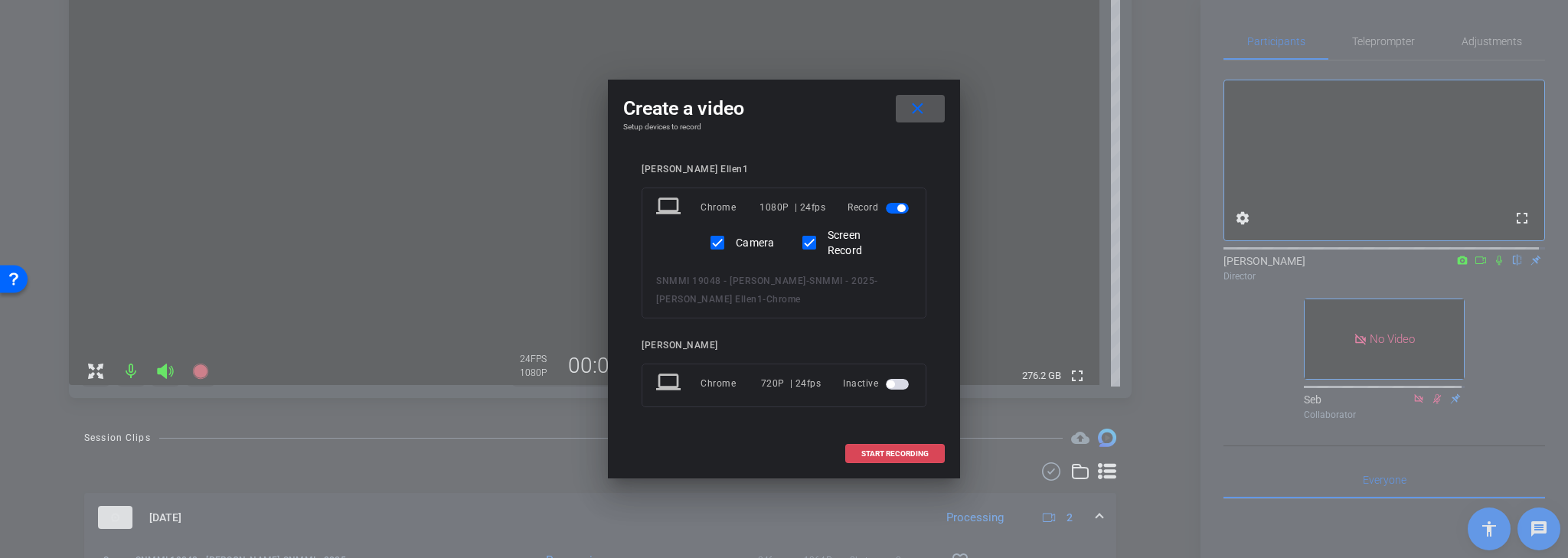
click at [892, 451] on span "START RECORDING" at bounding box center [895, 454] width 68 height 8
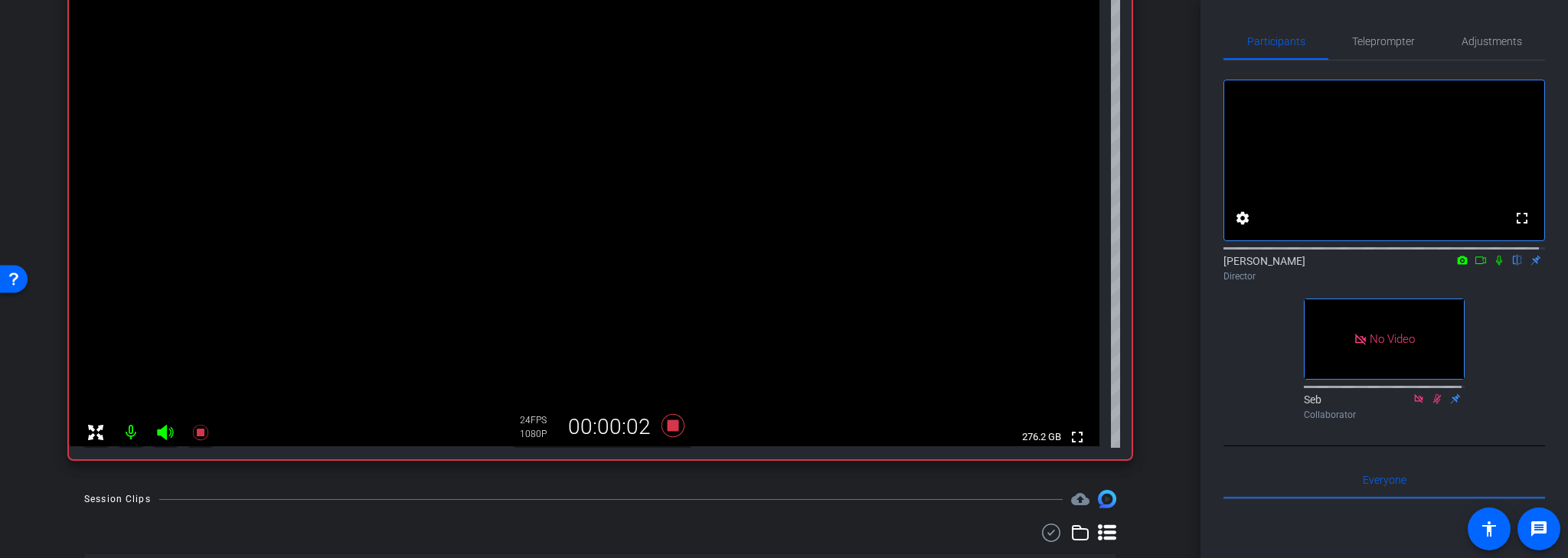
scroll to position [187, 0]
click at [1496, 265] on icon at bounding box center [1499, 261] width 6 height 10
click at [1475, 265] on icon at bounding box center [1481, 261] width 13 height 11
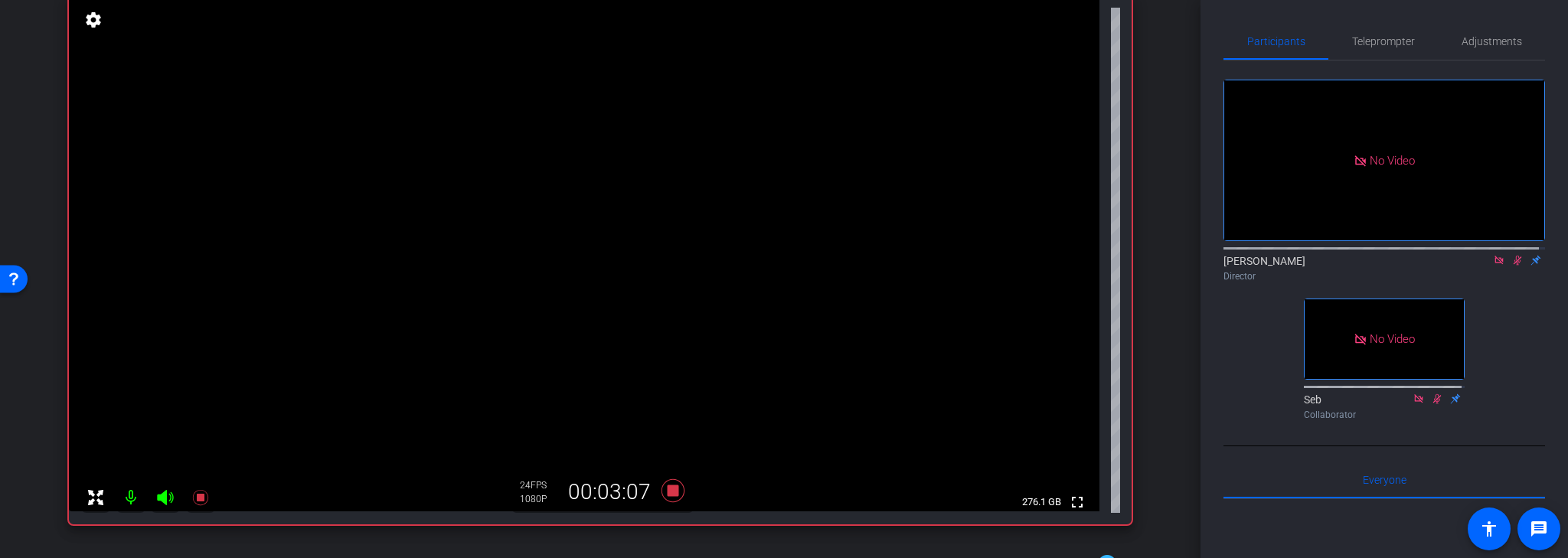
scroll to position [122, 0]
click at [1495, 264] on icon at bounding box center [1499, 260] width 9 height 9
click at [1496, 265] on icon at bounding box center [1500, 261] width 9 height 10
click at [667, 490] on icon at bounding box center [673, 489] width 23 height 23
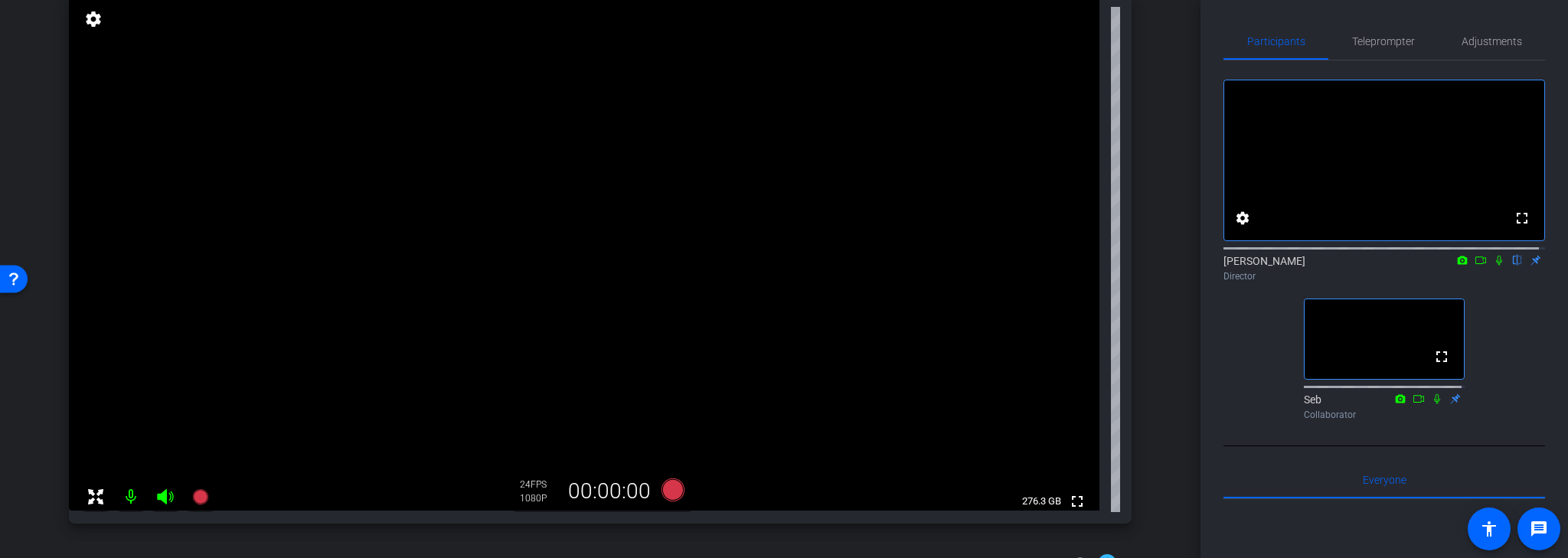
click at [1241, 426] on div "fullscreen settings Hanno de Vos flip Director fullscreen Seb Collaborator" at bounding box center [1384, 243] width 322 height 366
click at [672, 491] on icon at bounding box center [673, 489] width 23 height 23
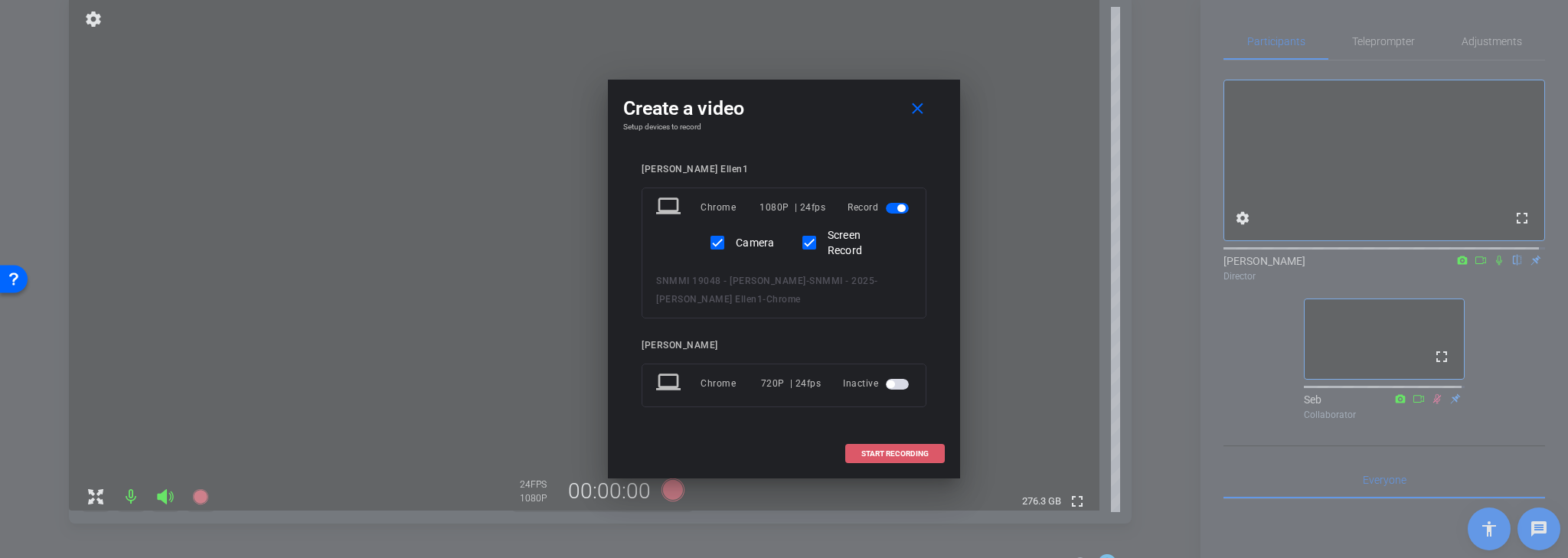
click at [901, 450] on span "START RECORDING" at bounding box center [895, 454] width 68 height 8
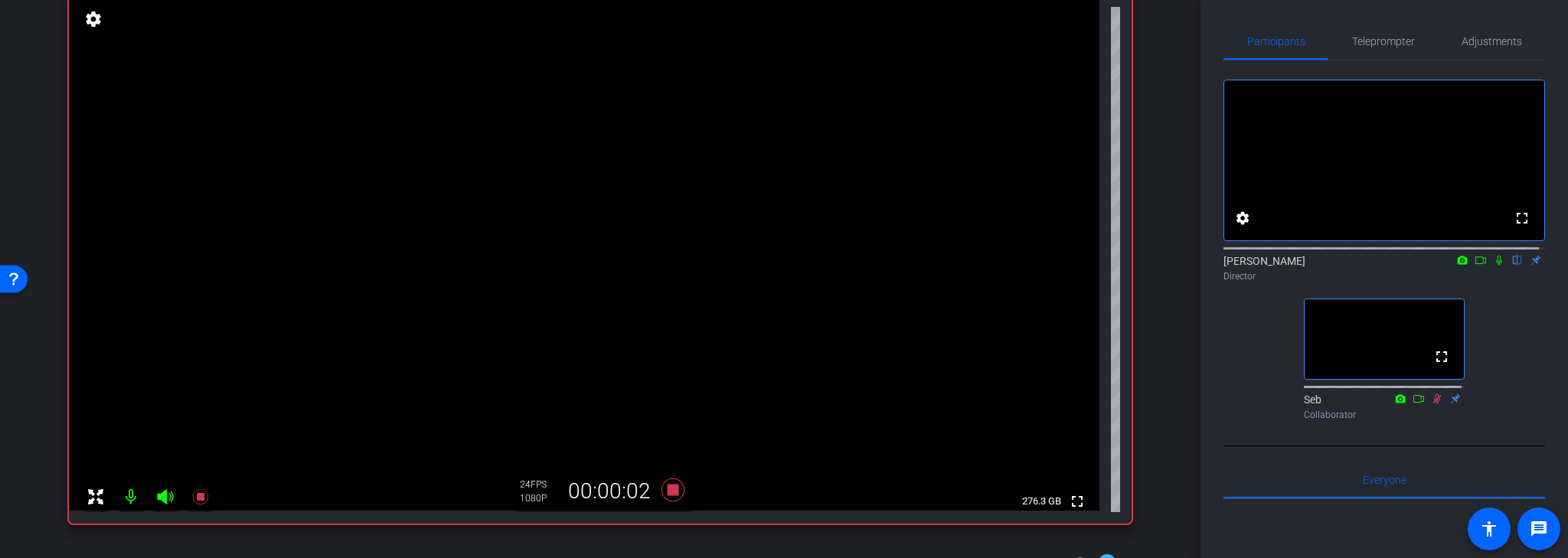
click at [1496, 265] on icon at bounding box center [1499, 261] width 6 height 10
click at [1493, 265] on icon at bounding box center [1500, 261] width 13 height 11
click at [671, 491] on icon at bounding box center [673, 489] width 23 height 23
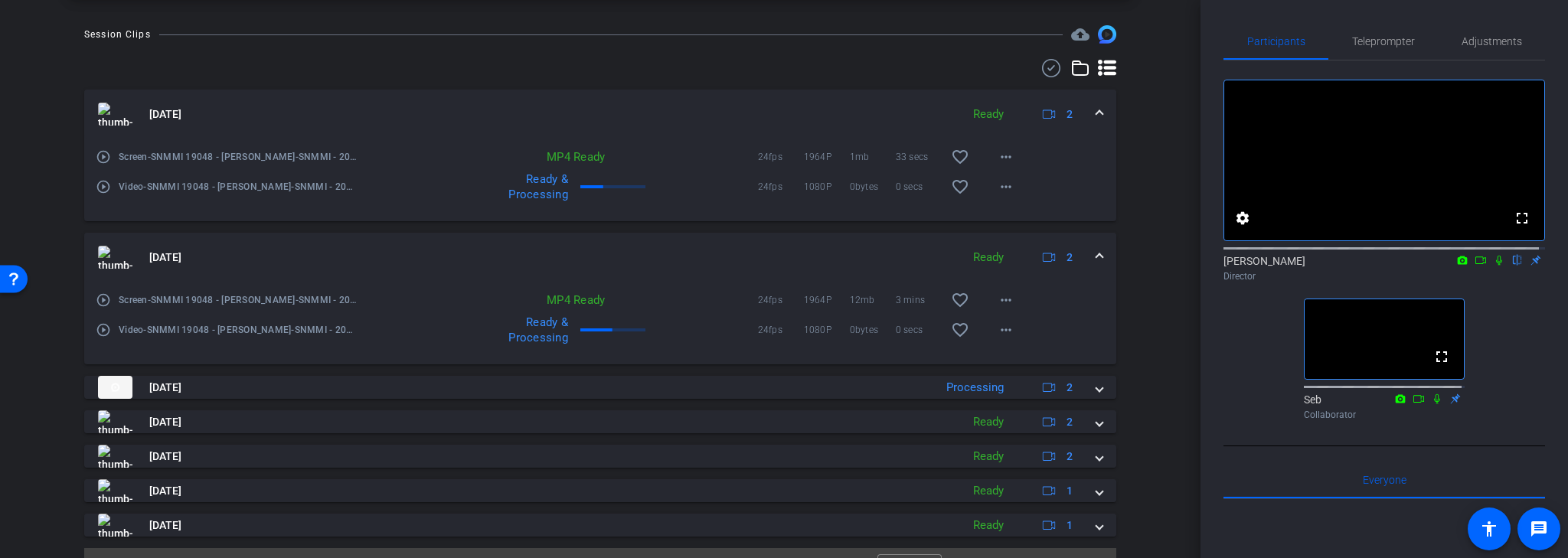
scroll to position [673, 0]
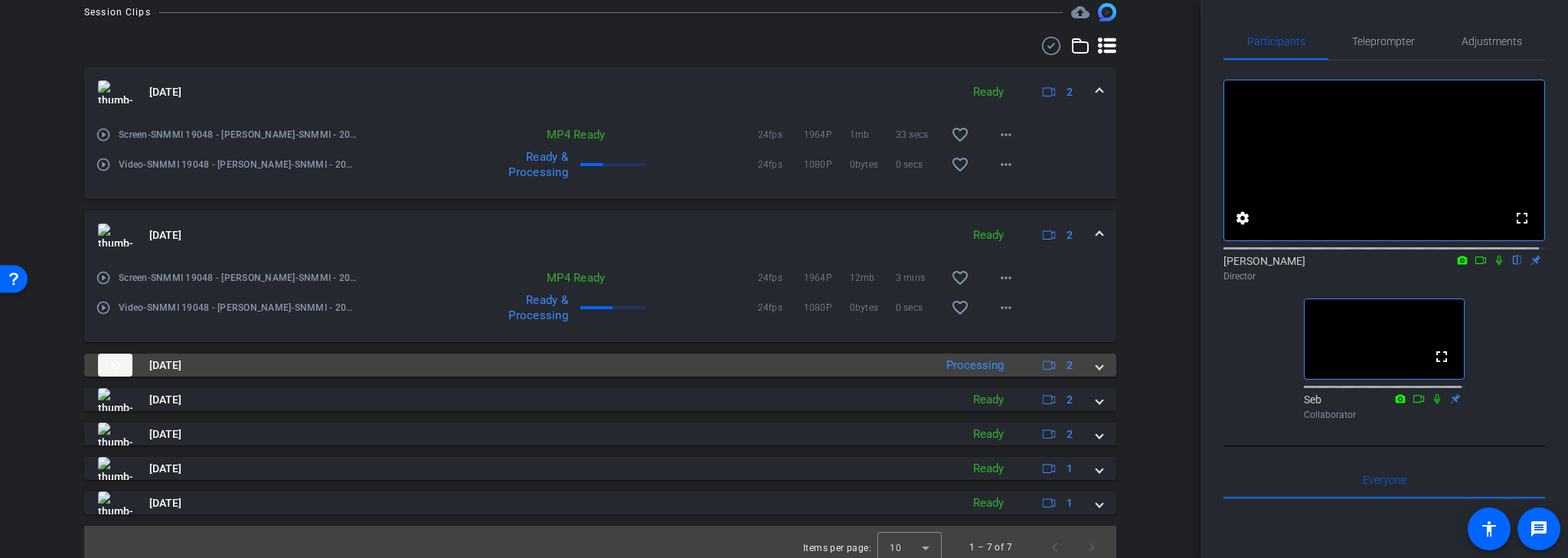
click at [446, 367] on mat-panel-title "Aug 13, 2025" at bounding box center [512, 365] width 828 height 23
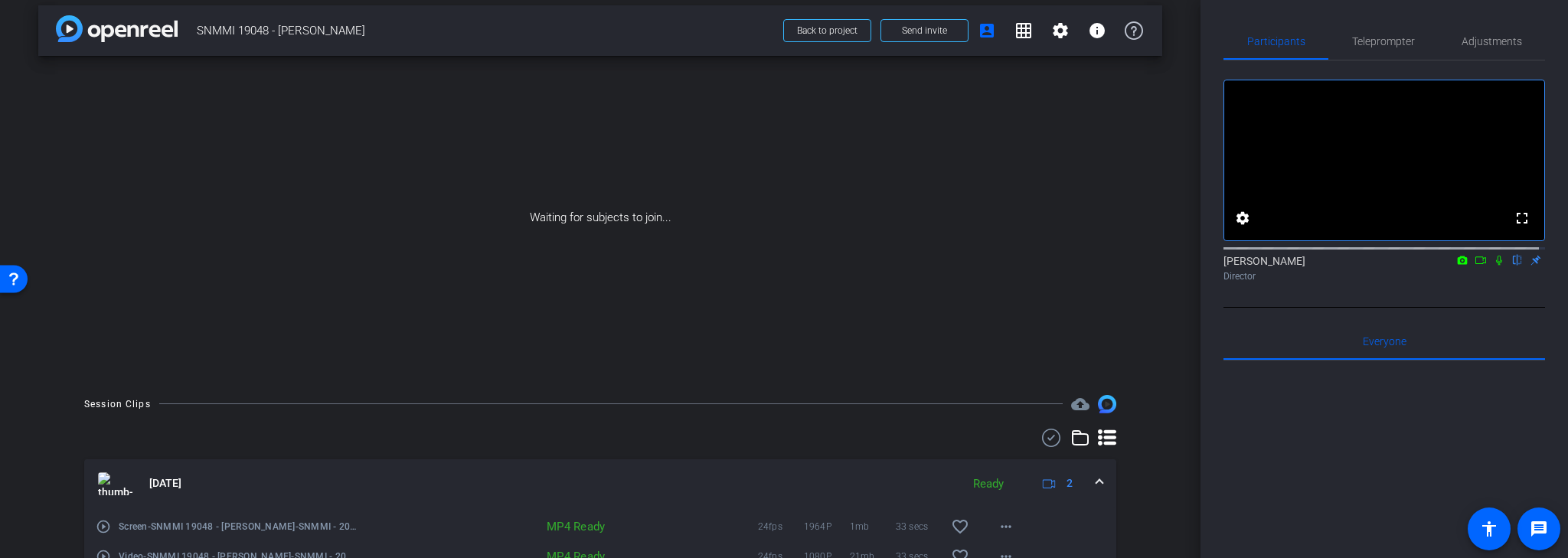
scroll to position [0, 0]
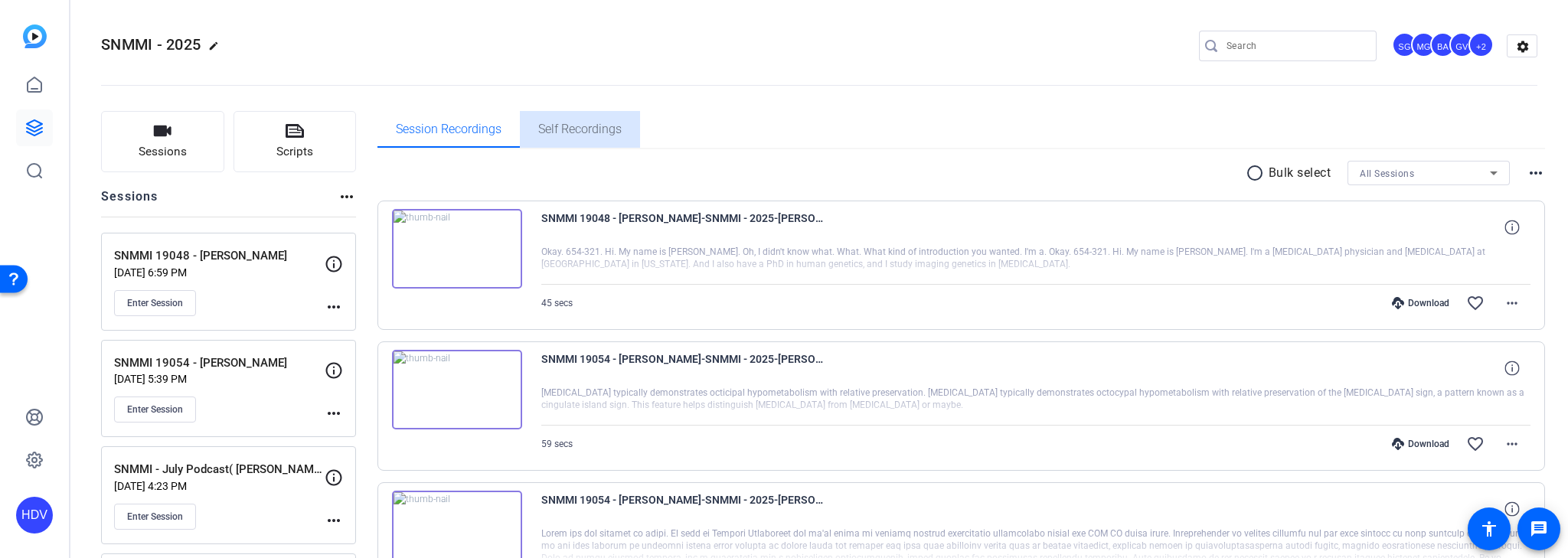
click at [581, 129] on span "Self Recordings" at bounding box center [580, 129] width 83 height 13
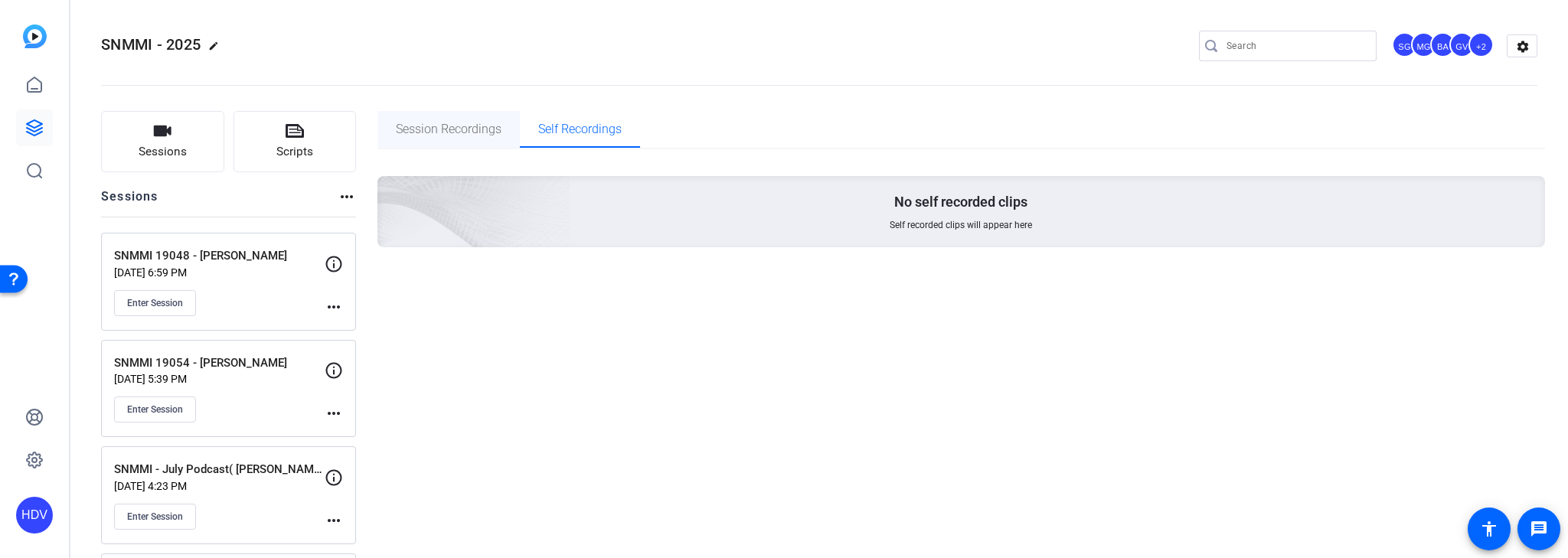
click at [474, 136] on span "Session Recordings" at bounding box center [448, 129] width 106 height 13
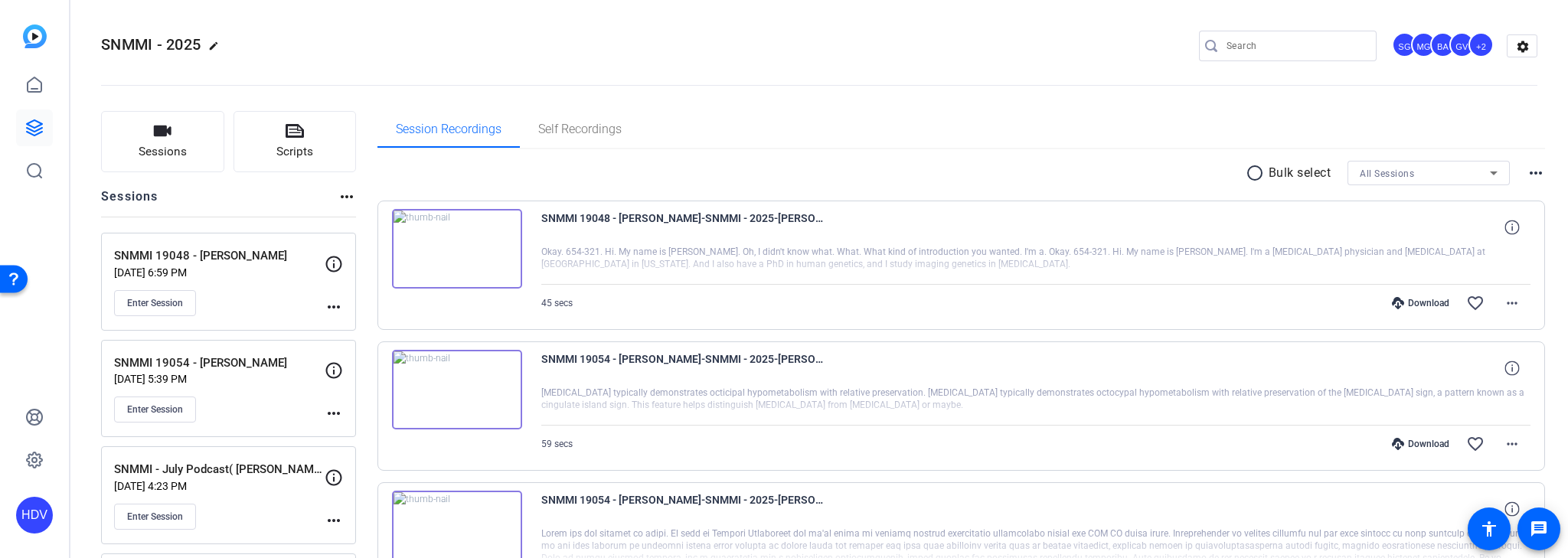
click at [248, 292] on div "Enter Session" at bounding box center [219, 303] width 210 height 26
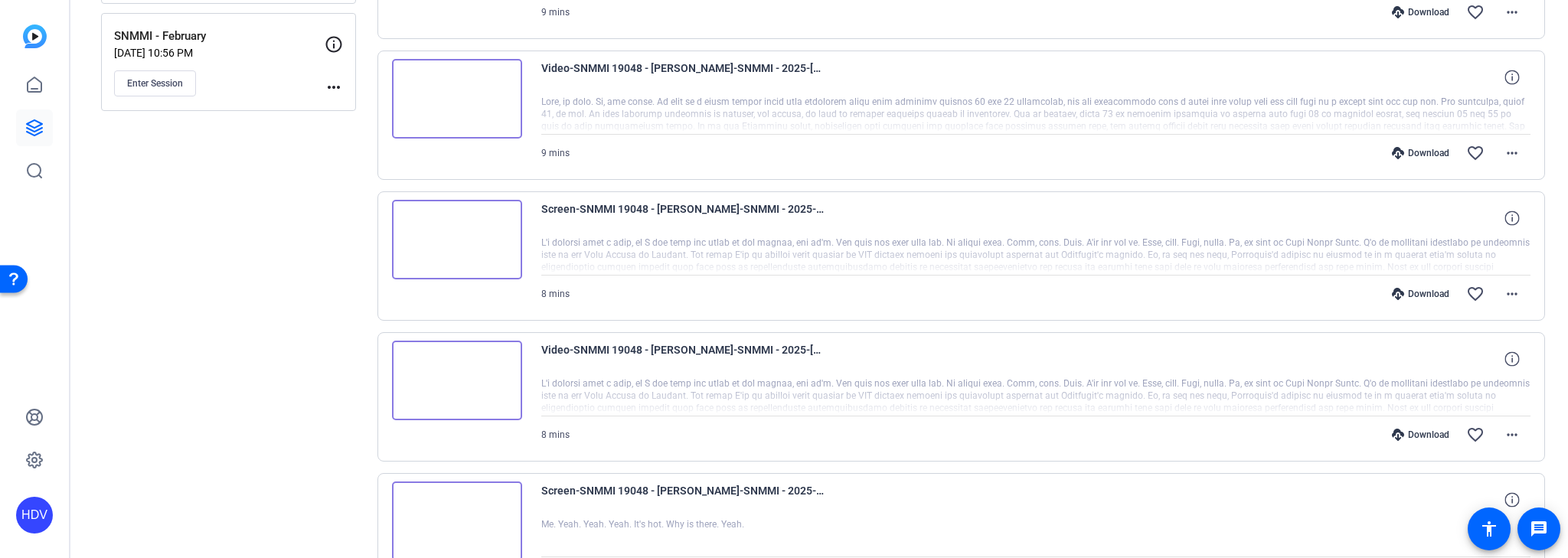
scroll to position [857, 0]
click at [454, 381] on img at bounding box center [457, 383] width 130 height 79
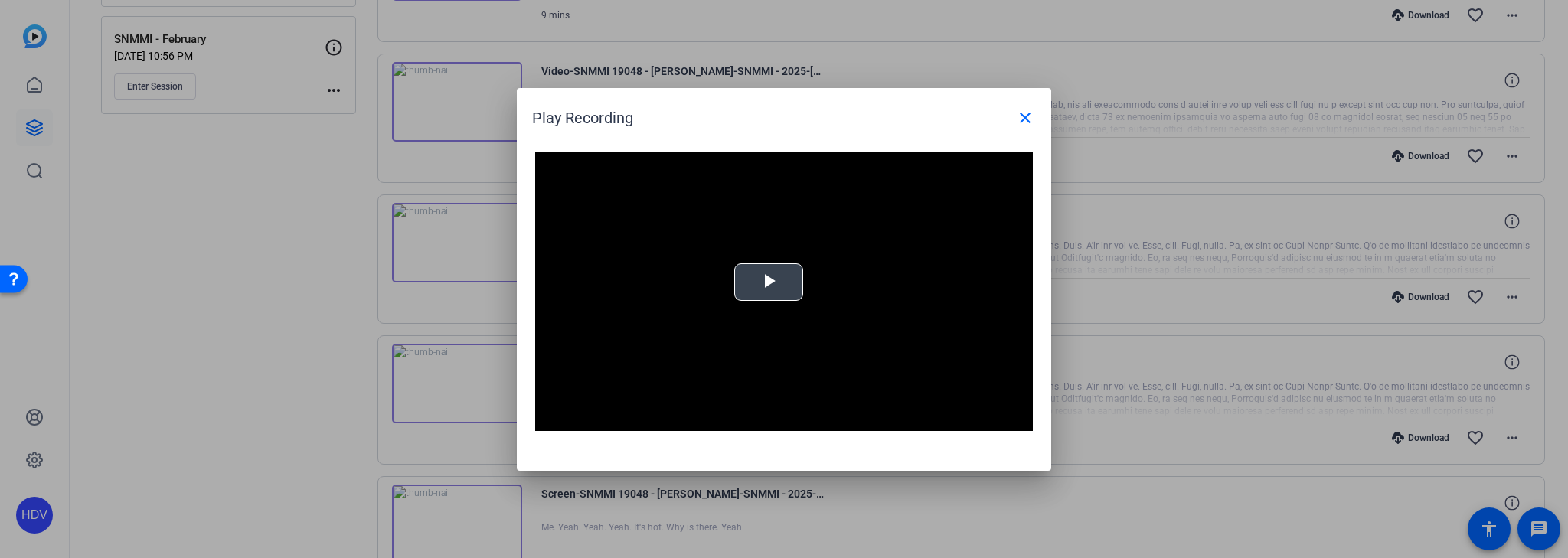
click at [769, 282] on span "Video Player" at bounding box center [769, 282] width 0 height 0
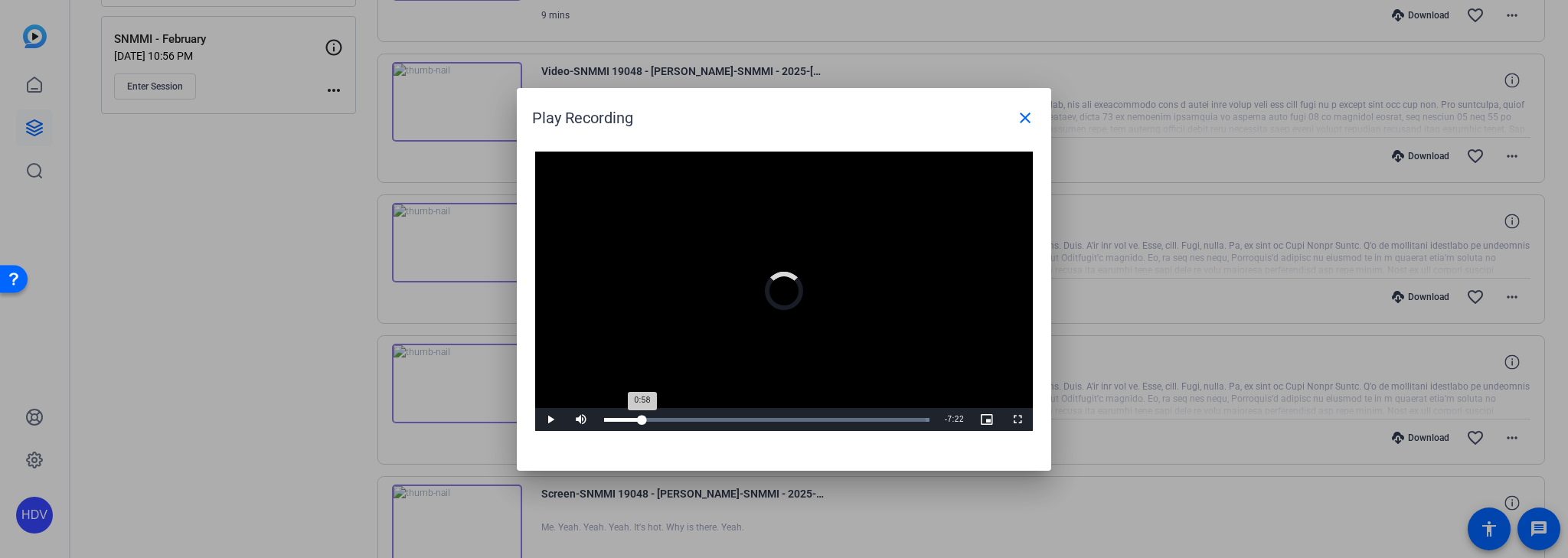
drag, startPoint x: 642, startPoint y: 414, endPoint x: 659, endPoint y: 414, distance: 17.0
click at [643, 414] on div "Loaded : 100.00% 0:57 0:58" at bounding box center [767, 419] width 341 height 23
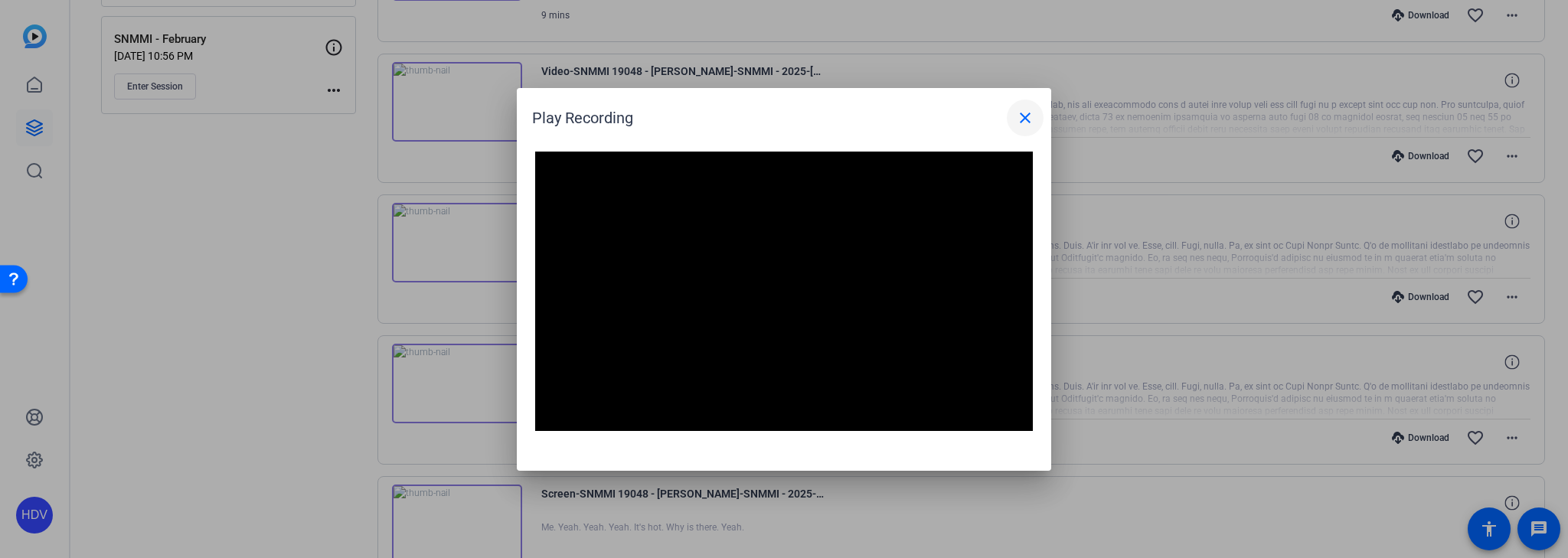
click at [1026, 119] on mat-icon "close" at bounding box center [1025, 117] width 18 height 18
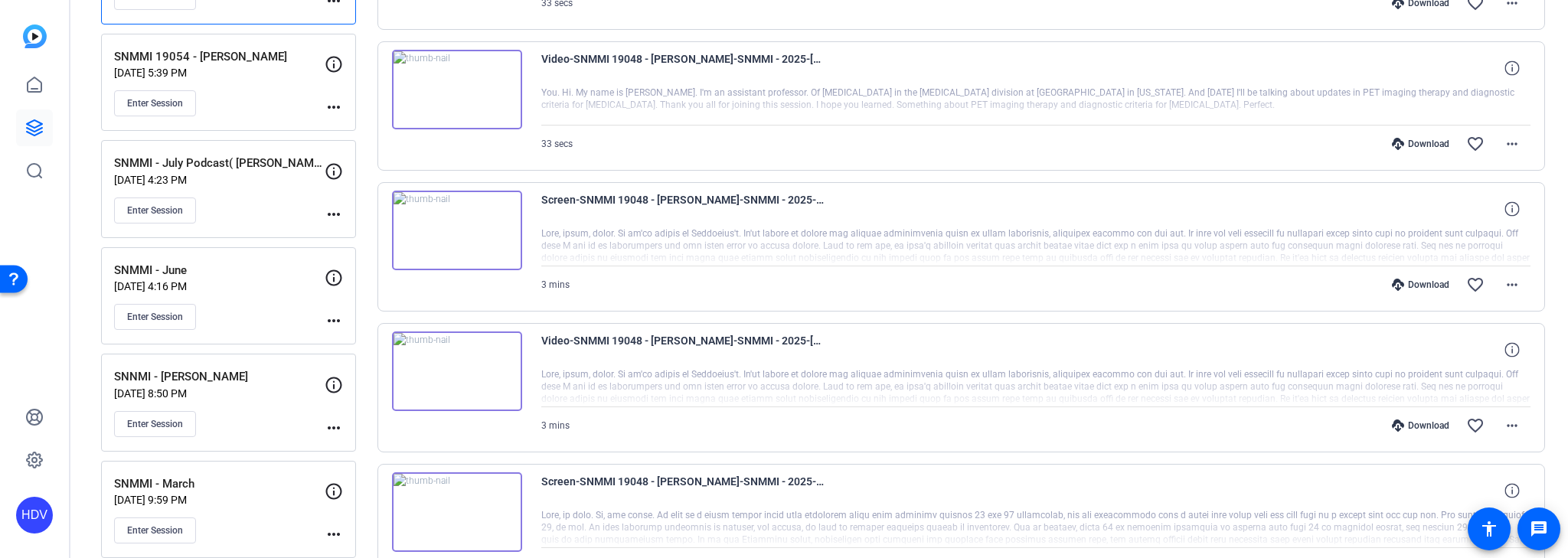
scroll to position [0, 0]
